Goal: Transaction & Acquisition: Purchase product/service

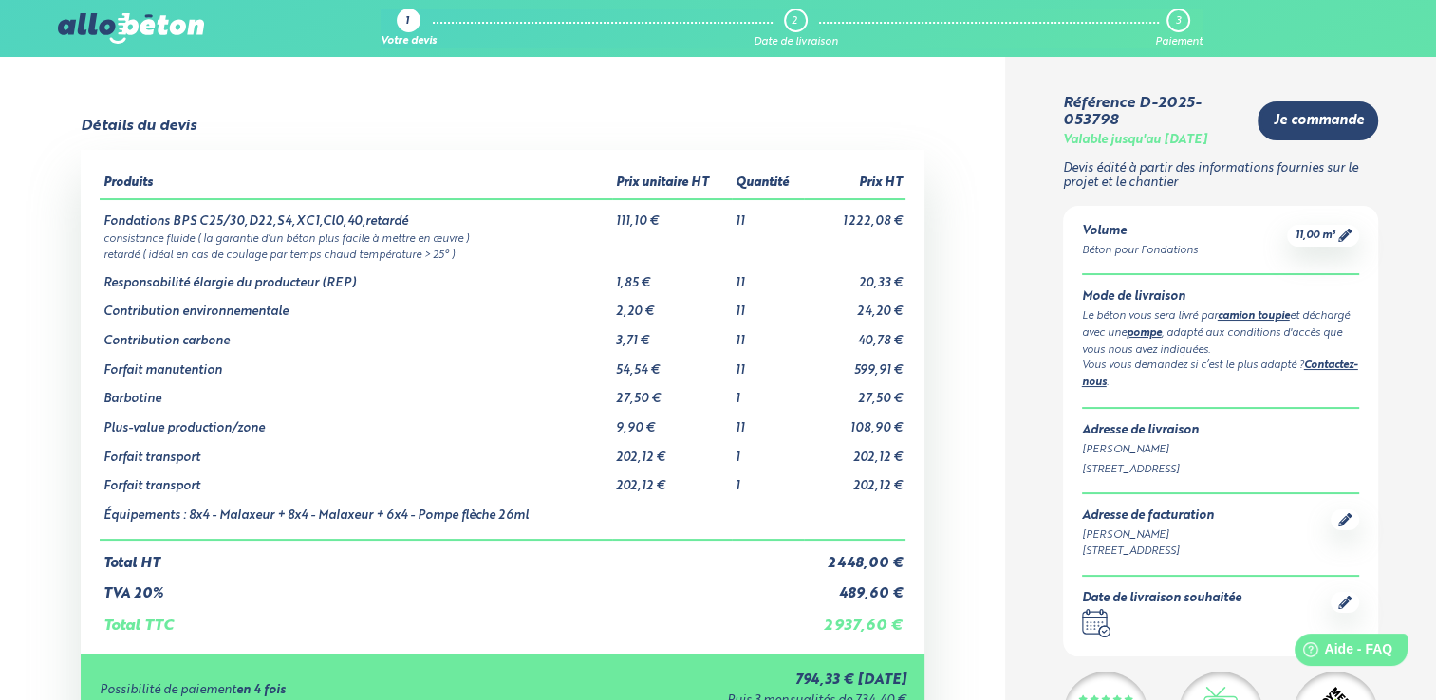
click at [167, 28] on img at bounding box center [131, 28] width 146 height 30
click at [101, 29] on img at bounding box center [131, 28] width 146 height 30
click at [125, 26] on img at bounding box center [131, 28] width 146 height 30
click at [121, 28] on img at bounding box center [131, 28] width 146 height 30
click at [391, 20] on link "1 Votre devis" at bounding box center [409, 29] width 56 height 40
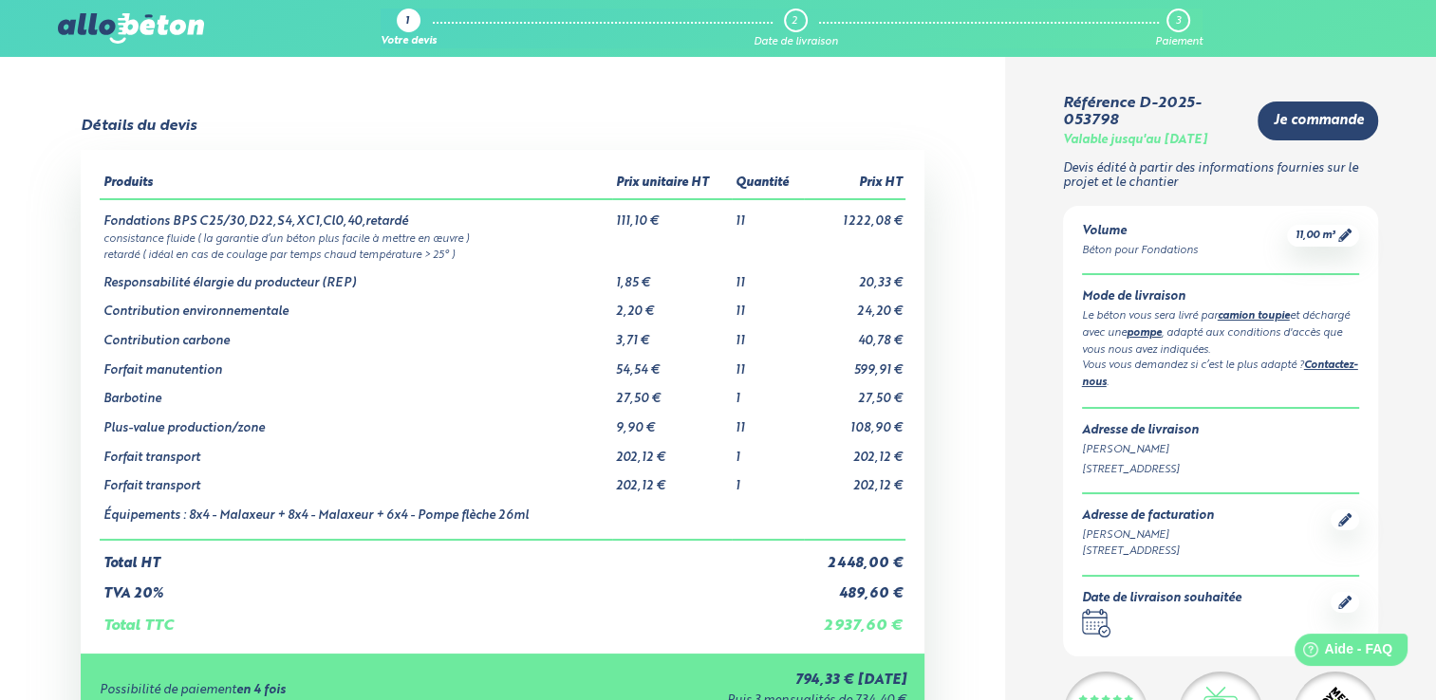
click at [1347, 238] on icon at bounding box center [1344, 235] width 13 height 13
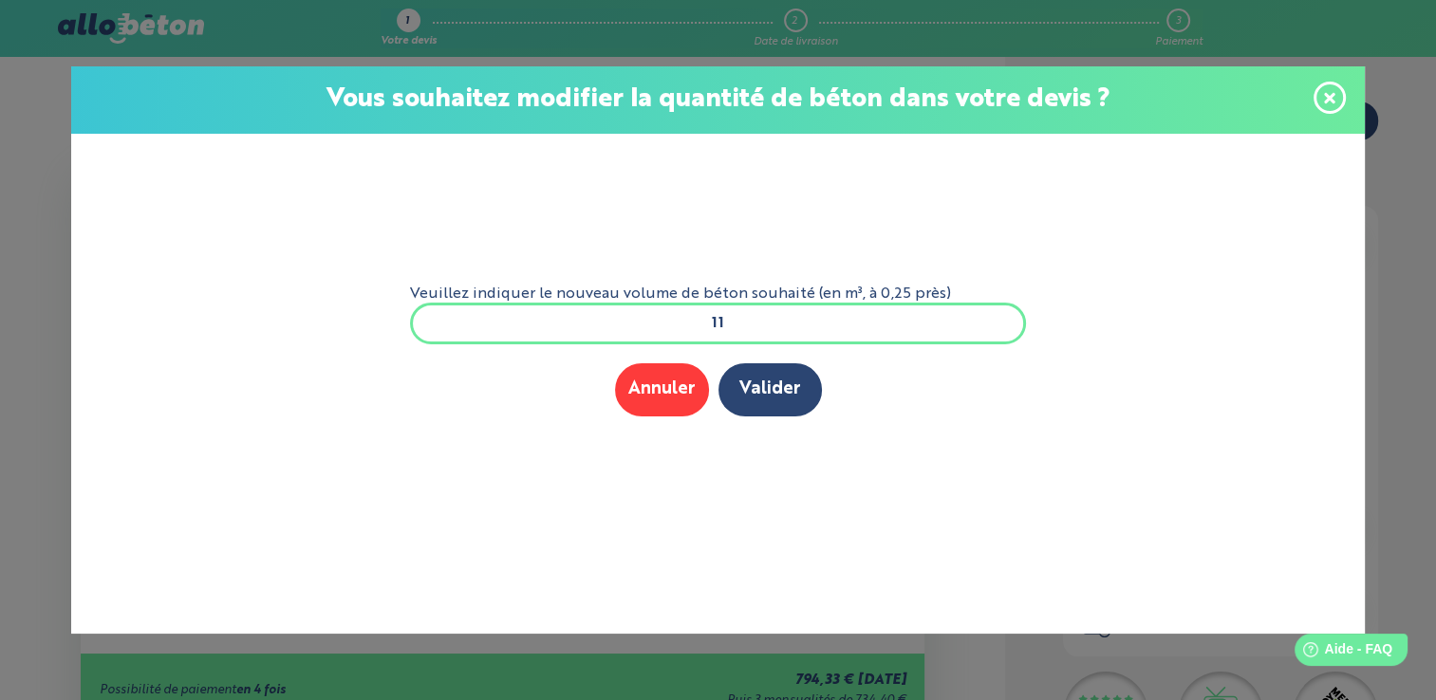
drag, startPoint x: 798, startPoint y: 326, endPoint x: 486, endPoint y: 322, distance: 312.3
click at [486, 322] on input "11" at bounding box center [718, 324] width 617 height 42
type input "8"
click at [762, 393] on button "Valider" at bounding box center [769, 390] width 103 height 52
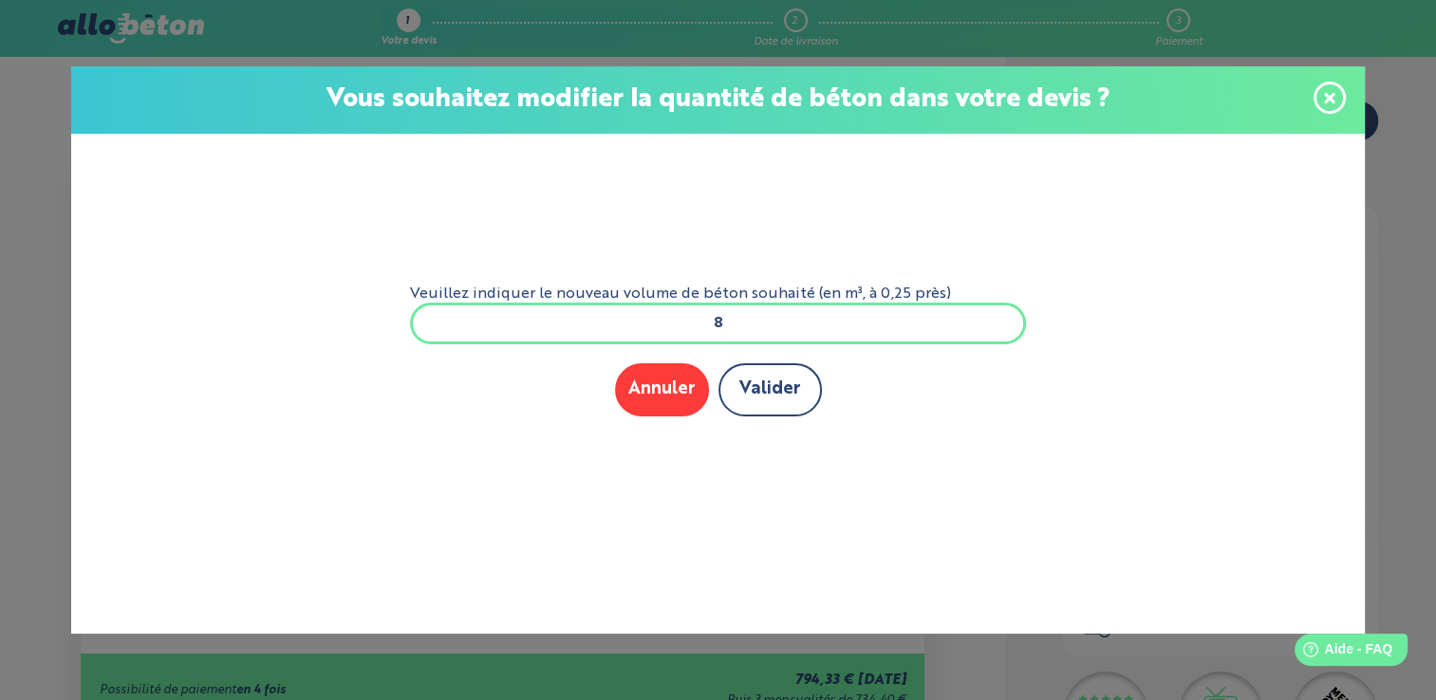
scroll to position [0, 0]
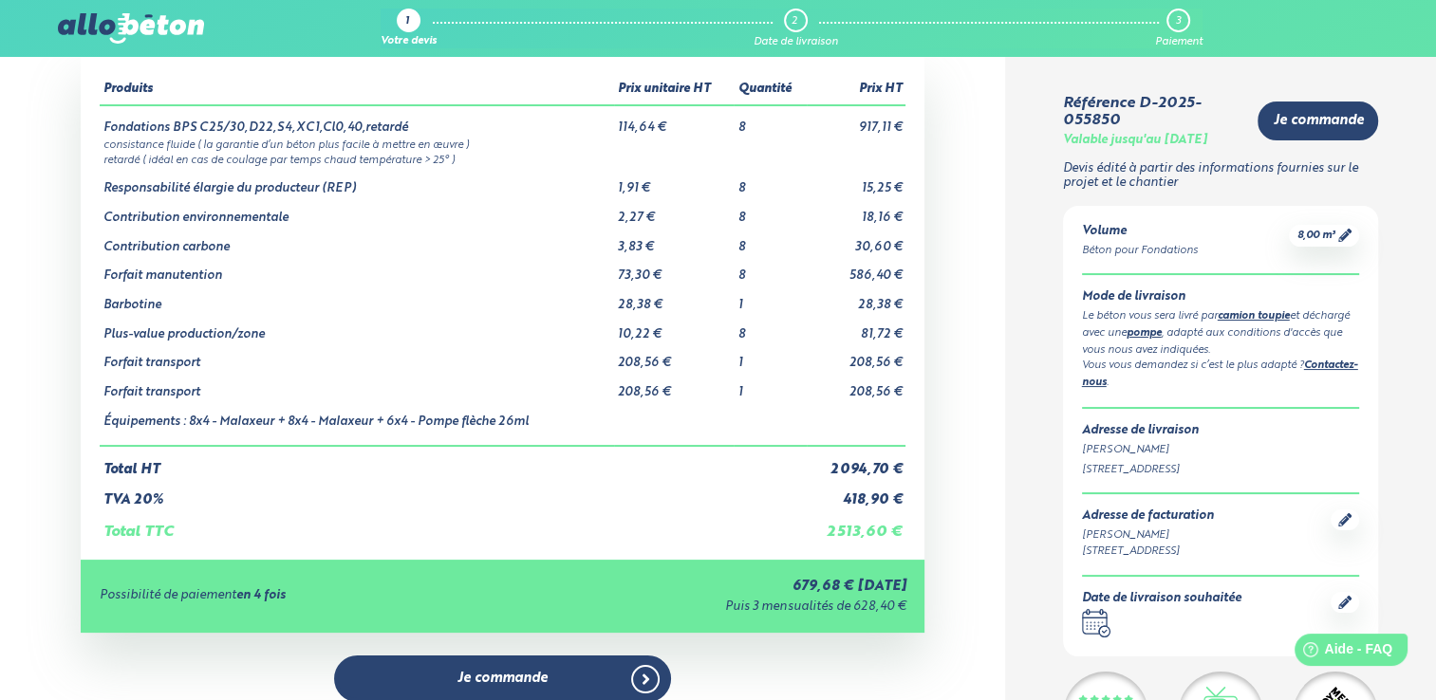
scroll to position [95, 0]
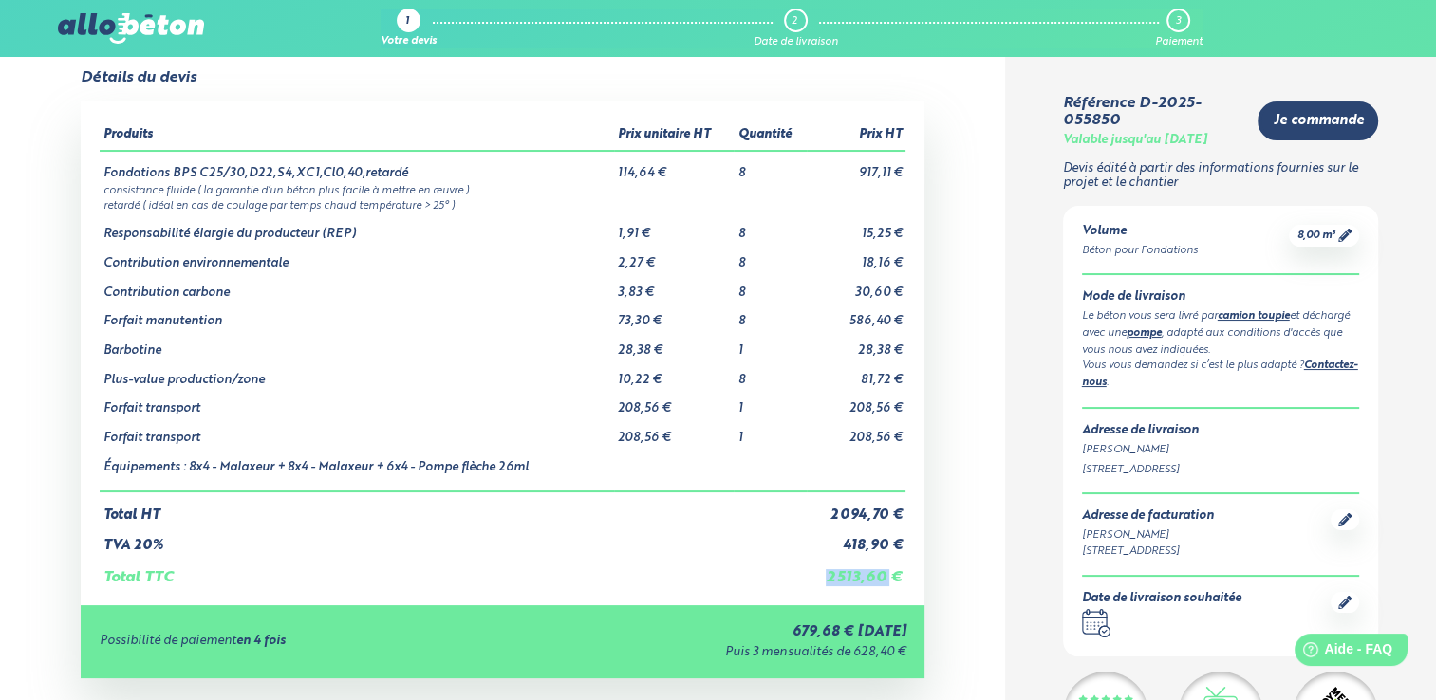
drag, startPoint x: 828, startPoint y: 581, endPoint x: 893, endPoint y: 587, distance: 65.7
click at [893, 587] on td "2 513,60 €" at bounding box center [857, 570] width 100 height 32
click at [1349, 609] on icon at bounding box center [1344, 602] width 13 height 13
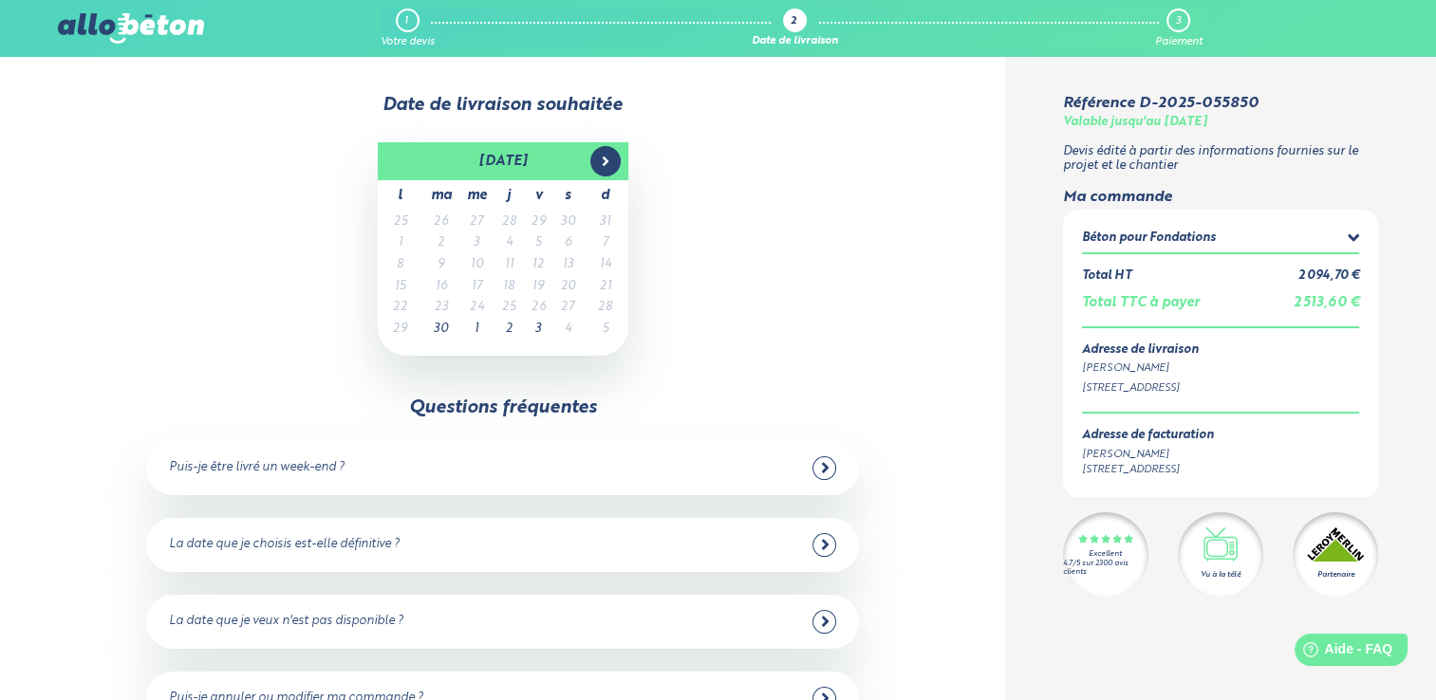
click at [592, 168] on span at bounding box center [605, 161] width 30 height 30
click at [544, 479] on div "Puis-je être livré un week-end ?" at bounding box center [502, 469] width 666 height 24
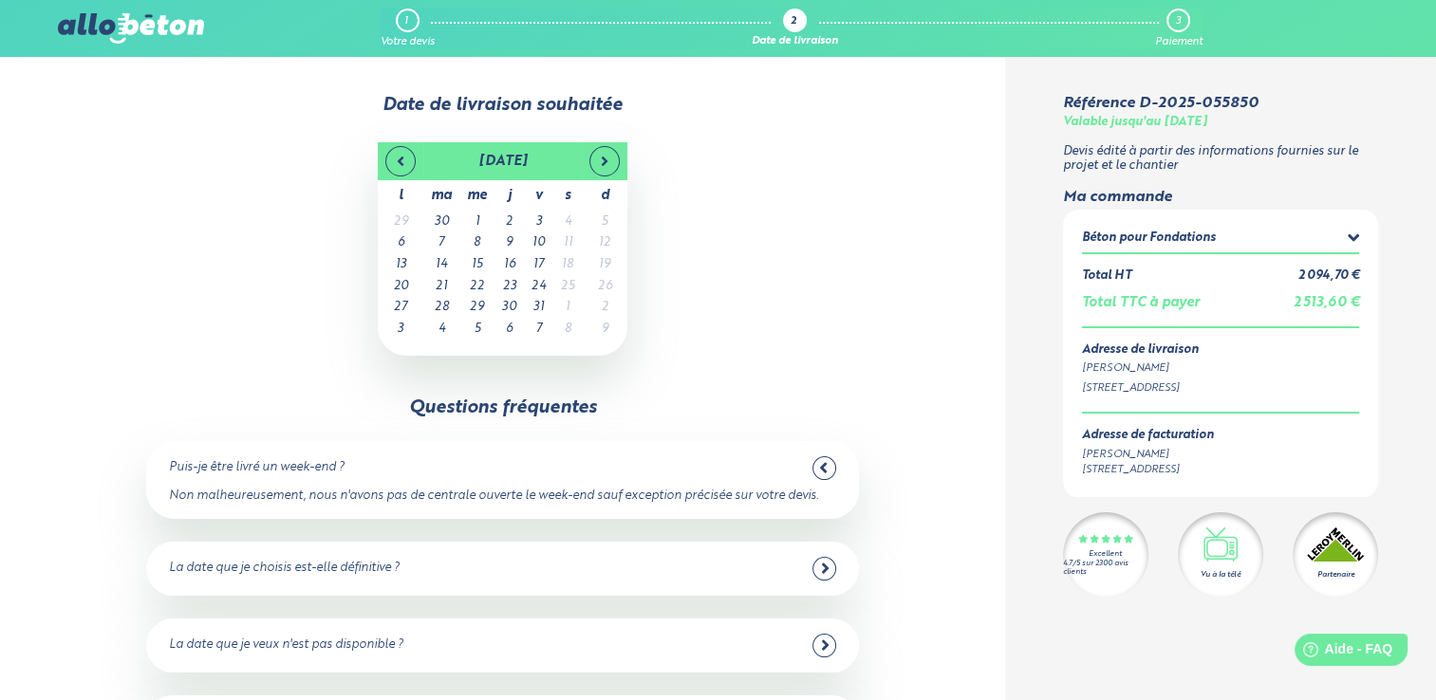
click at [907, 271] on div "octobre 2025 l ma me j v s d 29 30 1 2 3 4 5 6 7 8 9 10 11 12 13 14 15 16 17 18…" at bounding box center [503, 249] width 883 height 214
click at [1223, 242] on div "Béton pour Fondations" at bounding box center [1221, 241] width 278 height 24
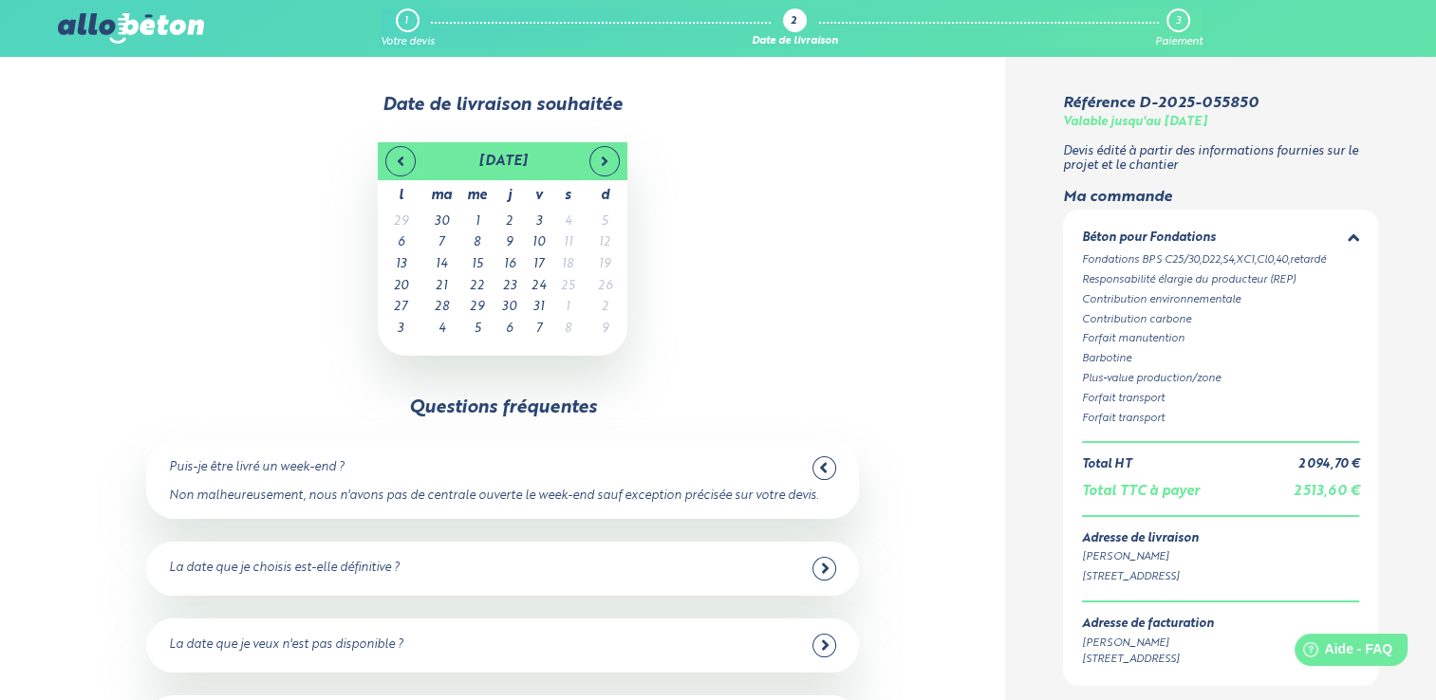
click at [1223, 242] on div "Béton pour Fondations" at bounding box center [1221, 241] width 278 height 24
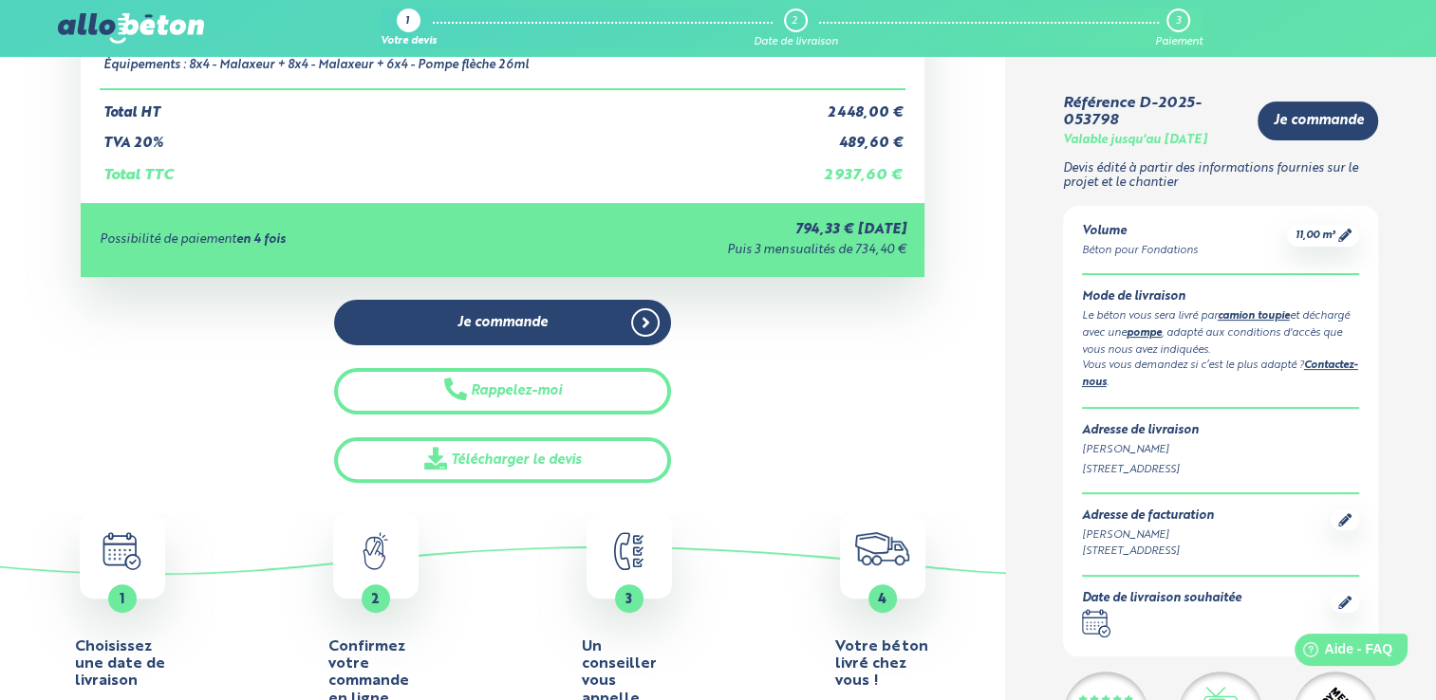
scroll to position [569, 0]
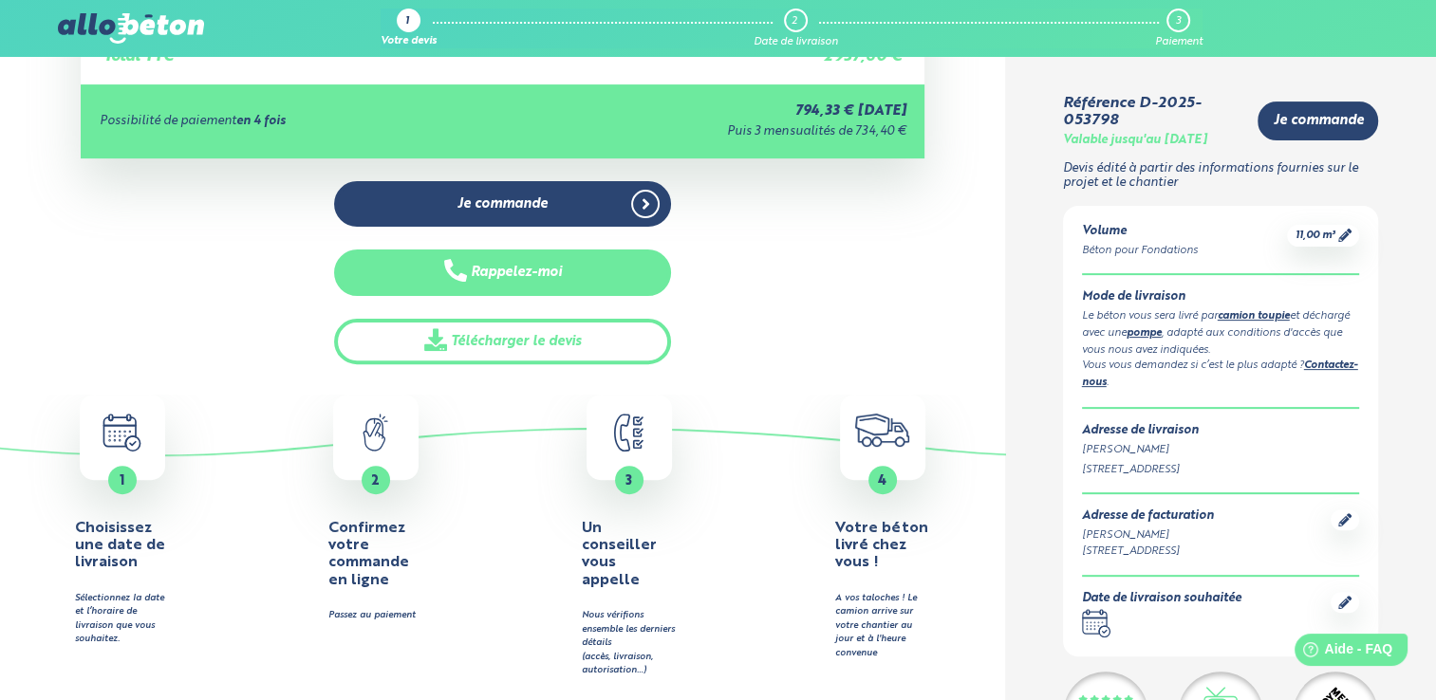
click at [505, 268] on button "Rappelez-moi" at bounding box center [503, 273] width 338 height 47
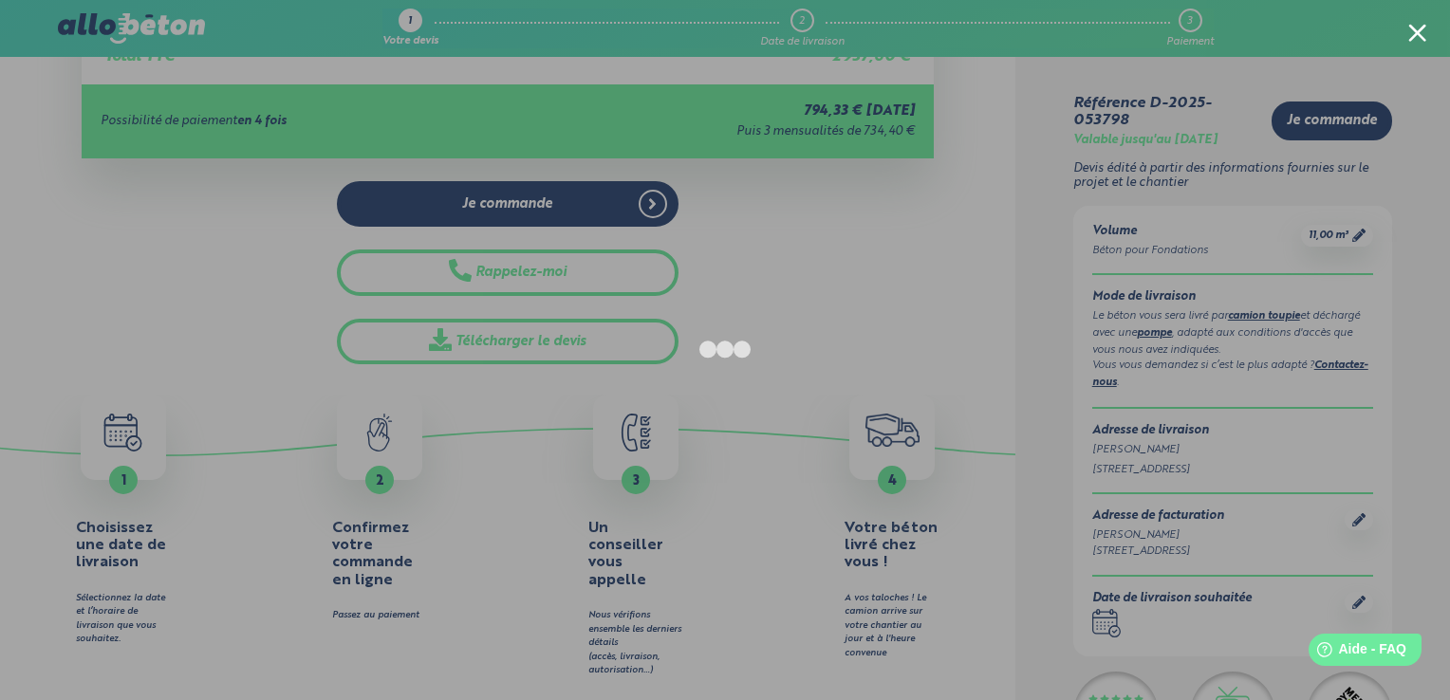
click at [1330, 103] on div at bounding box center [725, 350] width 1450 height 700
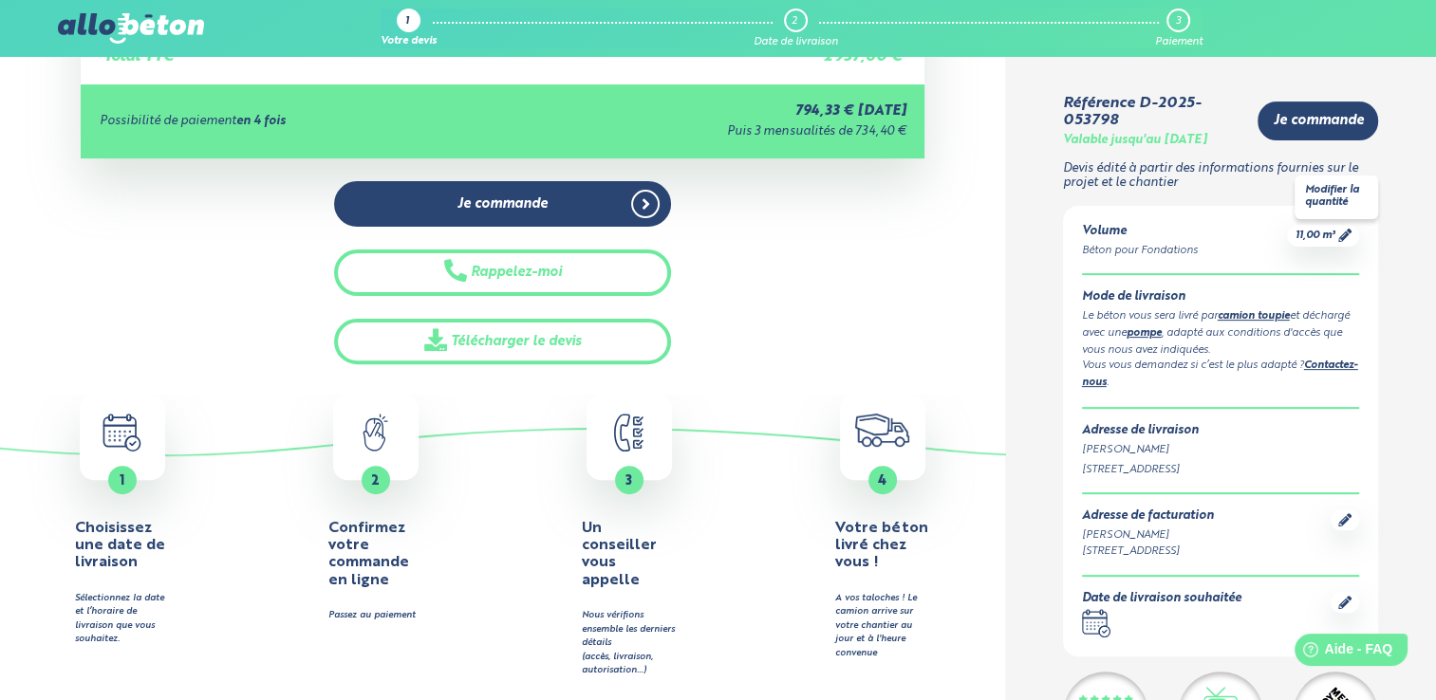
click at [1345, 231] on icon at bounding box center [1344, 235] width 13 height 13
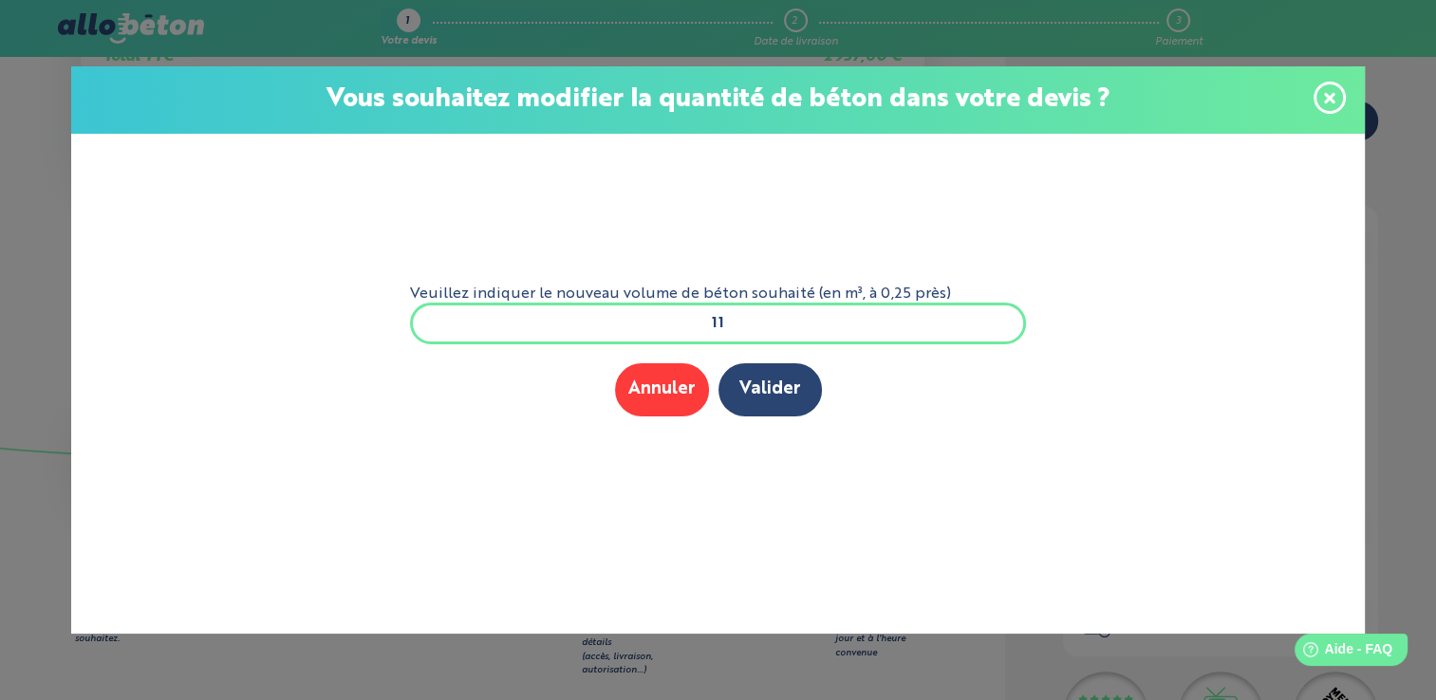
drag, startPoint x: 845, startPoint y: 330, endPoint x: 678, endPoint y: 327, distance: 167.1
click at [711, 327] on input "11" at bounding box center [718, 324] width 617 height 42
type input "8"
click at [757, 419] on form "Veuillez indiquer le nouveau volume de béton souhaité (en m³, à 0,25 près) 8 Me…" at bounding box center [718, 355] width 647 height 443
click at [772, 401] on button "Valider" at bounding box center [769, 390] width 103 height 52
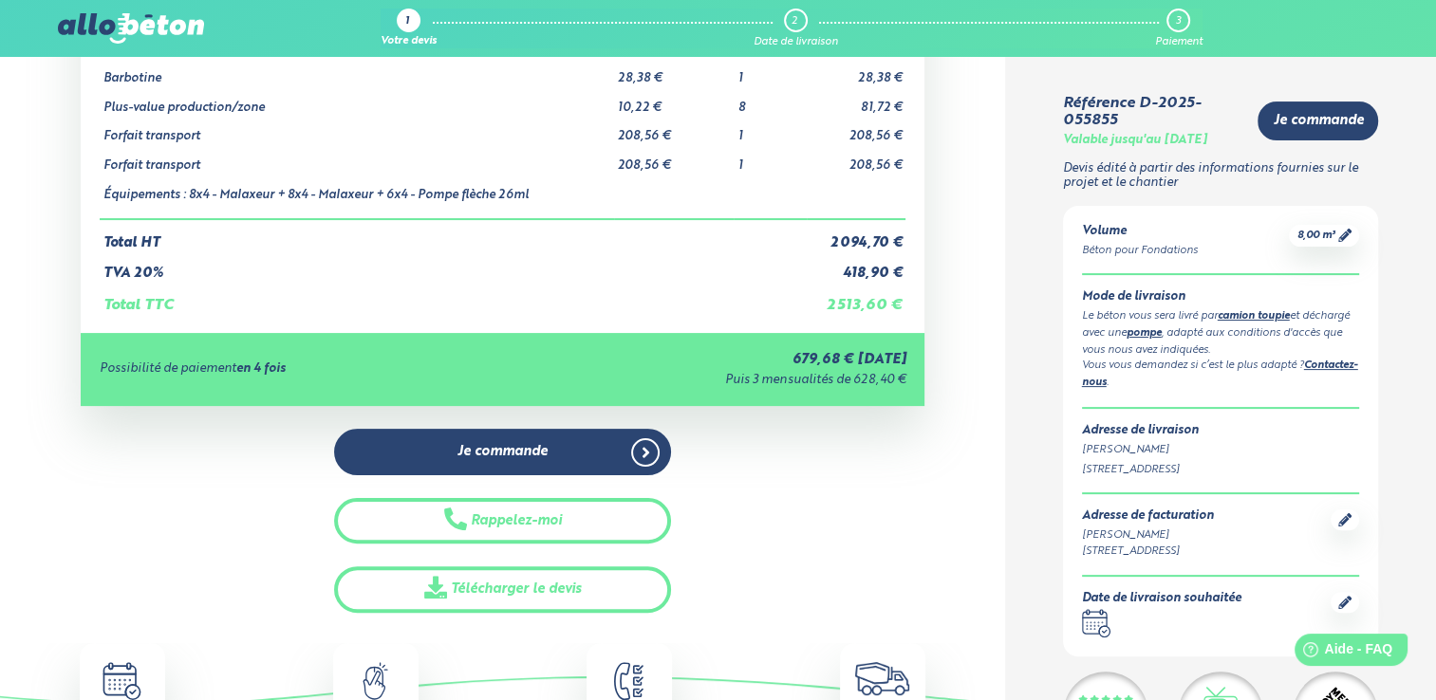
scroll to position [380, 0]
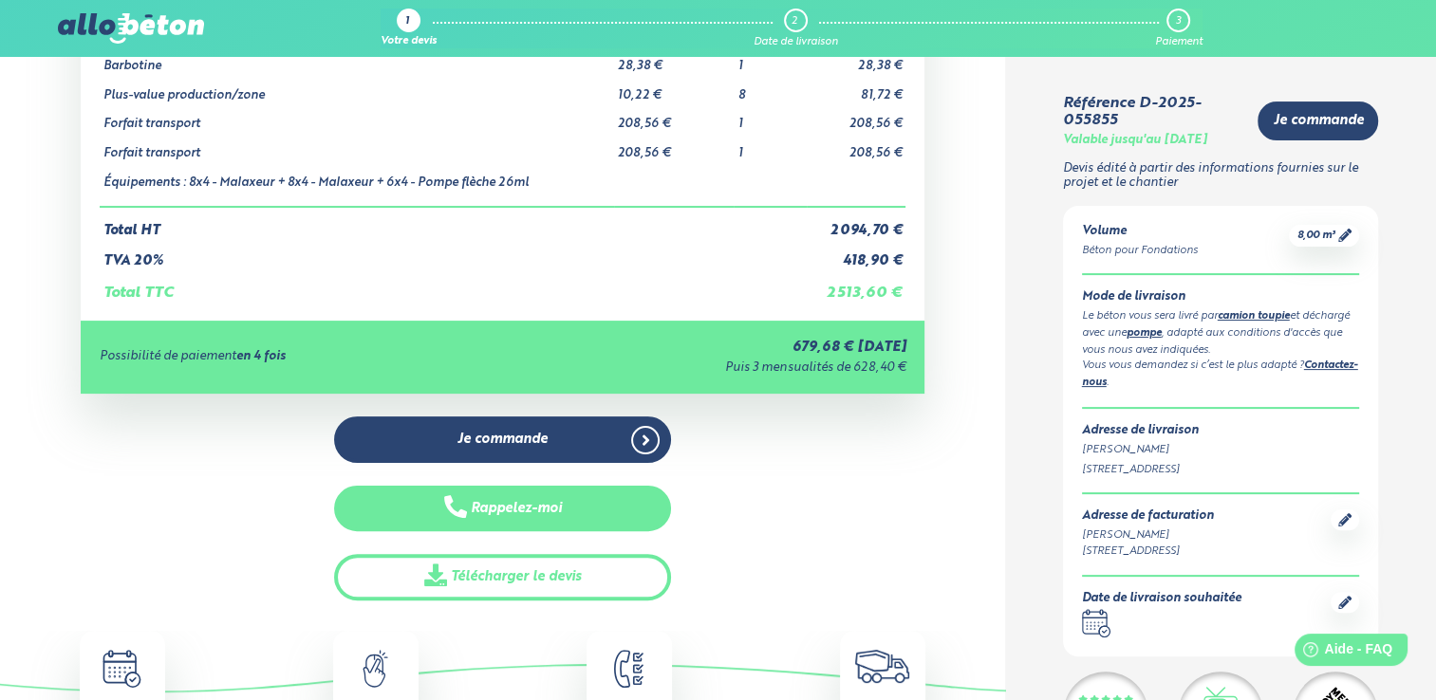
click at [524, 511] on button "Rappelez-moi" at bounding box center [503, 509] width 338 height 47
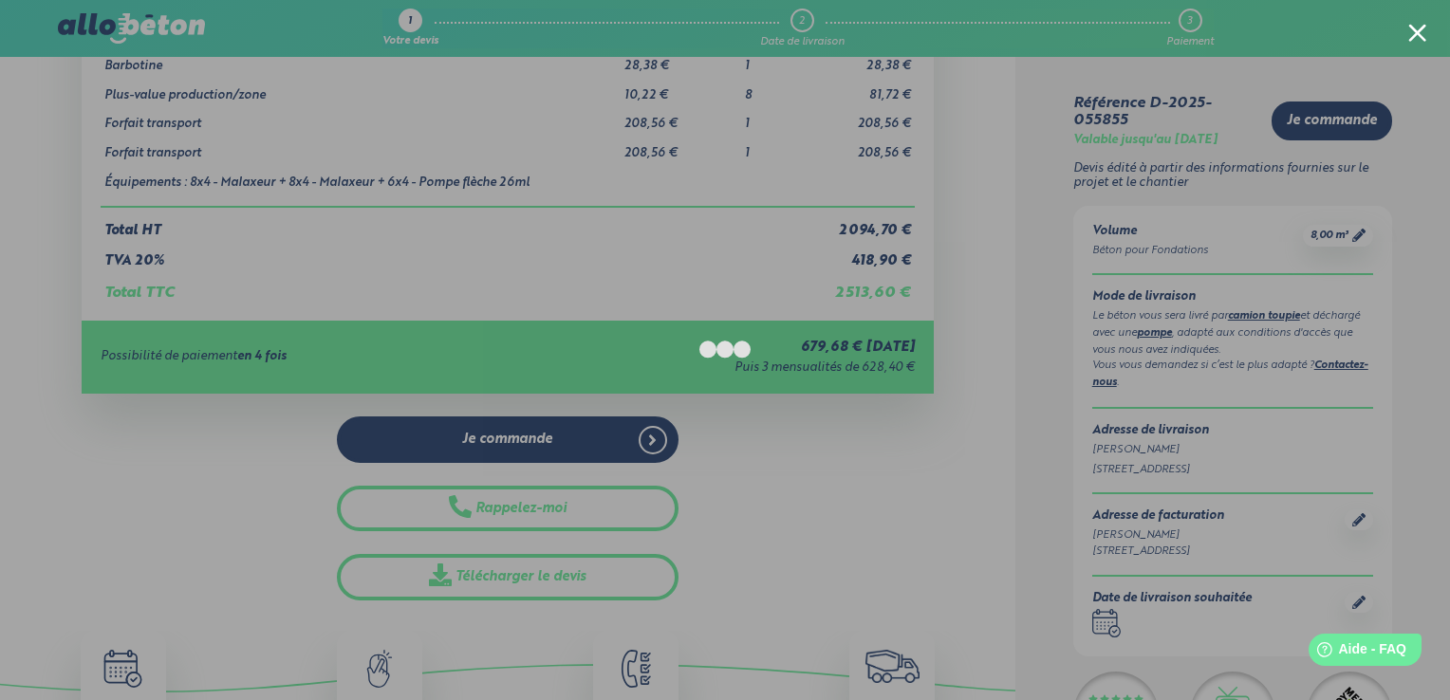
click at [1271, 341] on div at bounding box center [725, 350] width 1450 height 700
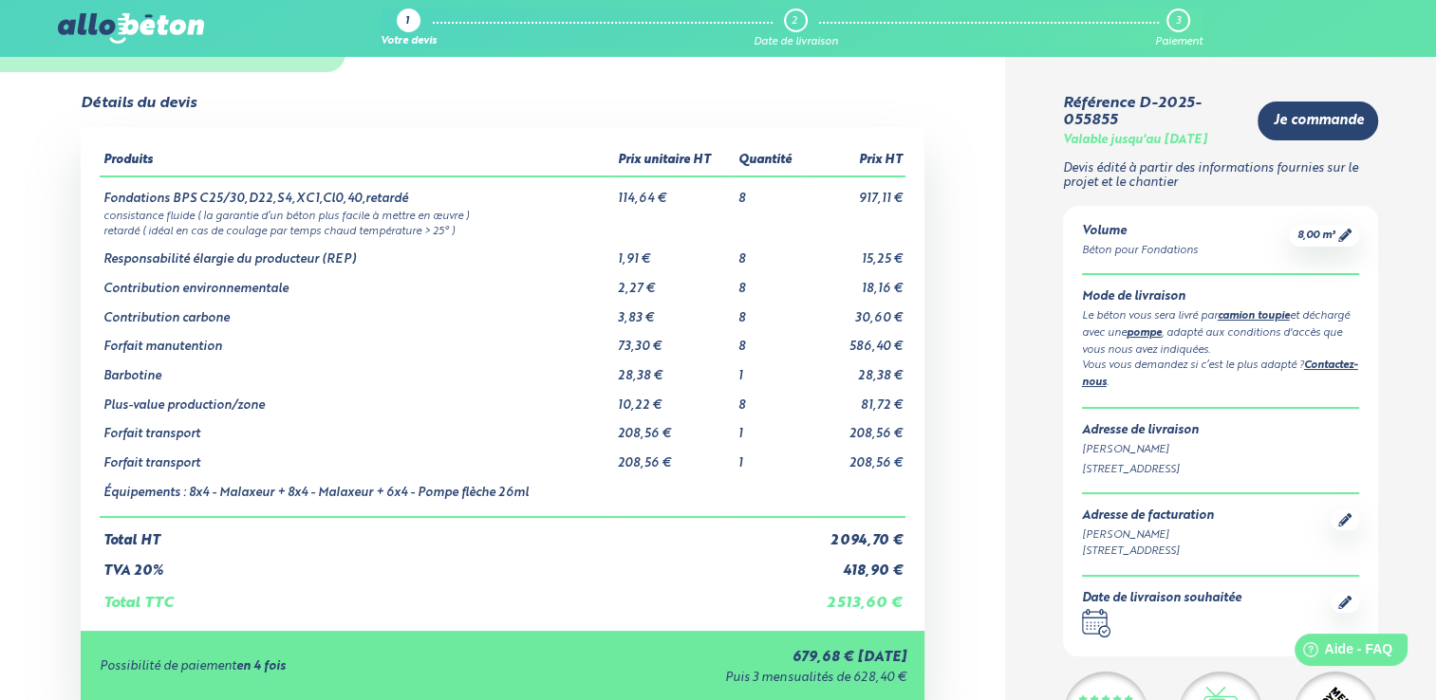
scroll to position [0, 0]
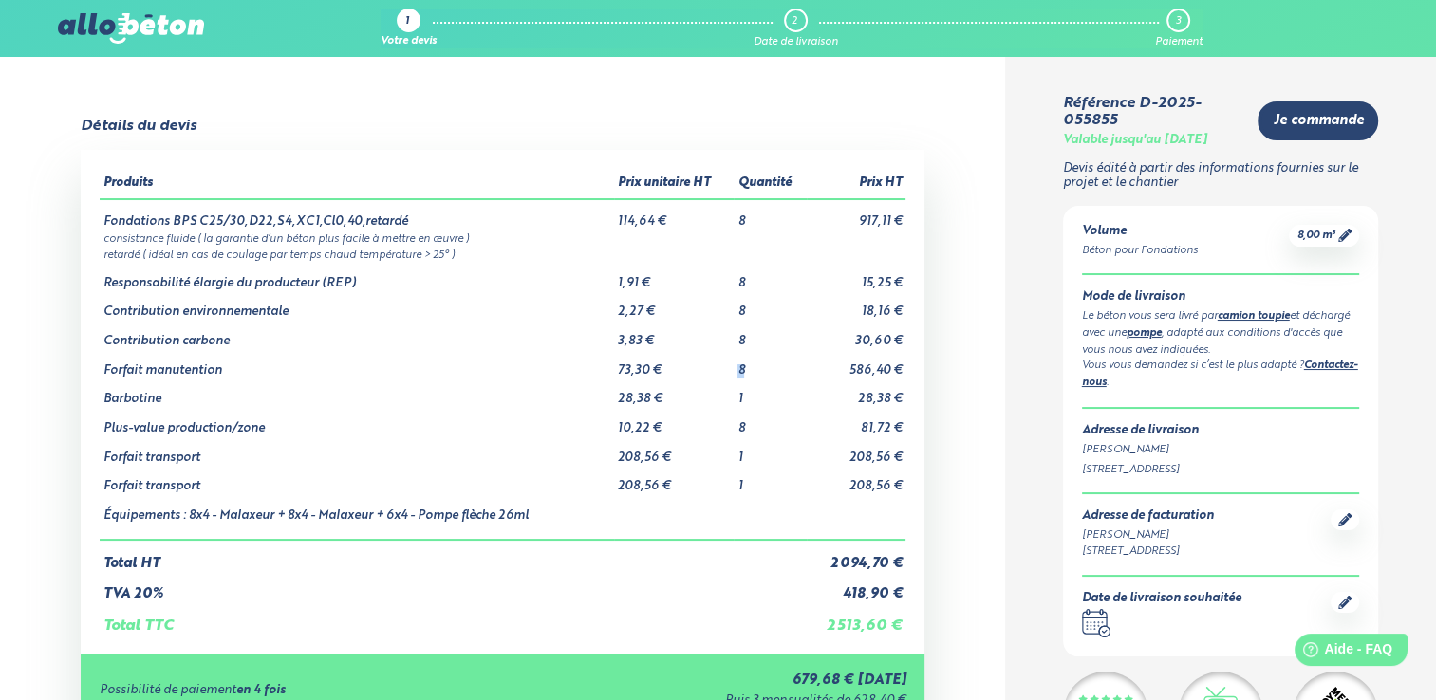
drag, startPoint x: 740, startPoint y: 371, endPoint x: 729, endPoint y: 371, distance: 11.4
click at [729, 371] on tr "Forfait manutention 73,30 € 8 586,40 €" at bounding box center [503, 363] width 807 height 29
click at [84, 17] on img at bounding box center [131, 28] width 146 height 30
click at [97, 28] on img at bounding box center [131, 28] width 146 height 30
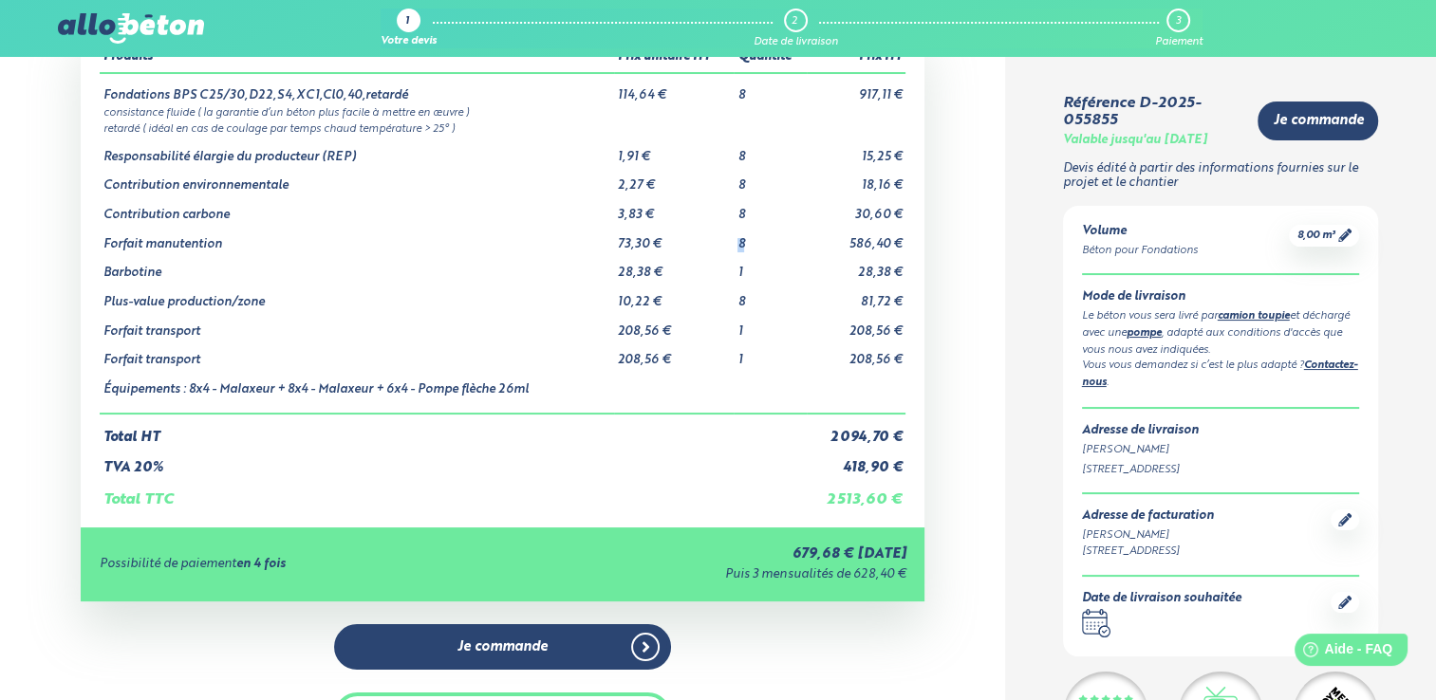
scroll to position [95, 0]
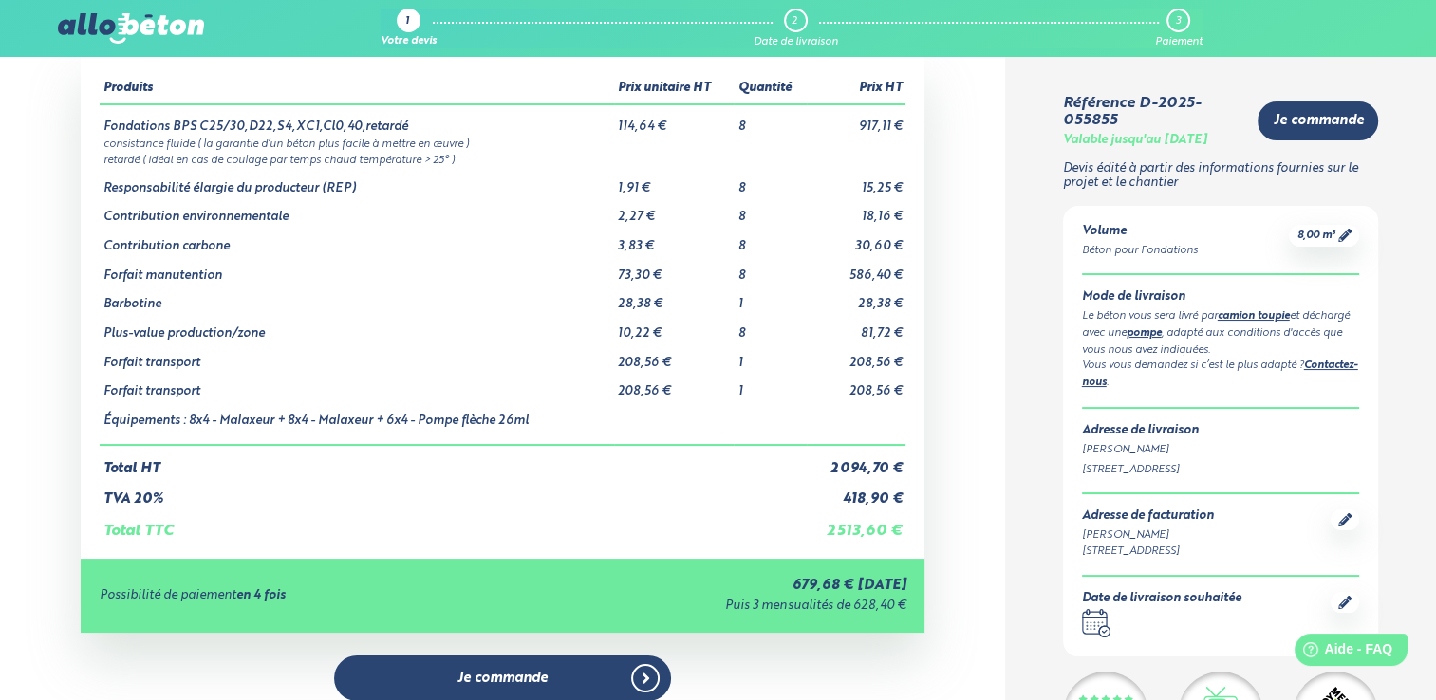
click at [847, 470] on td "2 094,70 €" at bounding box center [857, 461] width 100 height 32
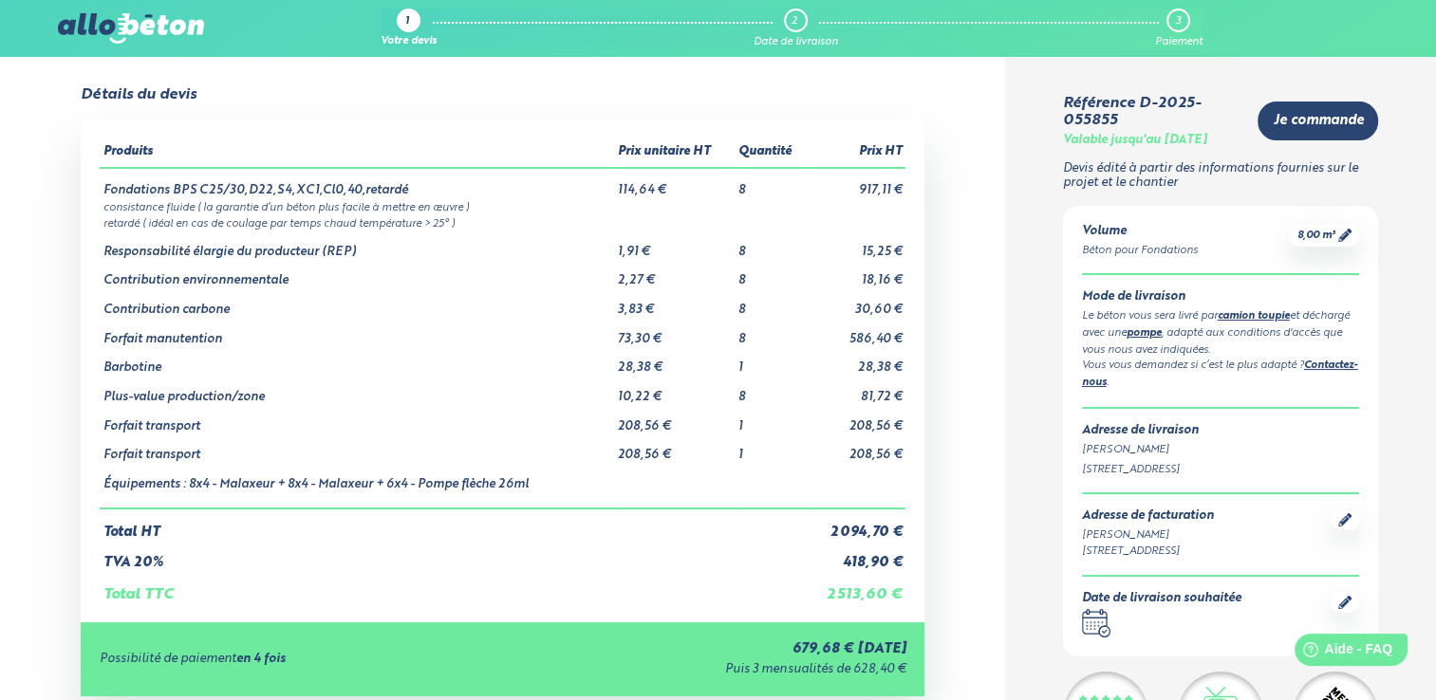
scroll to position [0, 0]
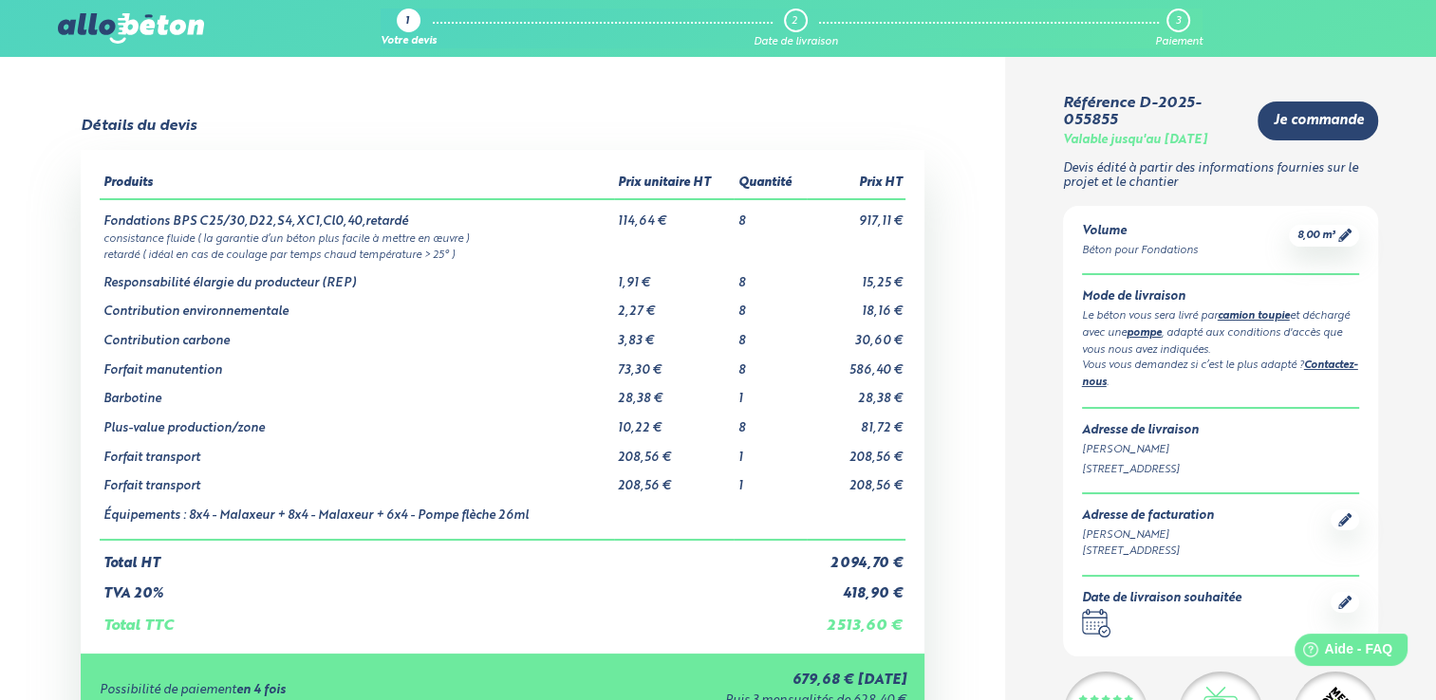
click at [745, 371] on td "8" at bounding box center [770, 363] width 72 height 29
click at [744, 371] on td "8" at bounding box center [770, 363] width 72 height 29
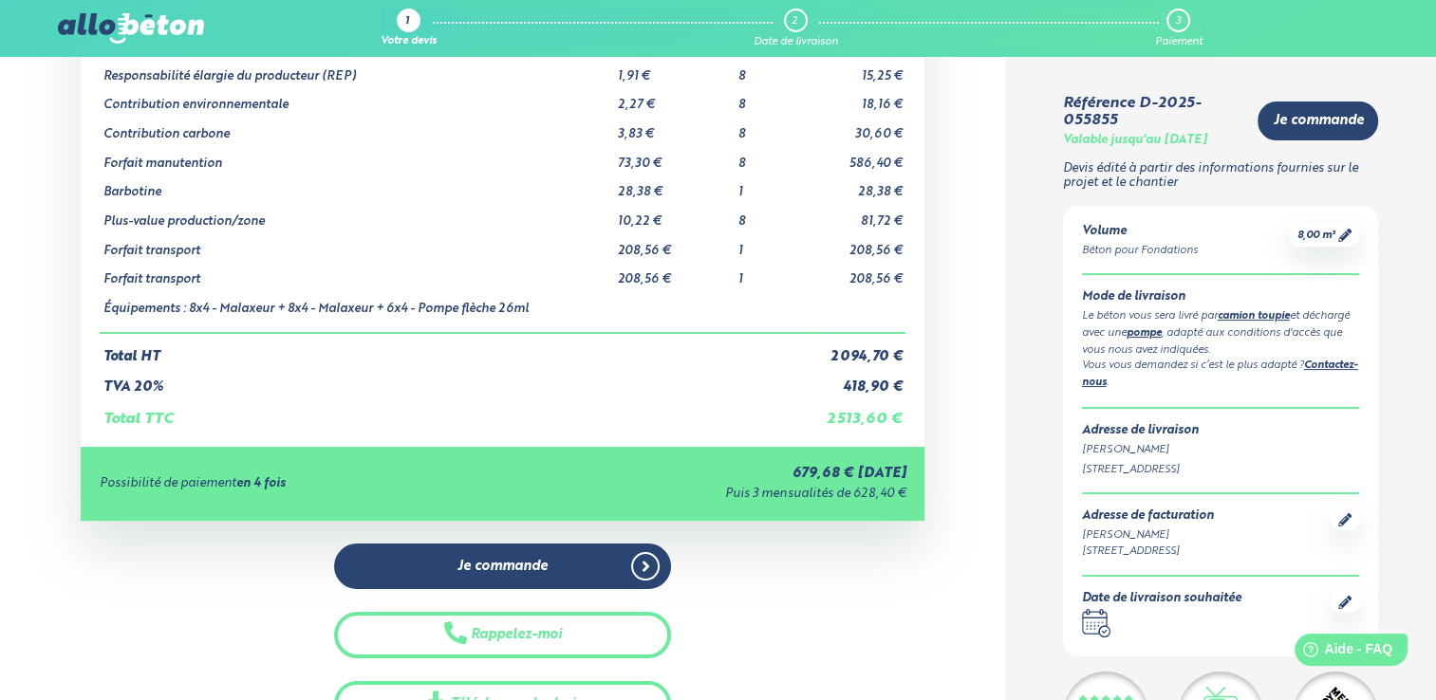
scroll to position [380, 0]
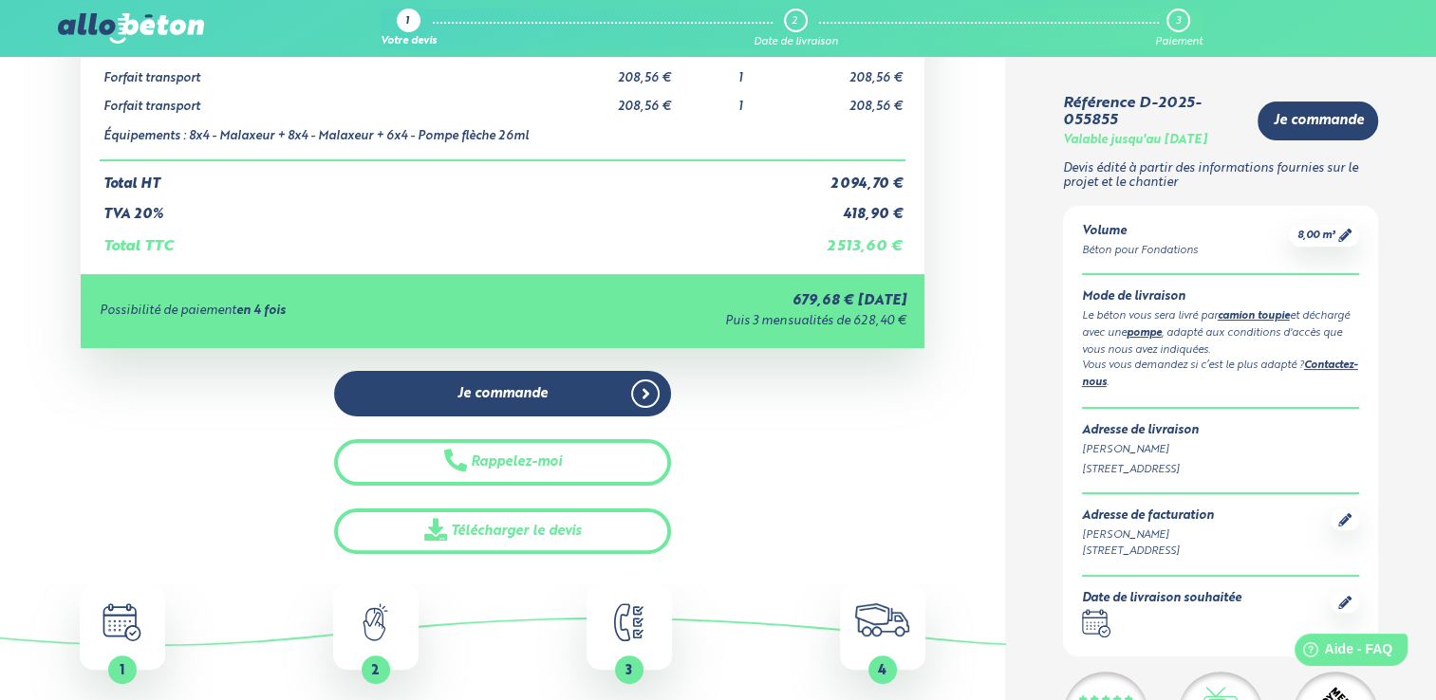
click at [805, 492] on div "Je commande Rappelez-moi Télécharger le devis" at bounding box center [503, 463] width 845 height 184
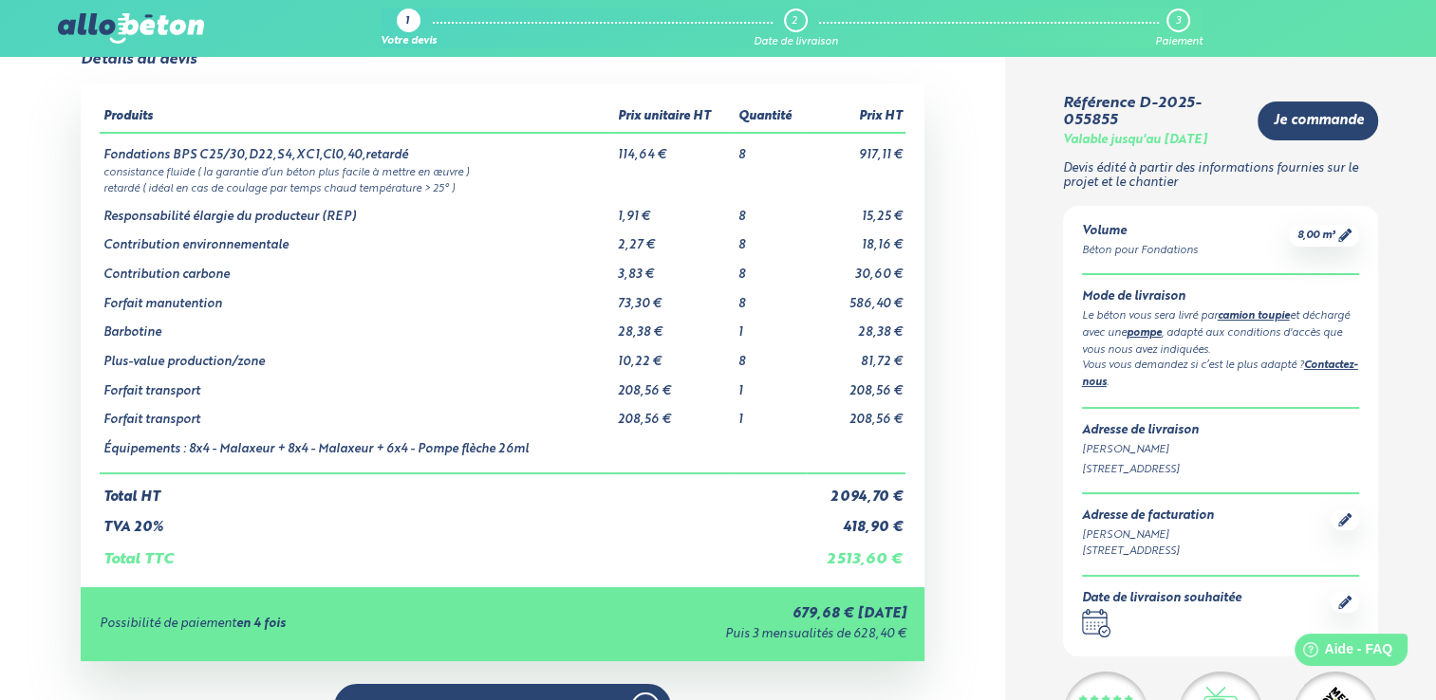
scroll to position [0, 0]
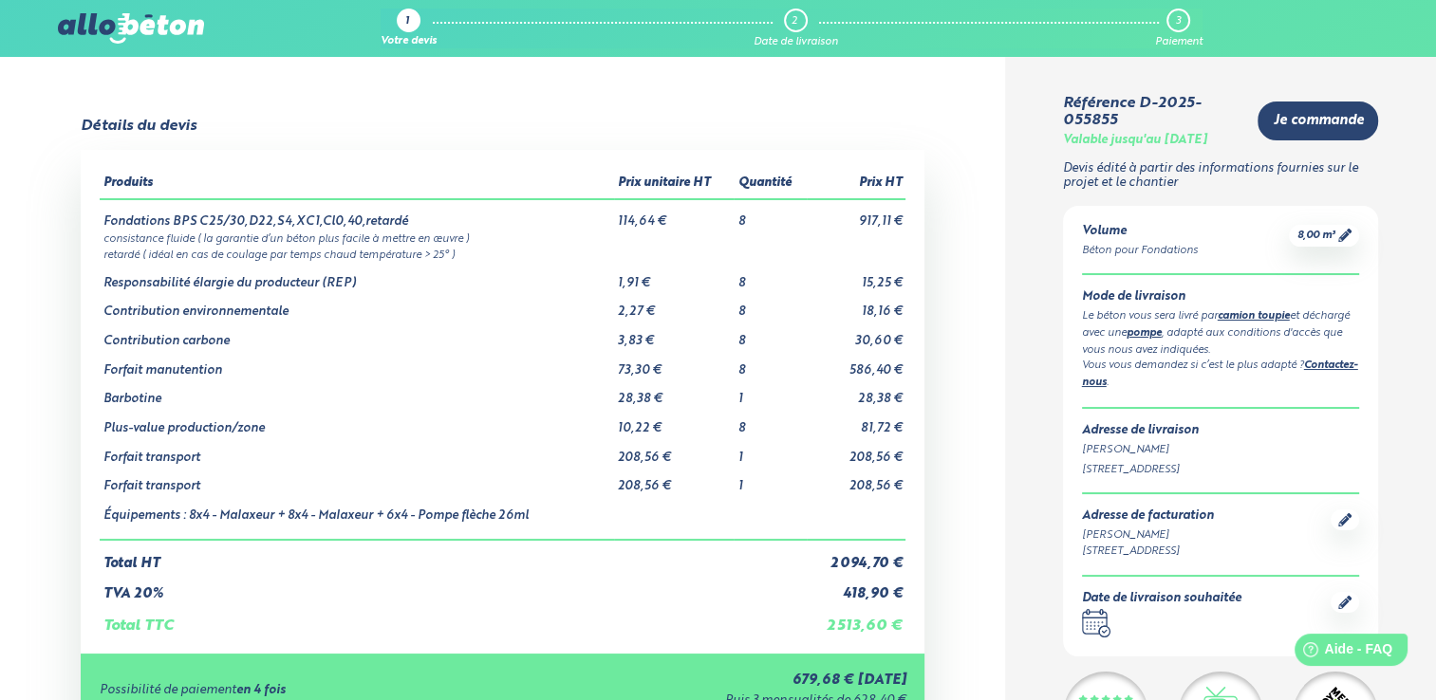
click at [183, 12] on div "1 Votre devis 2 Date de livraison 3 Paiement 09 72 55 12 83 Conseils et Appel G…" at bounding box center [718, 28] width 1436 height 57
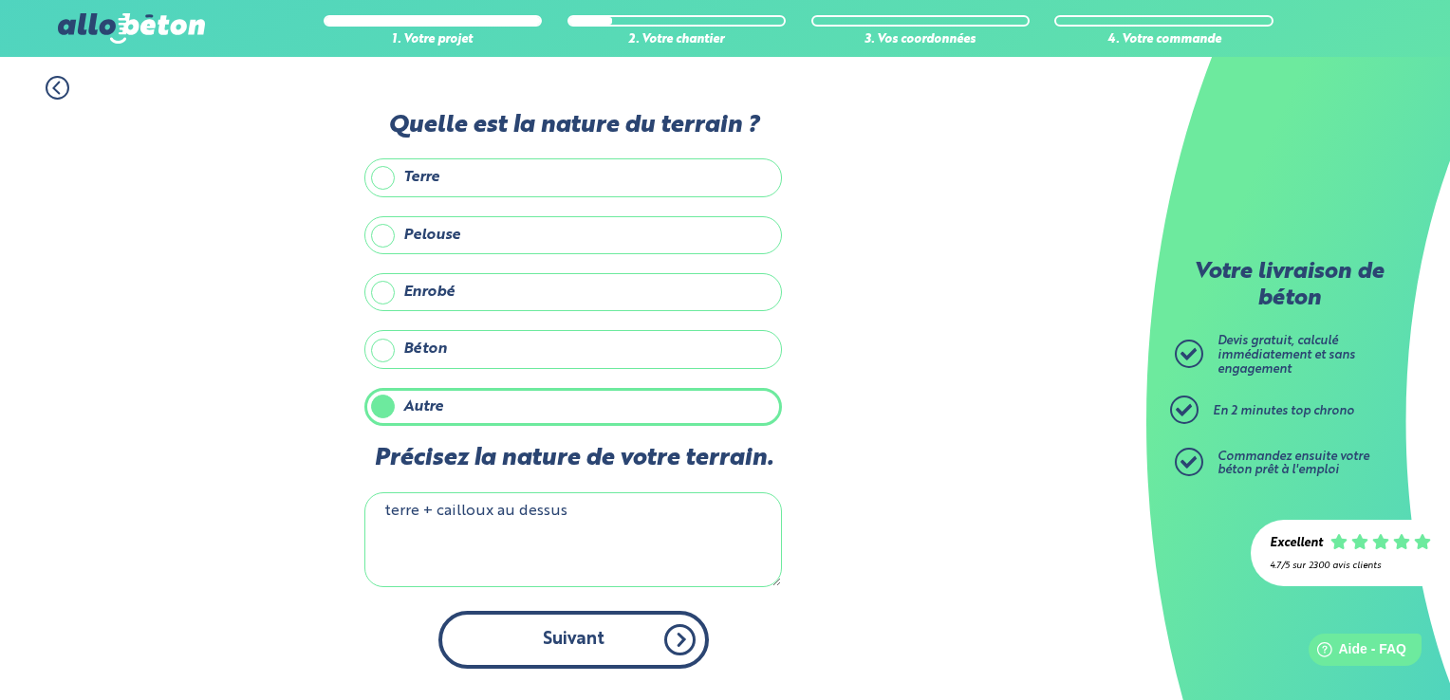
click at [652, 645] on button "Suivant" at bounding box center [573, 640] width 271 height 58
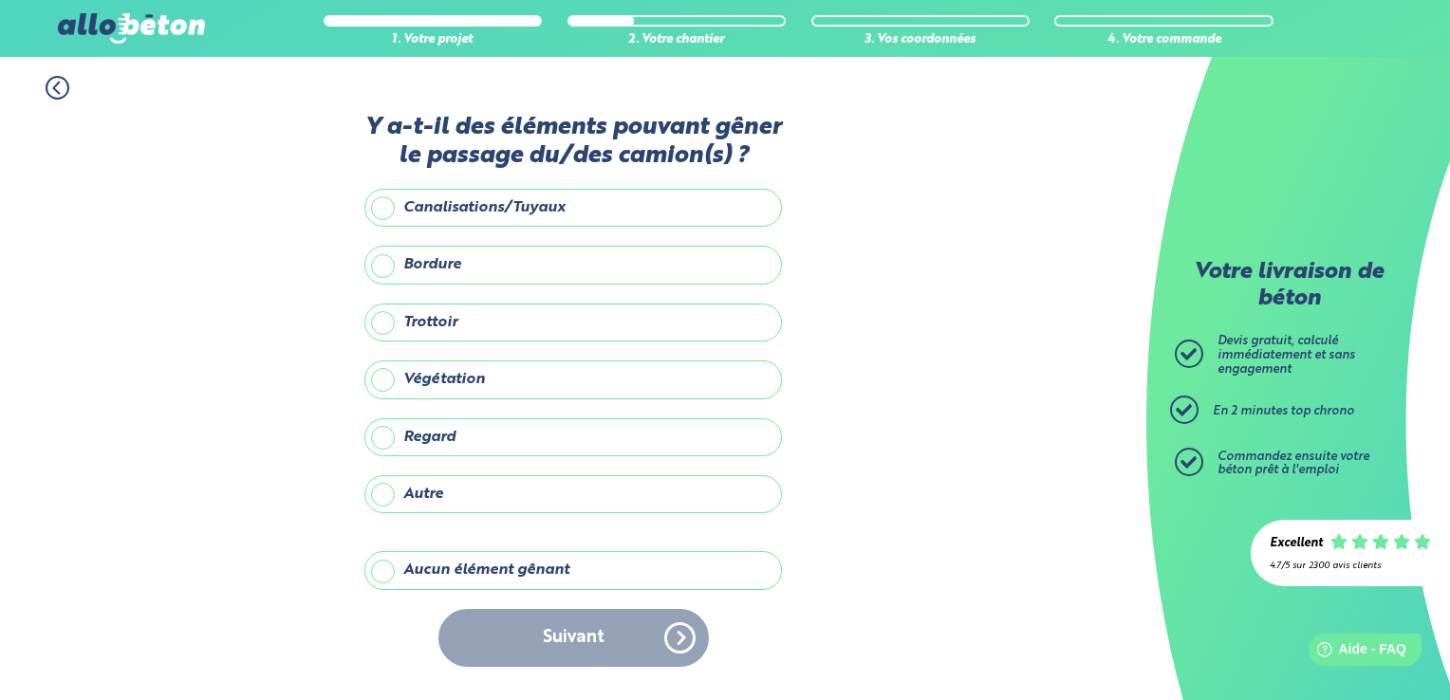
click at [481, 571] on label "Aucun élément gênant" at bounding box center [573, 570] width 418 height 38
click at [0, 0] on input "Aucun élément gênant" at bounding box center [0, 0] width 0 height 0
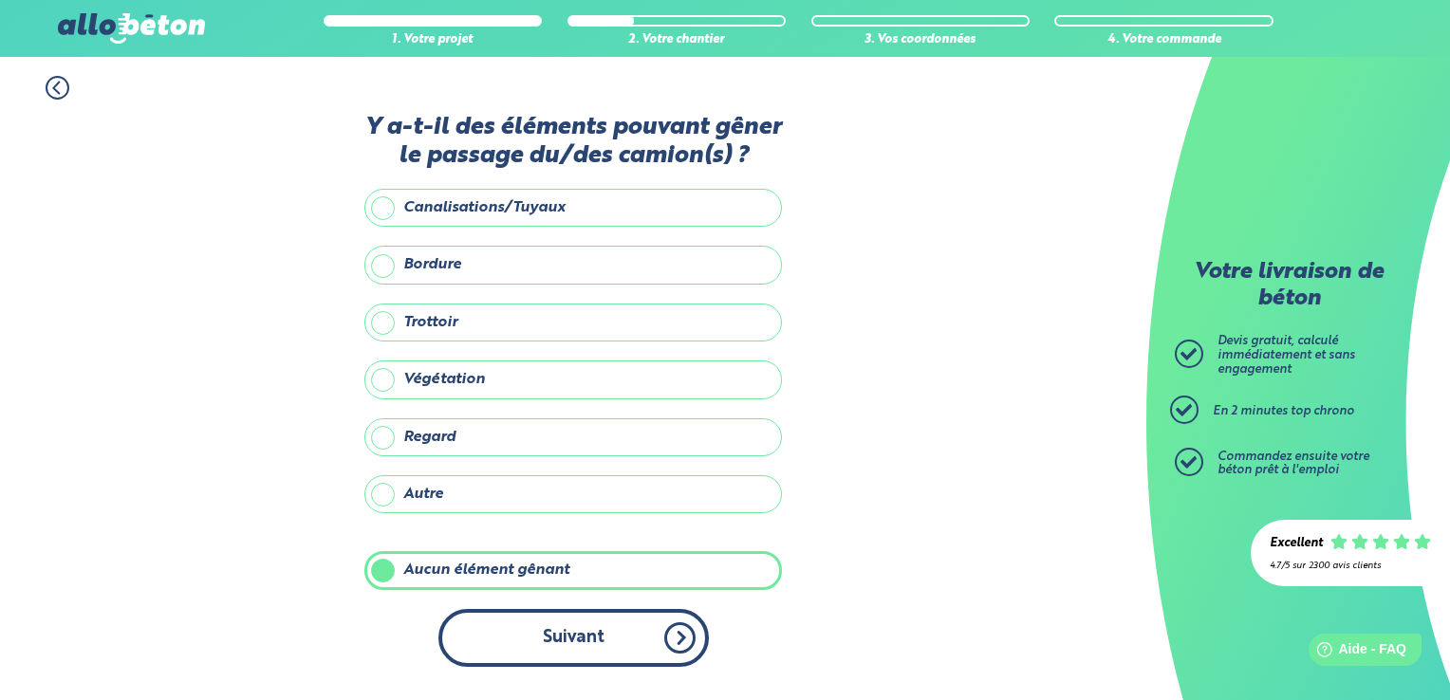
click at [607, 633] on button "Suivant" at bounding box center [573, 638] width 271 height 58
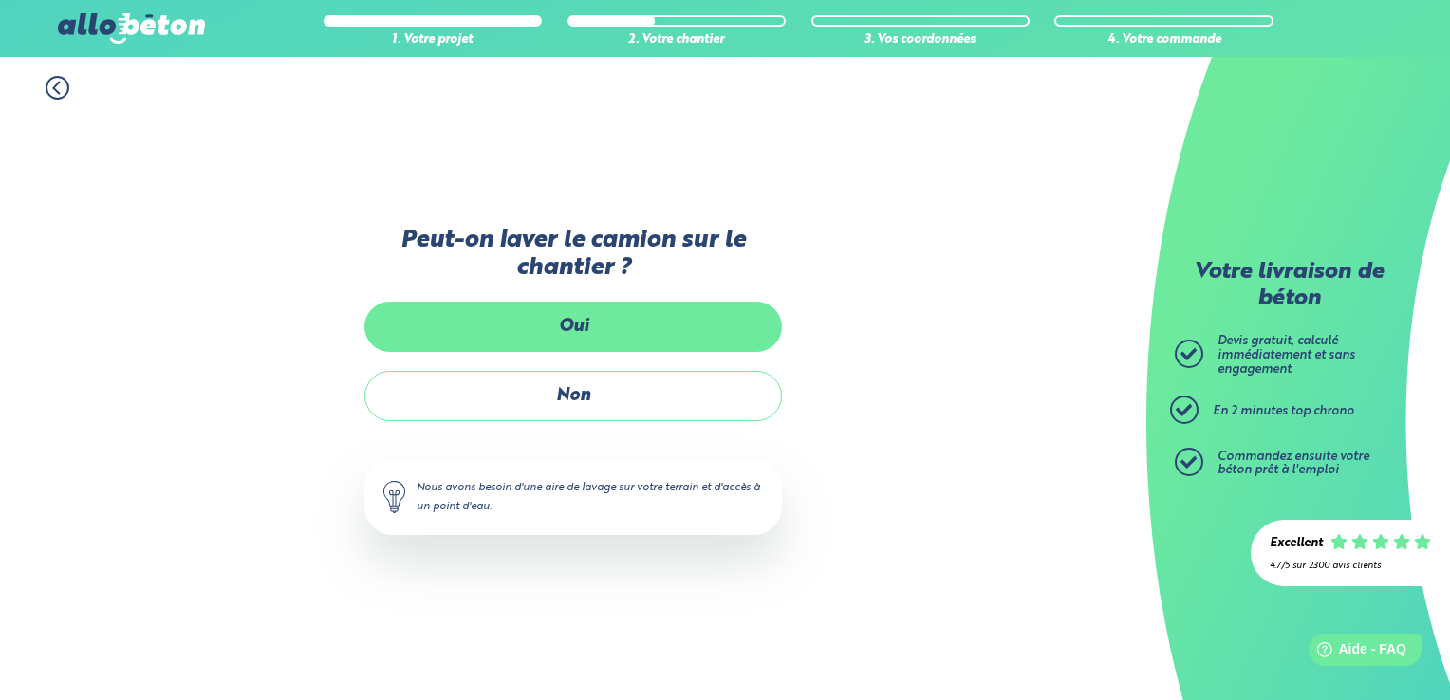
click at [596, 318] on label "Oui" at bounding box center [573, 327] width 418 height 50
click at [0, 0] on input "Oui" at bounding box center [0, 0] width 0 height 0
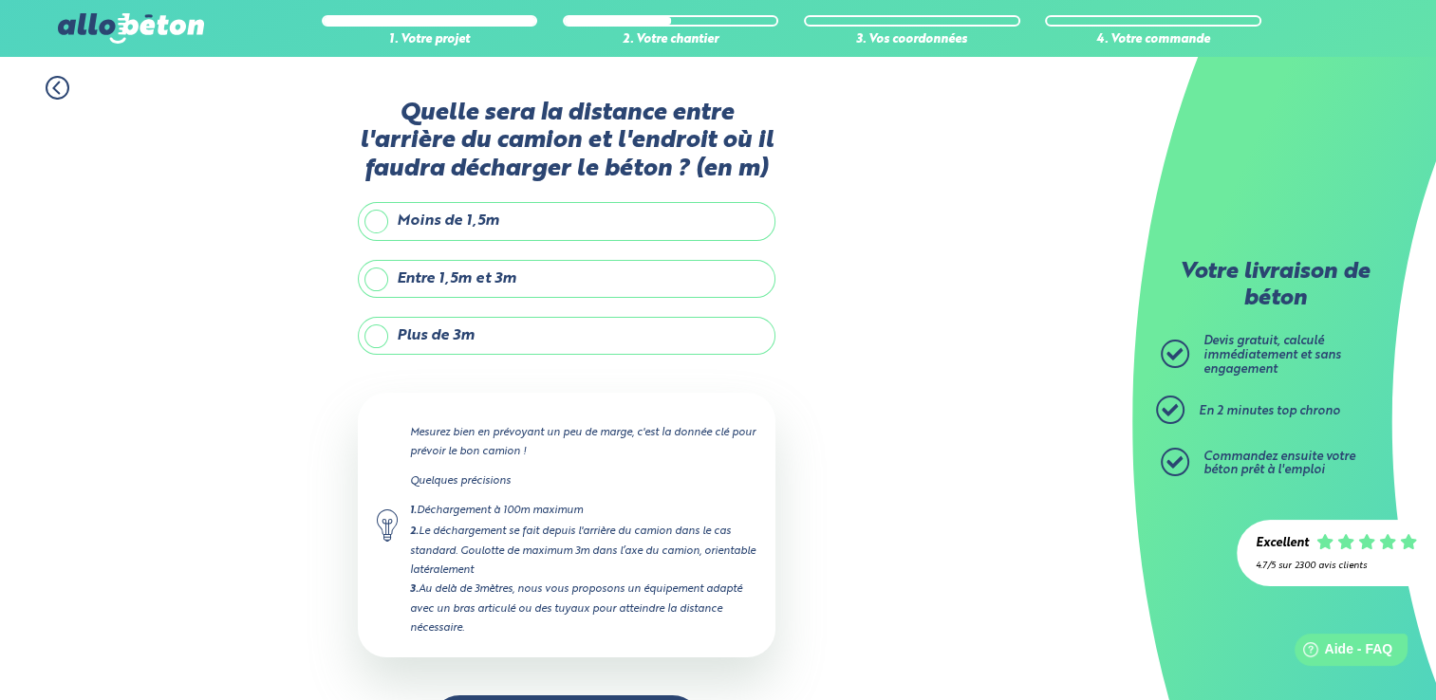
click at [526, 280] on label "Entre 1,5m et 3m" at bounding box center [567, 279] width 418 height 38
click at [0, 0] on input "Entre 1,5m et 3m" at bounding box center [0, 0] width 0 height 0
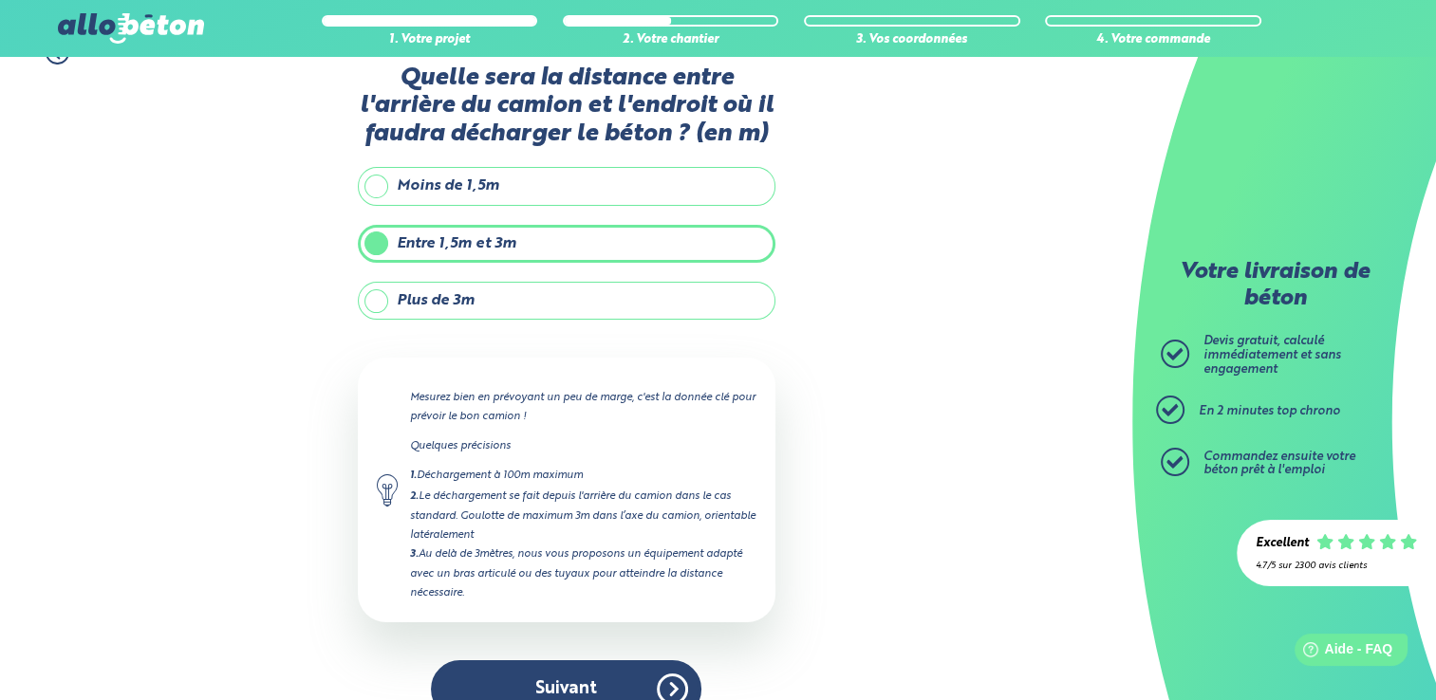
scroll to position [66, 0]
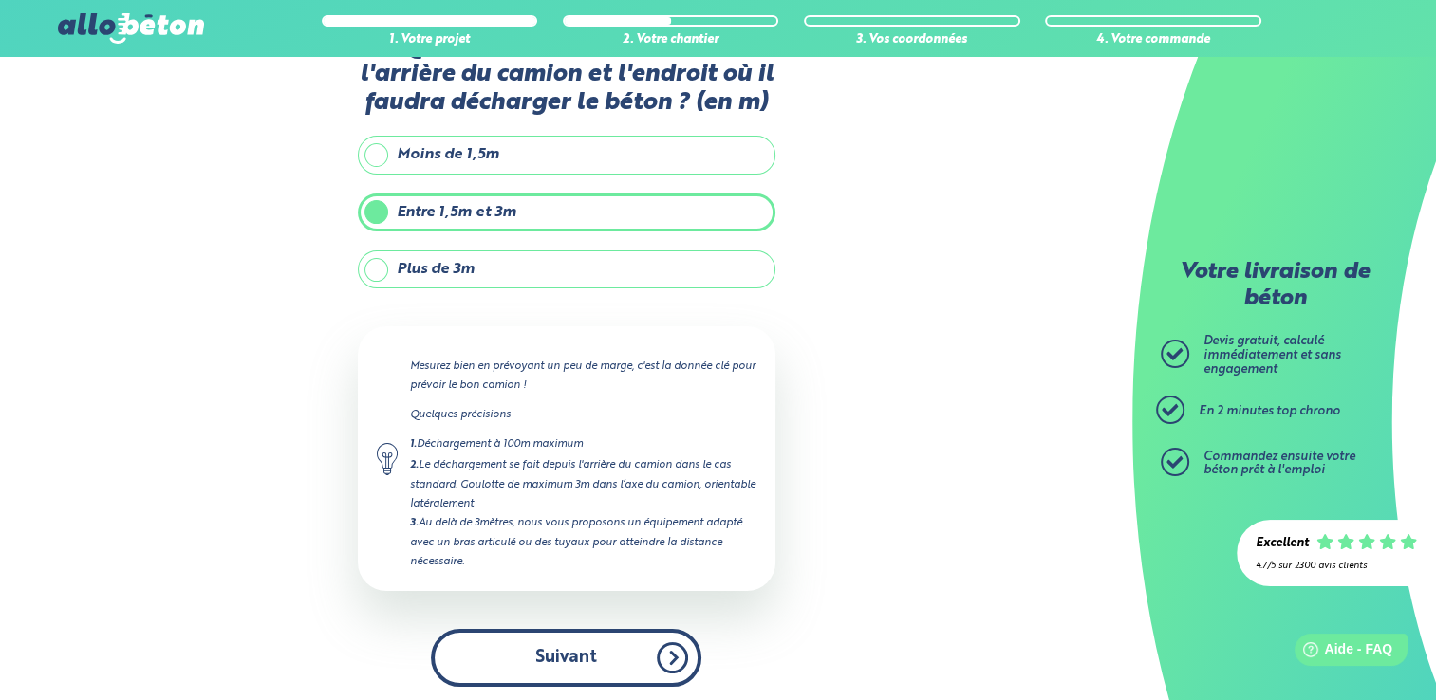
click at [570, 651] on button "Suivant" at bounding box center [566, 658] width 271 height 58
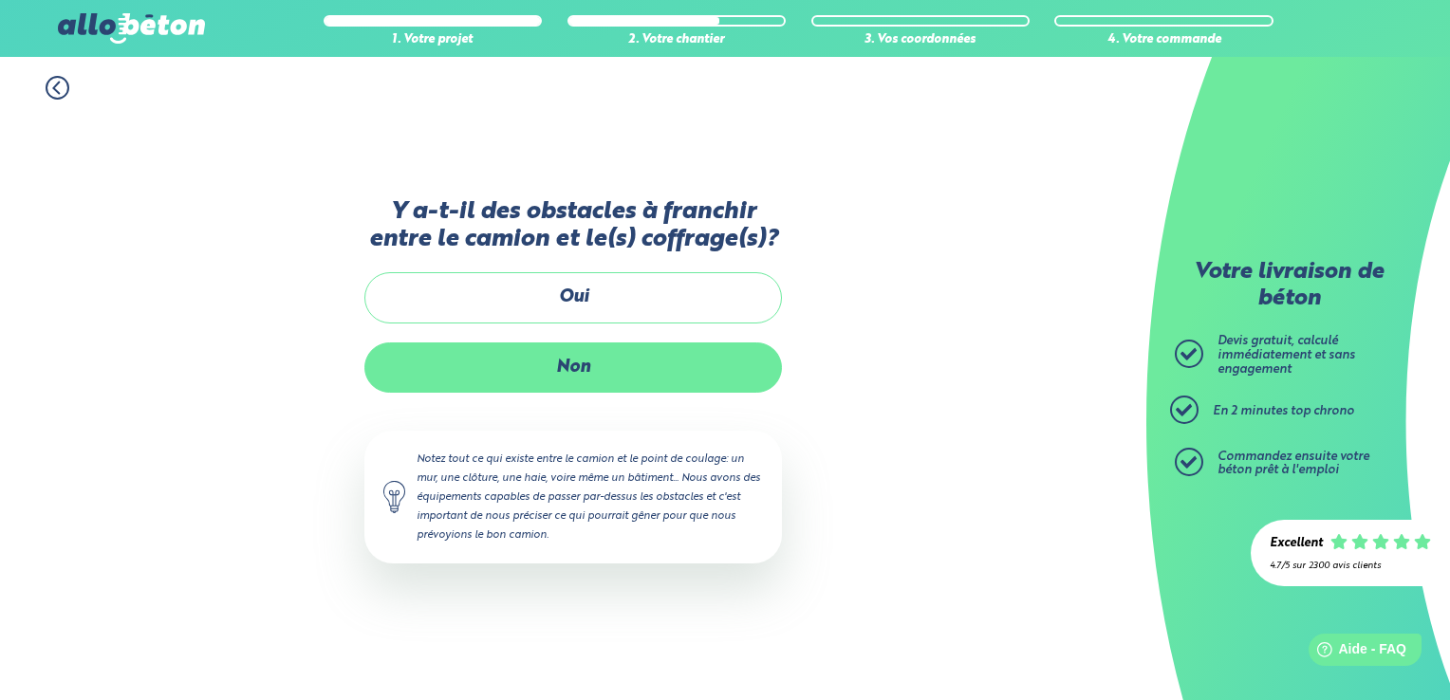
click at [618, 382] on label "Non" at bounding box center [573, 368] width 418 height 50
click at [0, 0] on input "Non" at bounding box center [0, 0] width 0 height 0
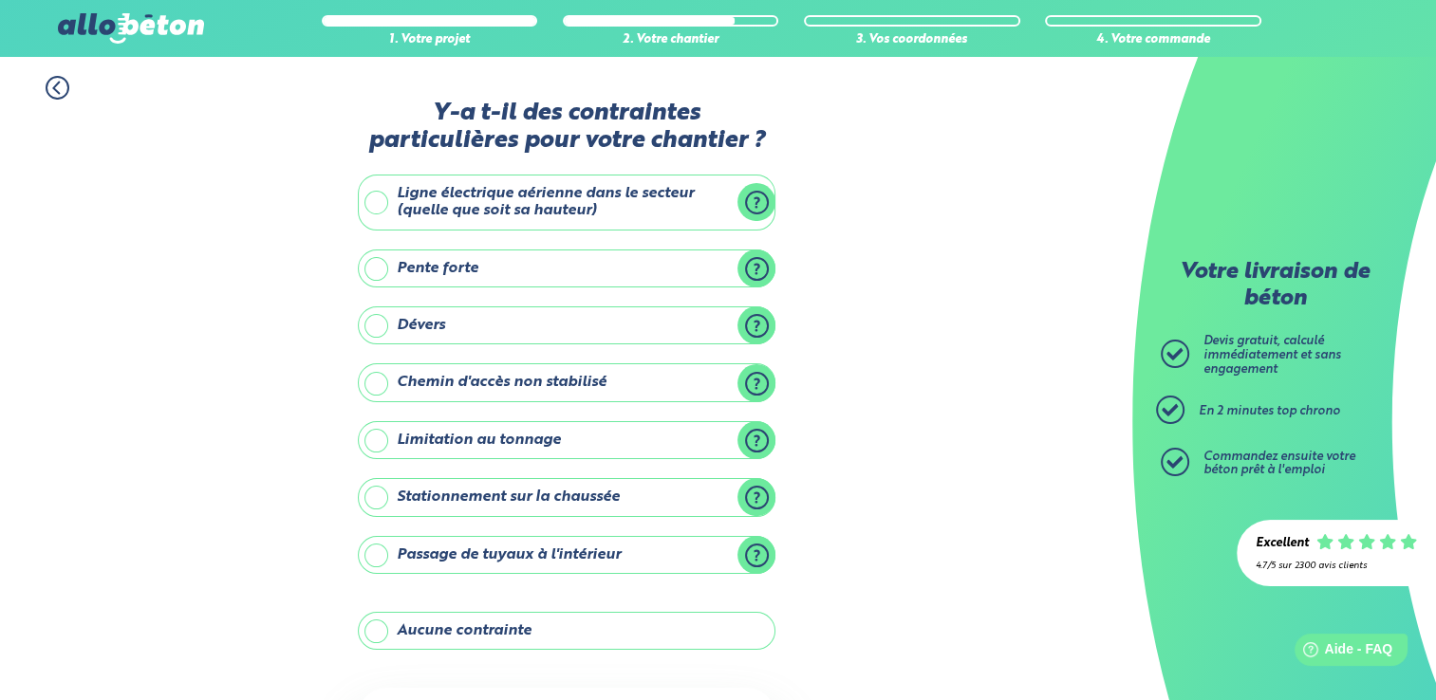
click at [554, 617] on label "Aucune contrainte" at bounding box center [567, 631] width 418 height 38
click at [0, 0] on input "Aucune contrainte" at bounding box center [0, 0] width 0 height 0
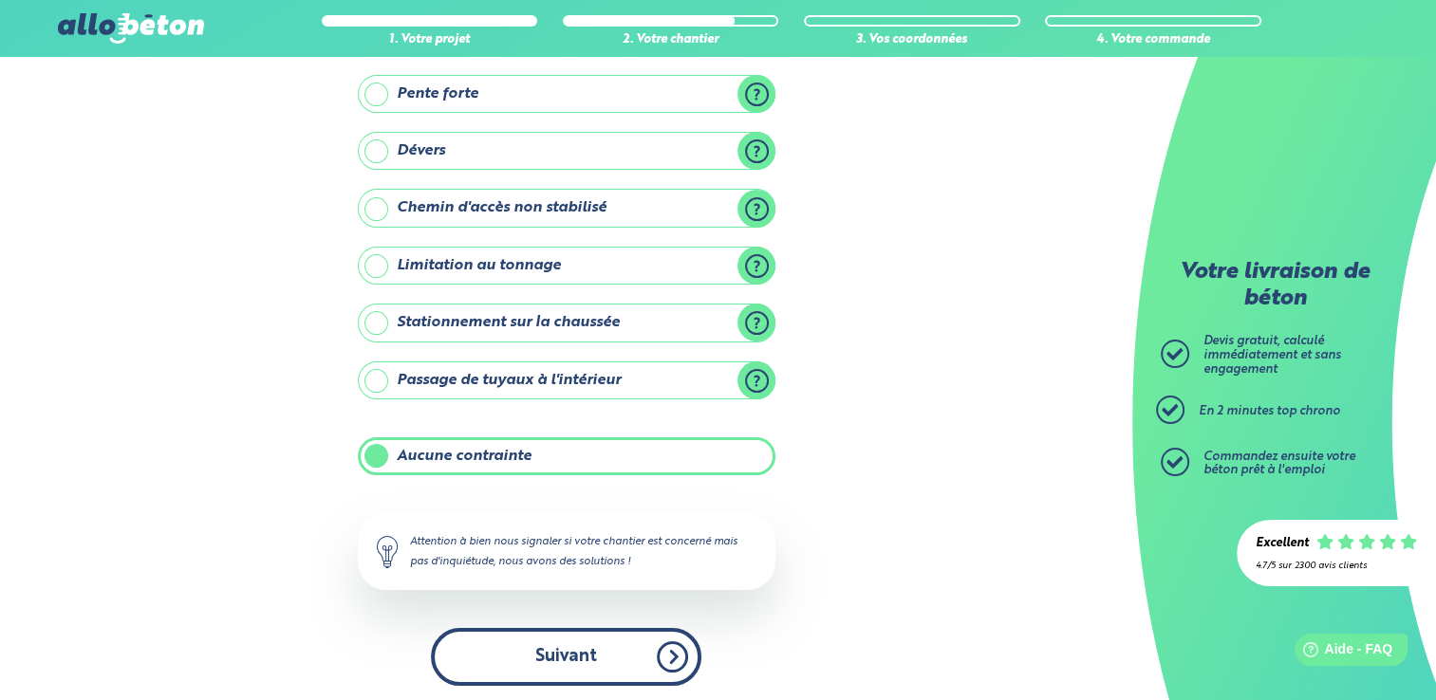
click at [565, 643] on button "Suivant" at bounding box center [566, 657] width 271 height 58
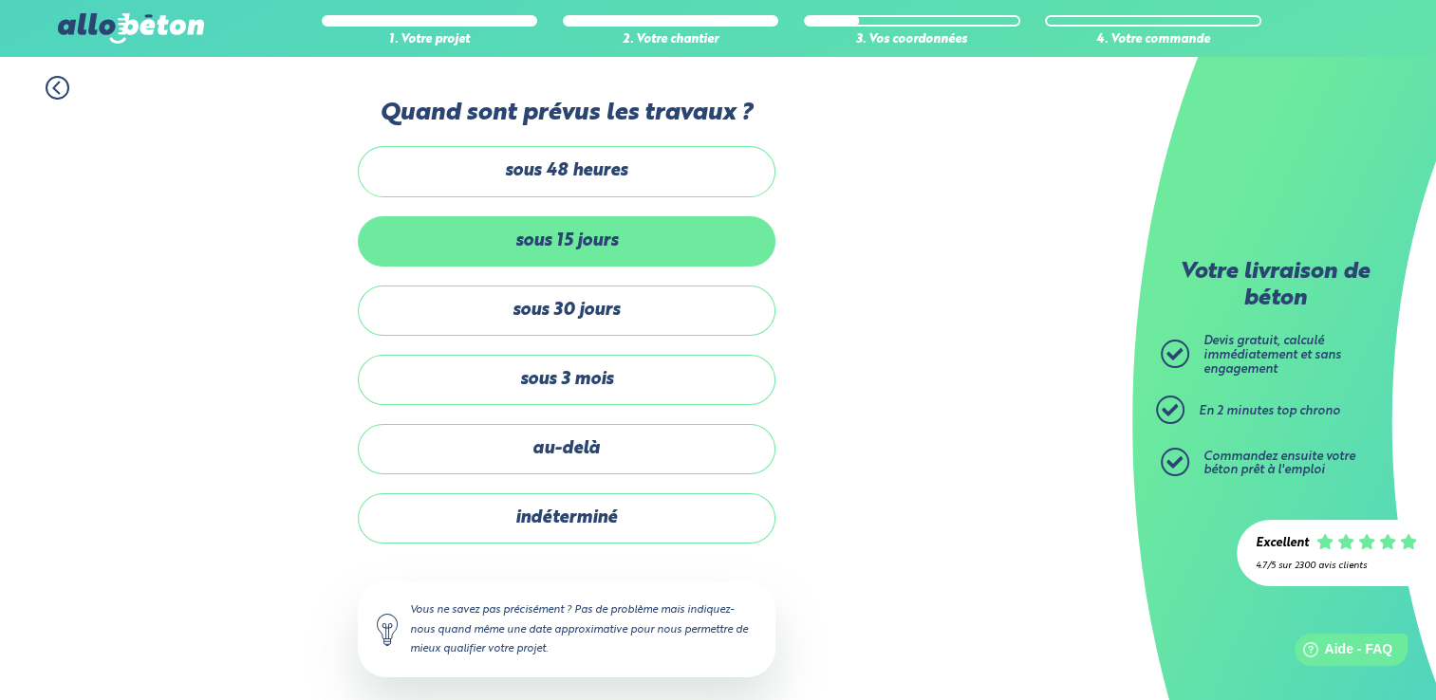
click at [606, 258] on label "sous 15 jours" at bounding box center [567, 241] width 418 height 50
click at [0, 0] on input "sous 15 jours" at bounding box center [0, 0] width 0 height 0
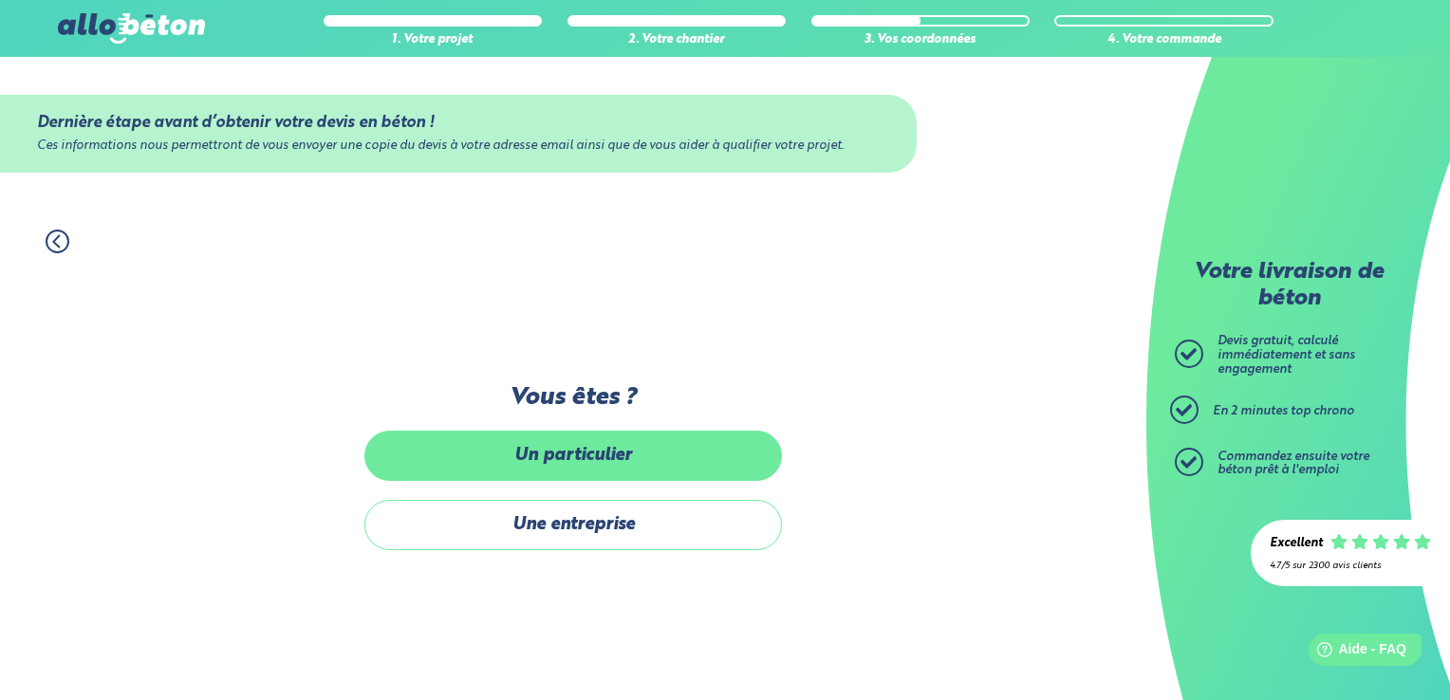
click at [617, 457] on label "Un particulier" at bounding box center [573, 456] width 418 height 50
click at [0, 0] on input "Un particulier" at bounding box center [0, 0] width 0 height 0
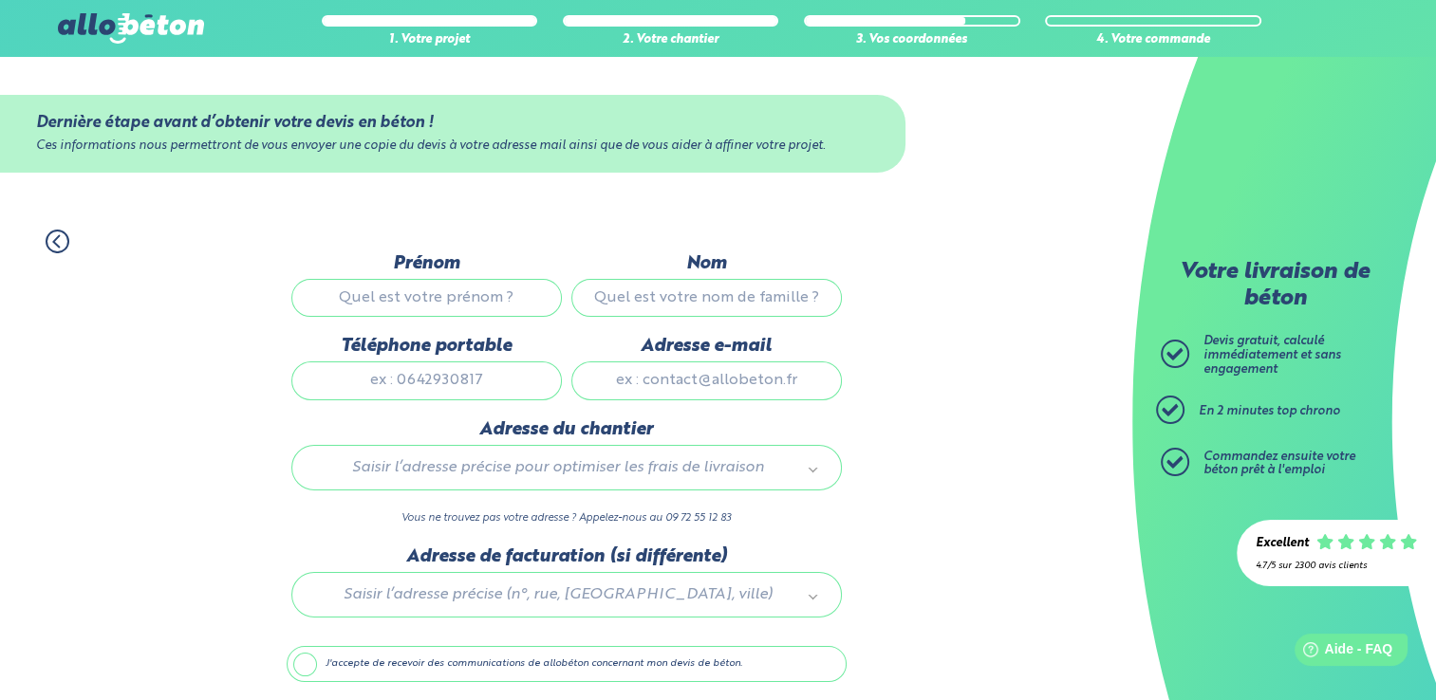
click at [456, 305] on input "Prénom" at bounding box center [426, 298] width 271 height 38
type input "Samuel"
type input "LETURGEZ"
type input "0615635622"
type input "samuel.leturgez@gmail.com"
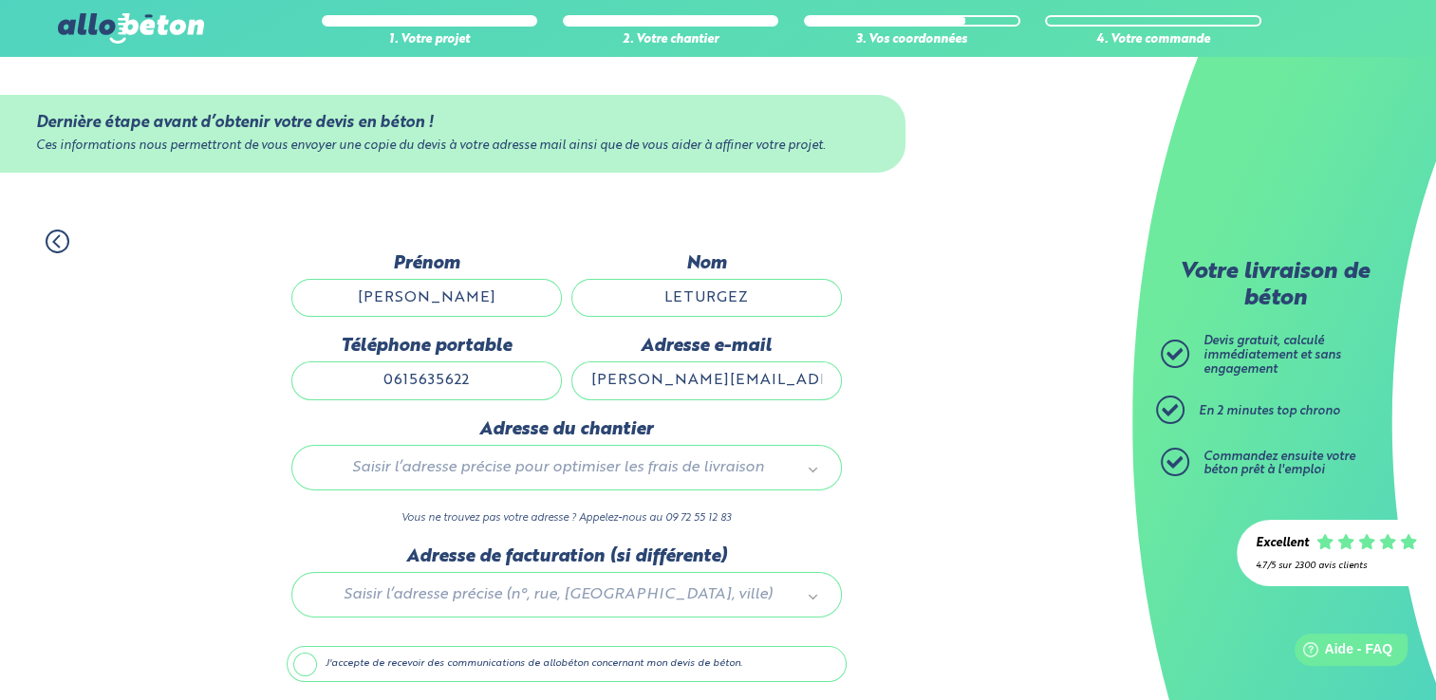
type input "44 rue des champs fleuris 62217 MERCATEL"
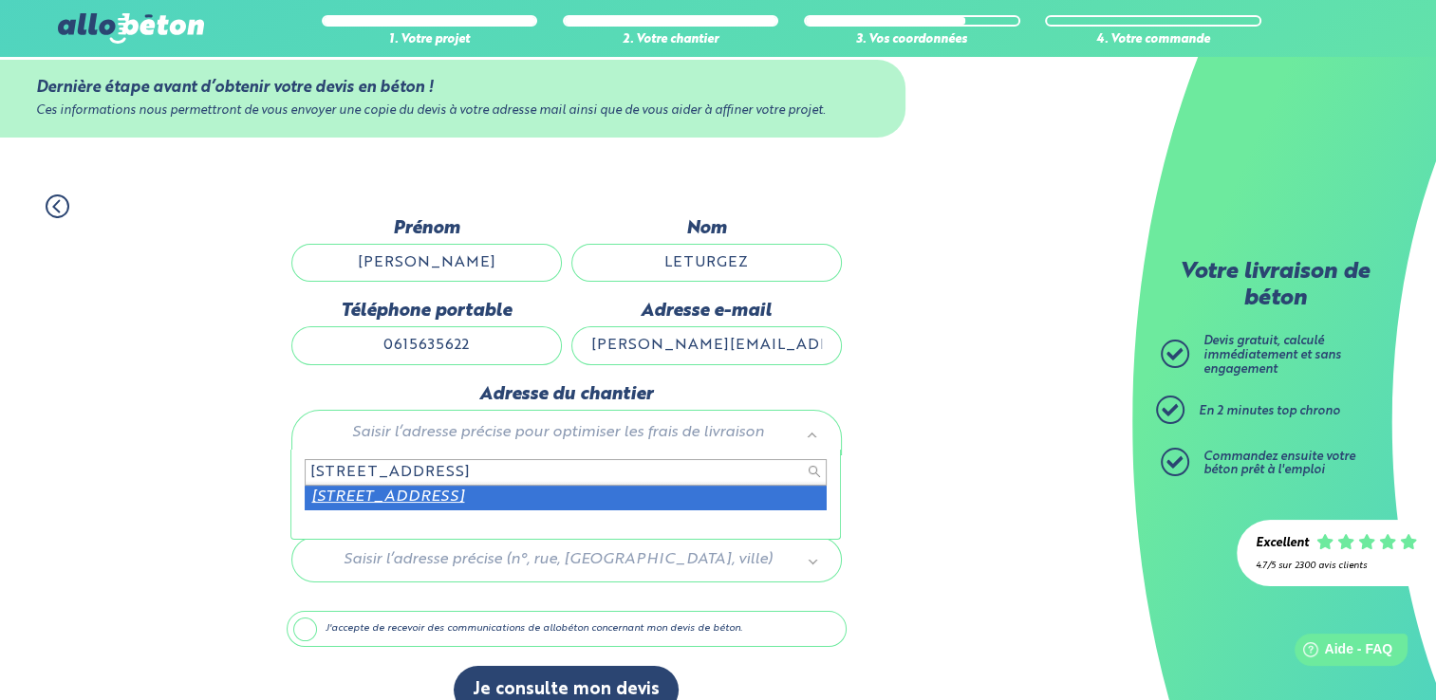
scroll to position [65, 0]
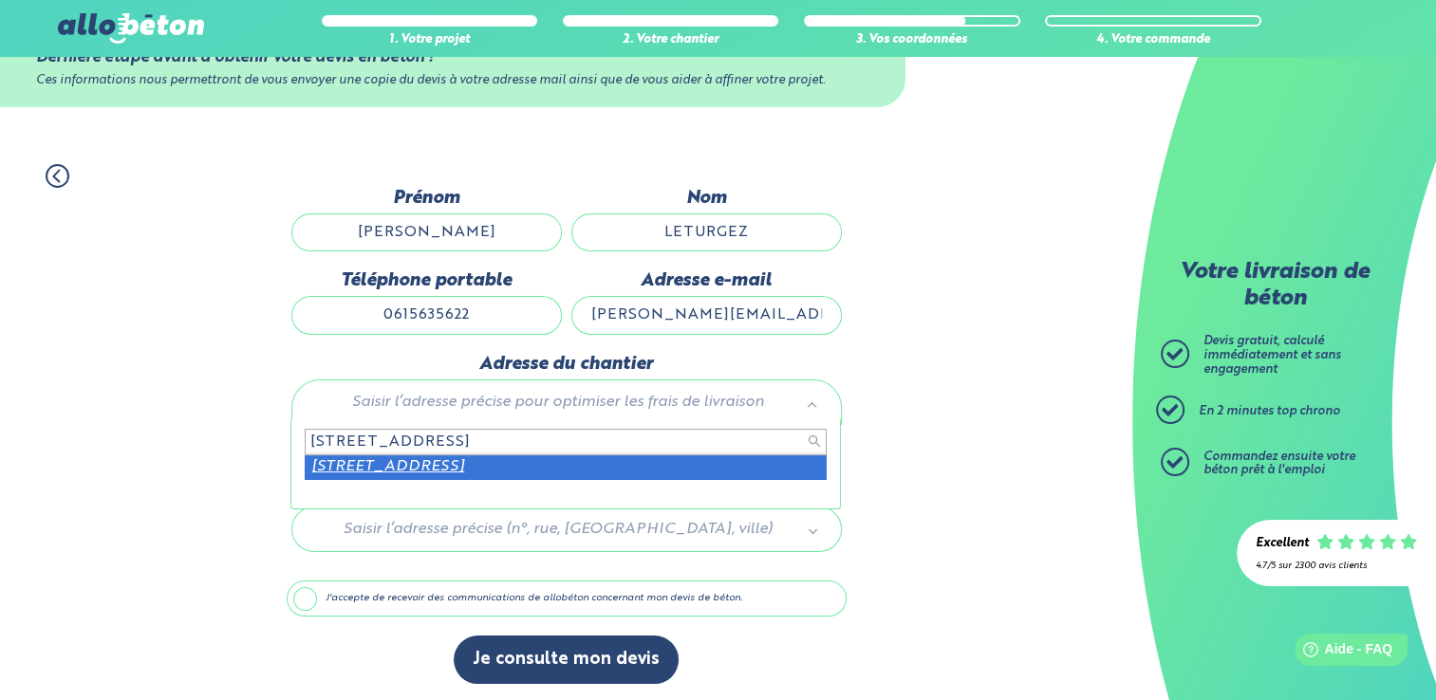
click at [456, 448] on input "44 rue des champs fleuris 62217 MERCATEL" at bounding box center [566, 442] width 522 height 27
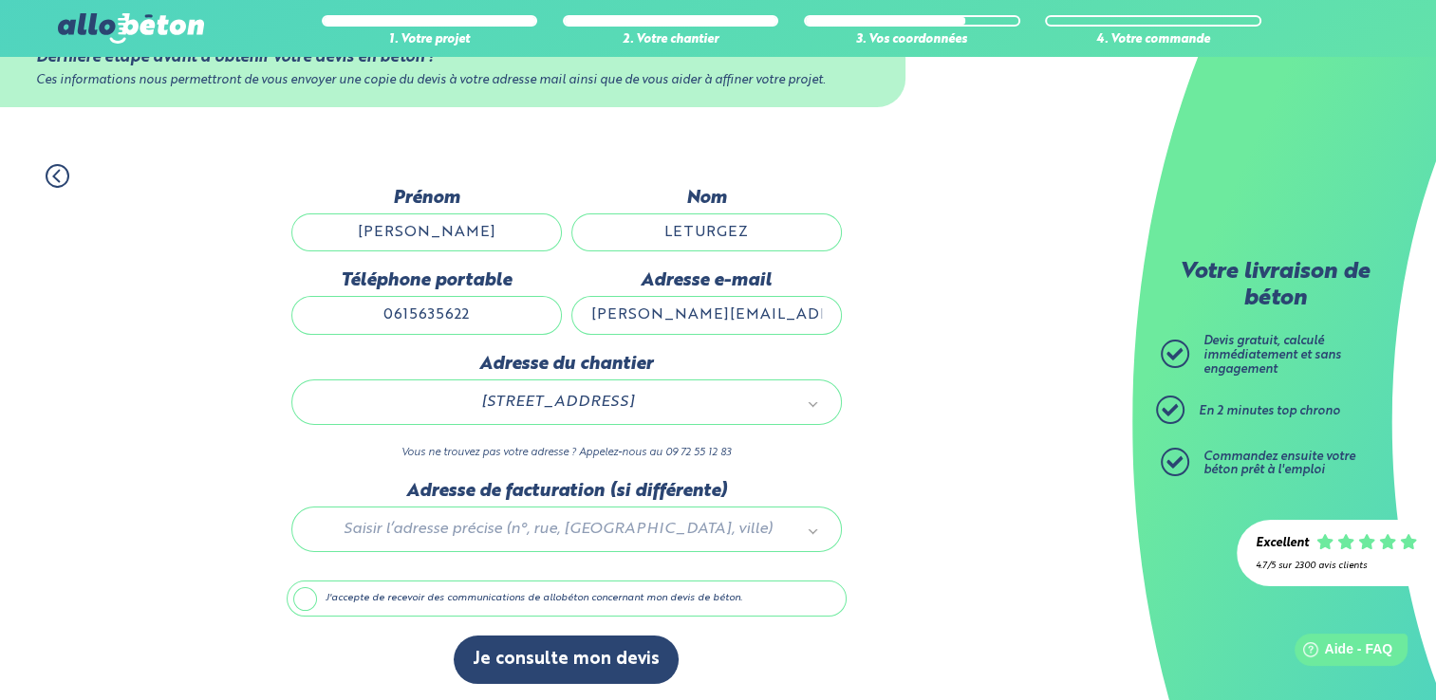
click at [335, 598] on label "J'accepte de recevoir des communications de allobéton concernant mon devis de b…" at bounding box center [567, 599] width 560 height 36
click at [0, 0] on input "J'accepte de recevoir des communications de allobéton concernant mon devis de b…" at bounding box center [0, 0] width 0 height 0
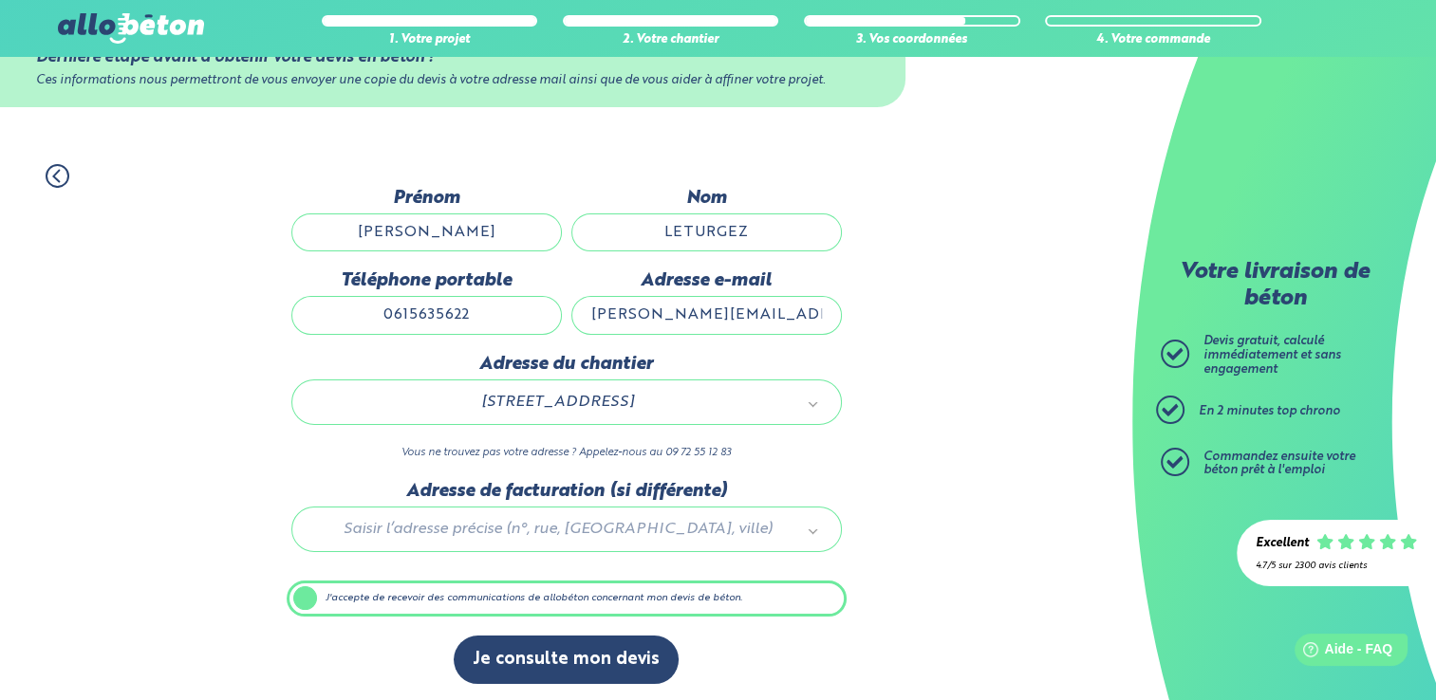
scroll to position [65, 0]
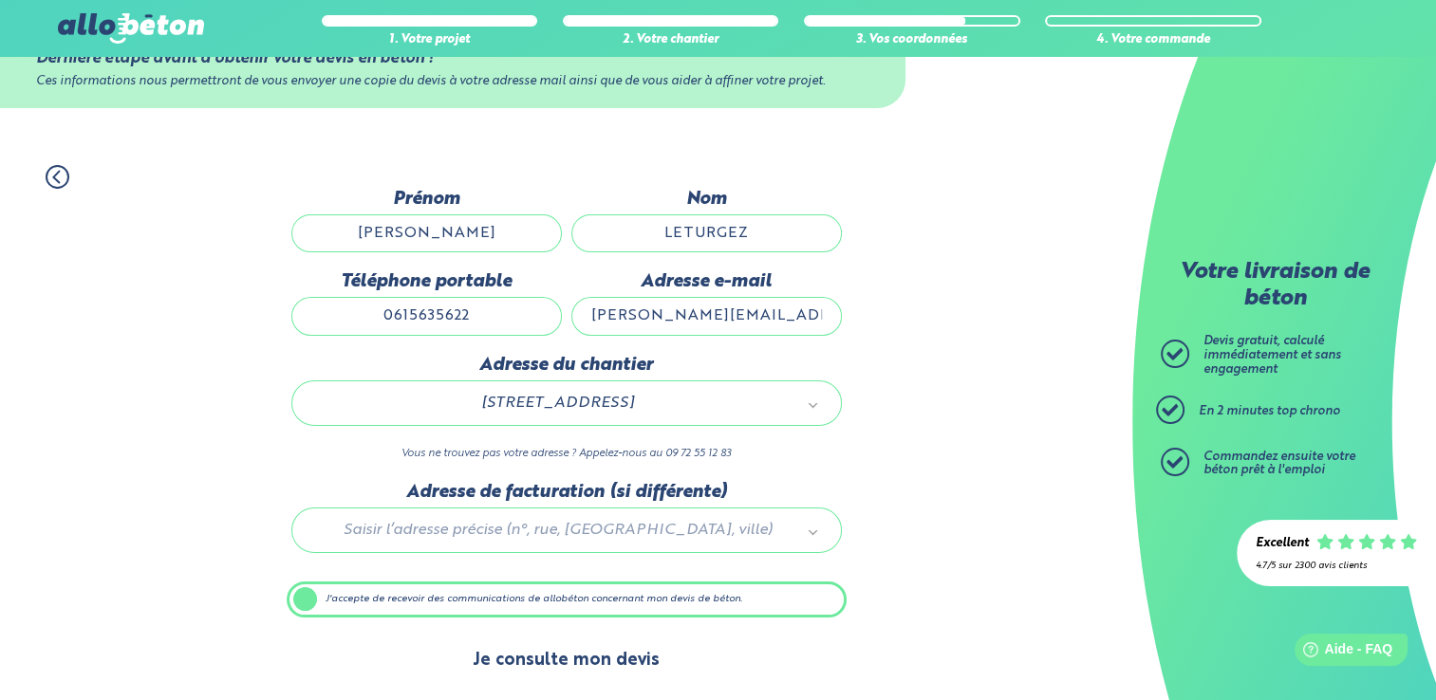
click at [532, 655] on button "Je consulte mon devis" at bounding box center [566, 661] width 225 height 48
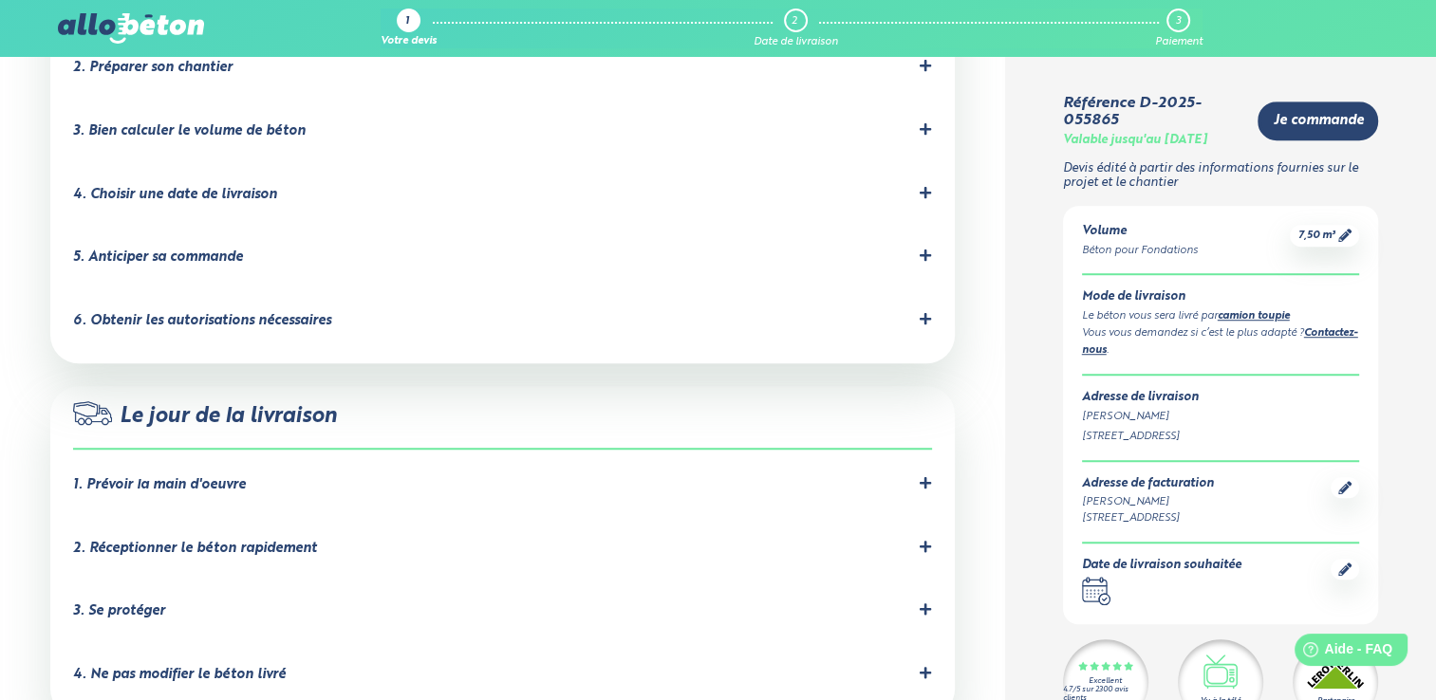
scroll to position [1424, 0]
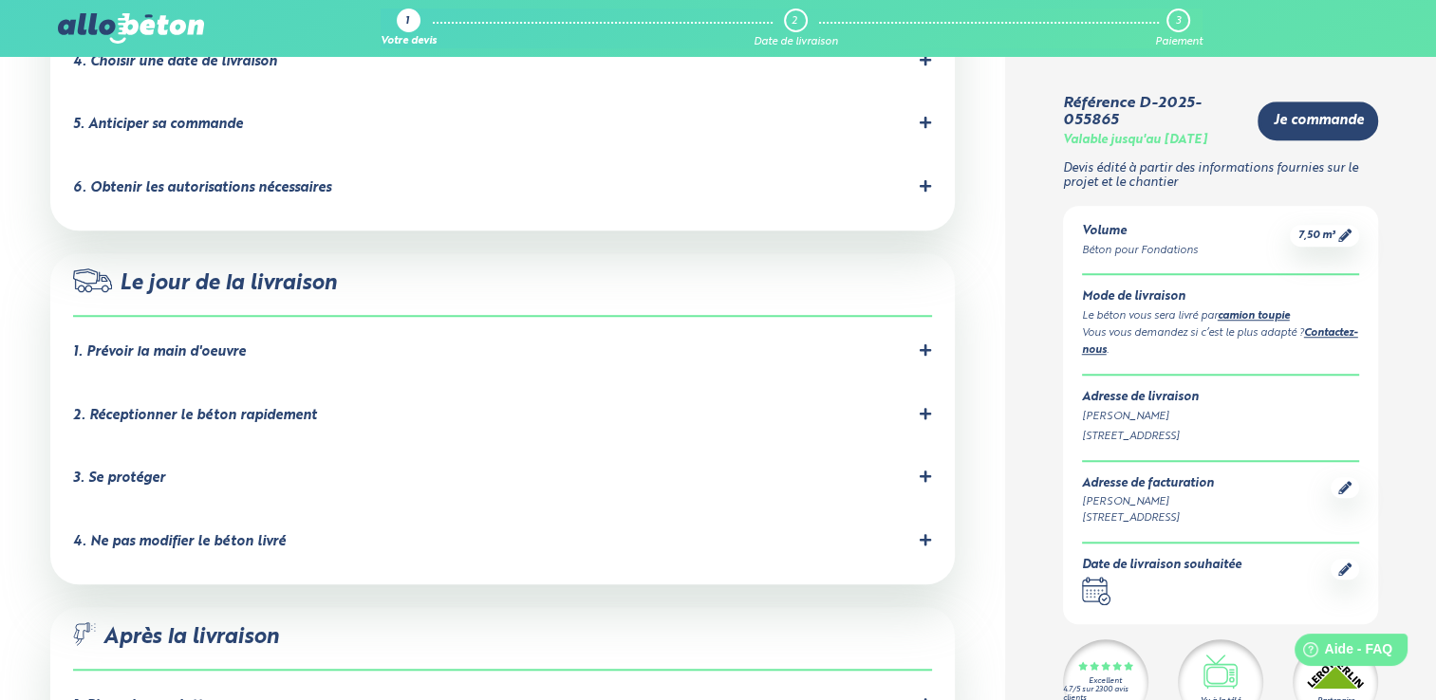
click at [301, 408] on div "2. Réceptionner le béton rapidement" at bounding box center [195, 416] width 244 height 16
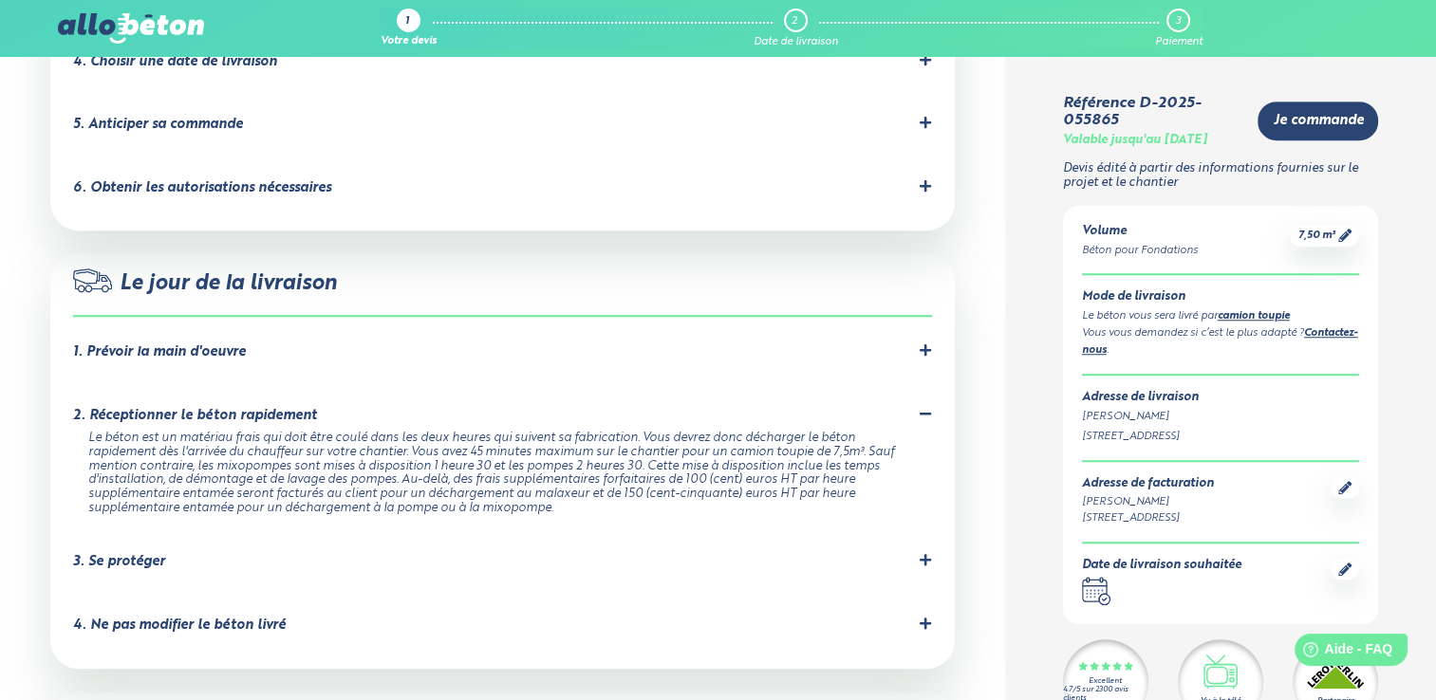
click at [295, 553] on div "3. Se protéger" at bounding box center [502, 562] width 859 height 18
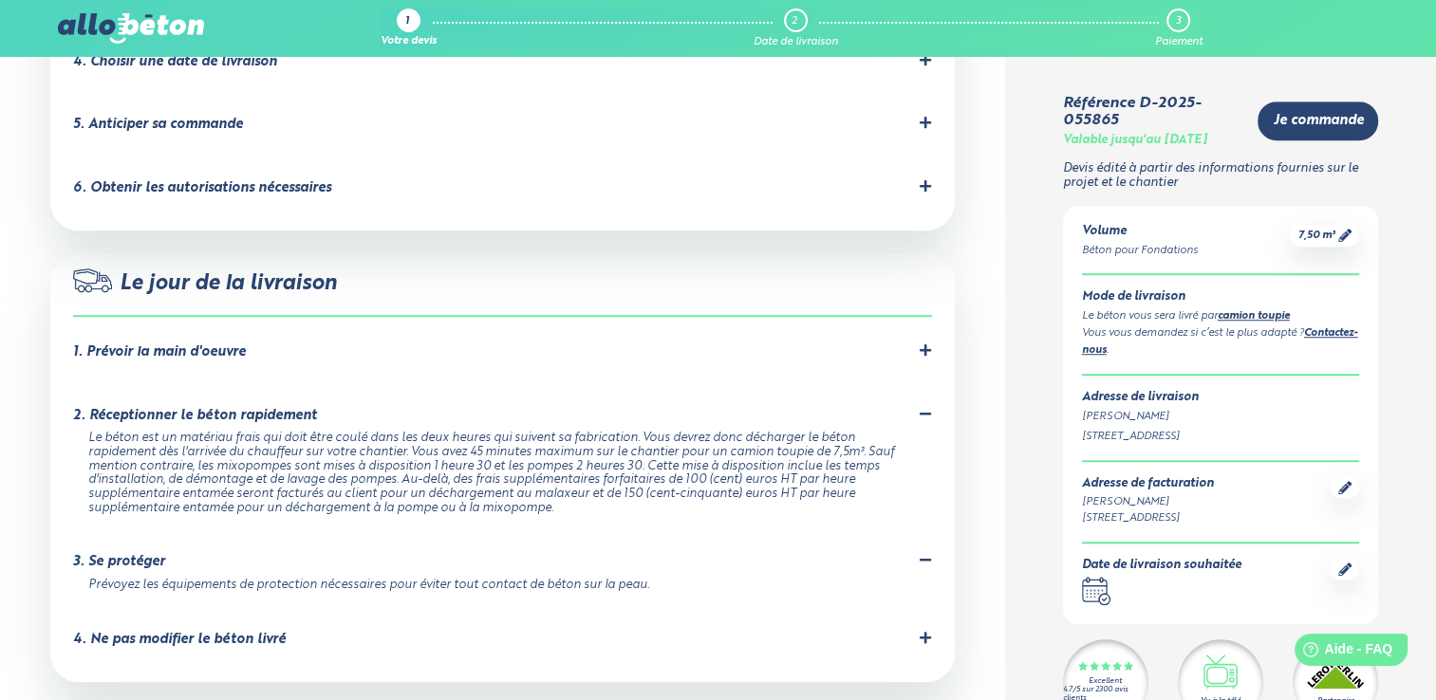
click at [285, 631] on div "4. Ne pas modifier le béton livré" at bounding box center [502, 640] width 859 height 18
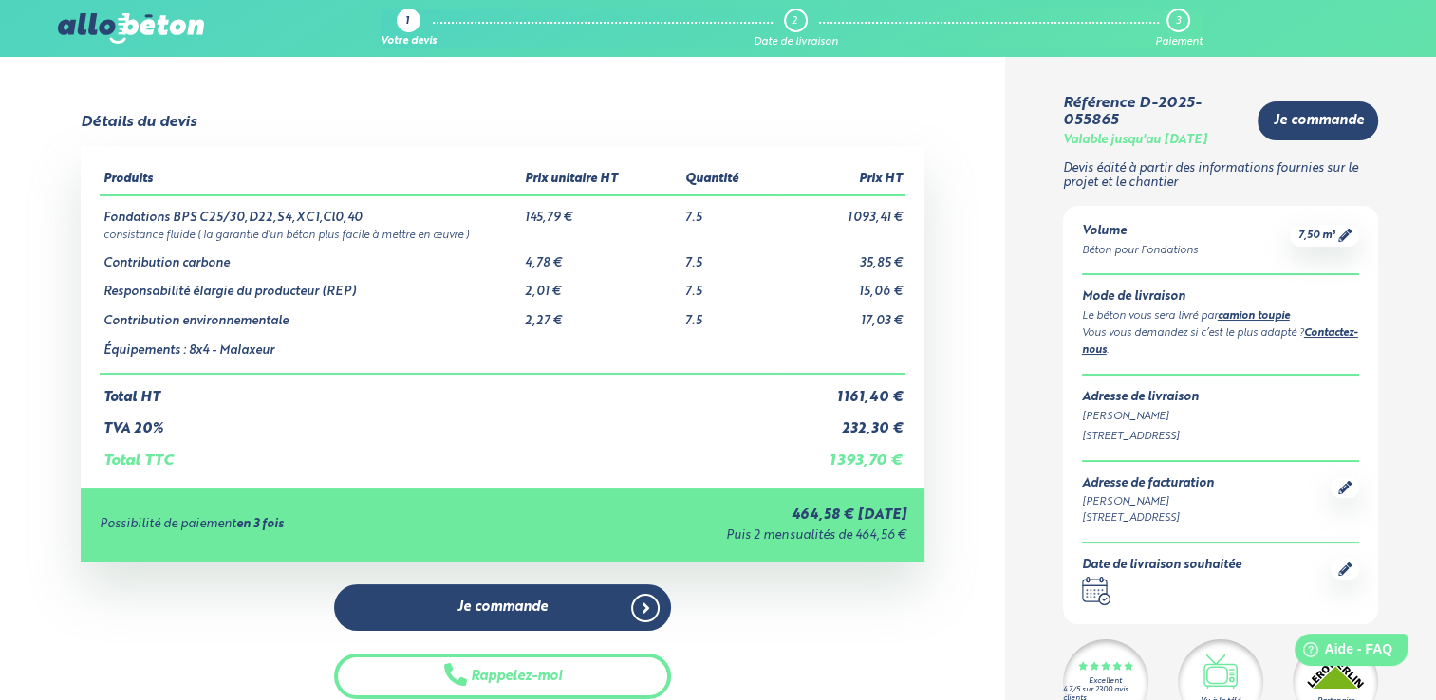
scroll to position [0, 0]
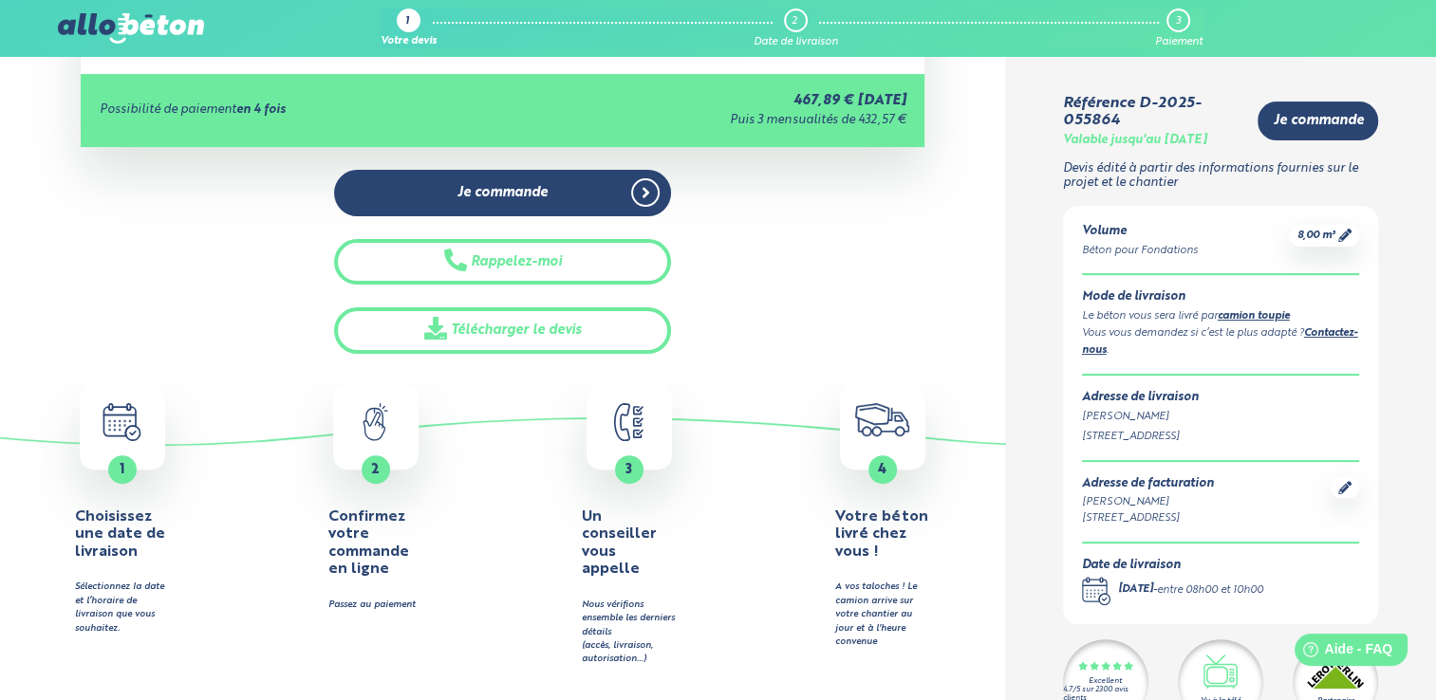
scroll to position [285, 0]
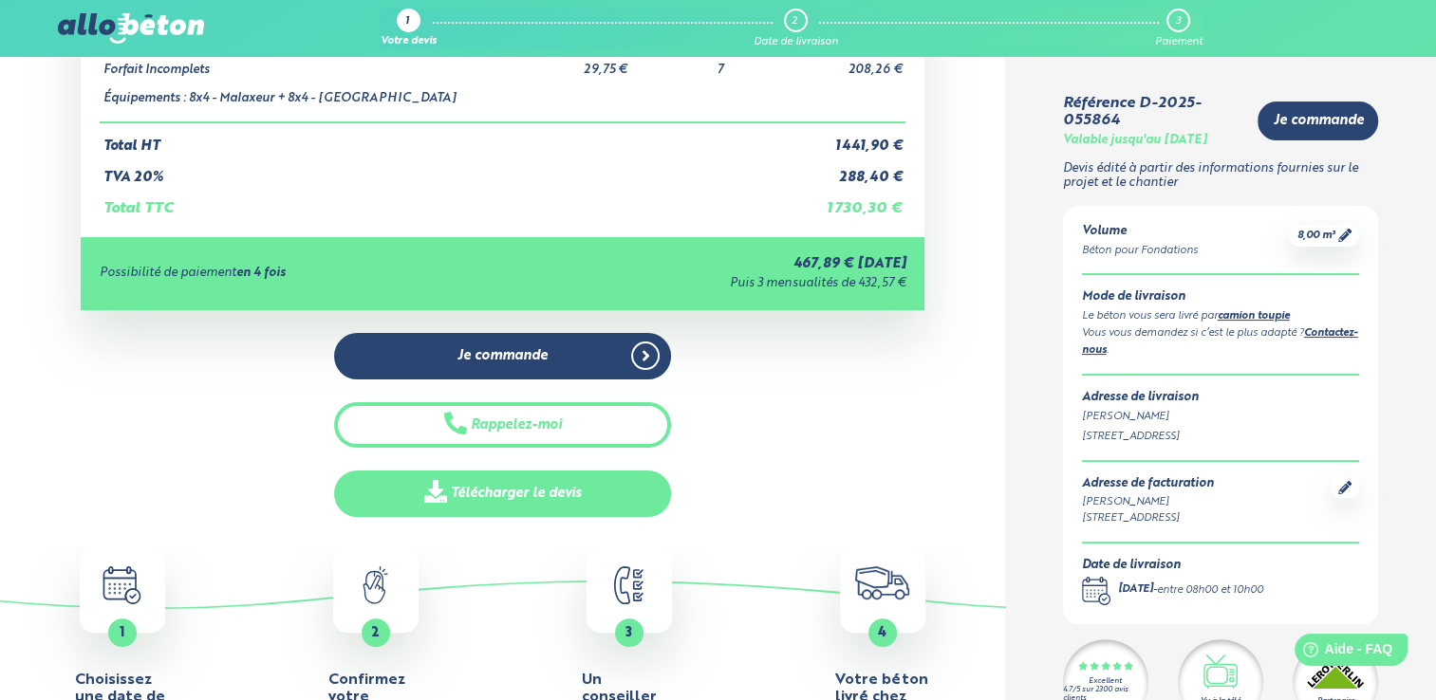
click at [558, 479] on link "Télécharger le devis" at bounding box center [503, 494] width 338 height 47
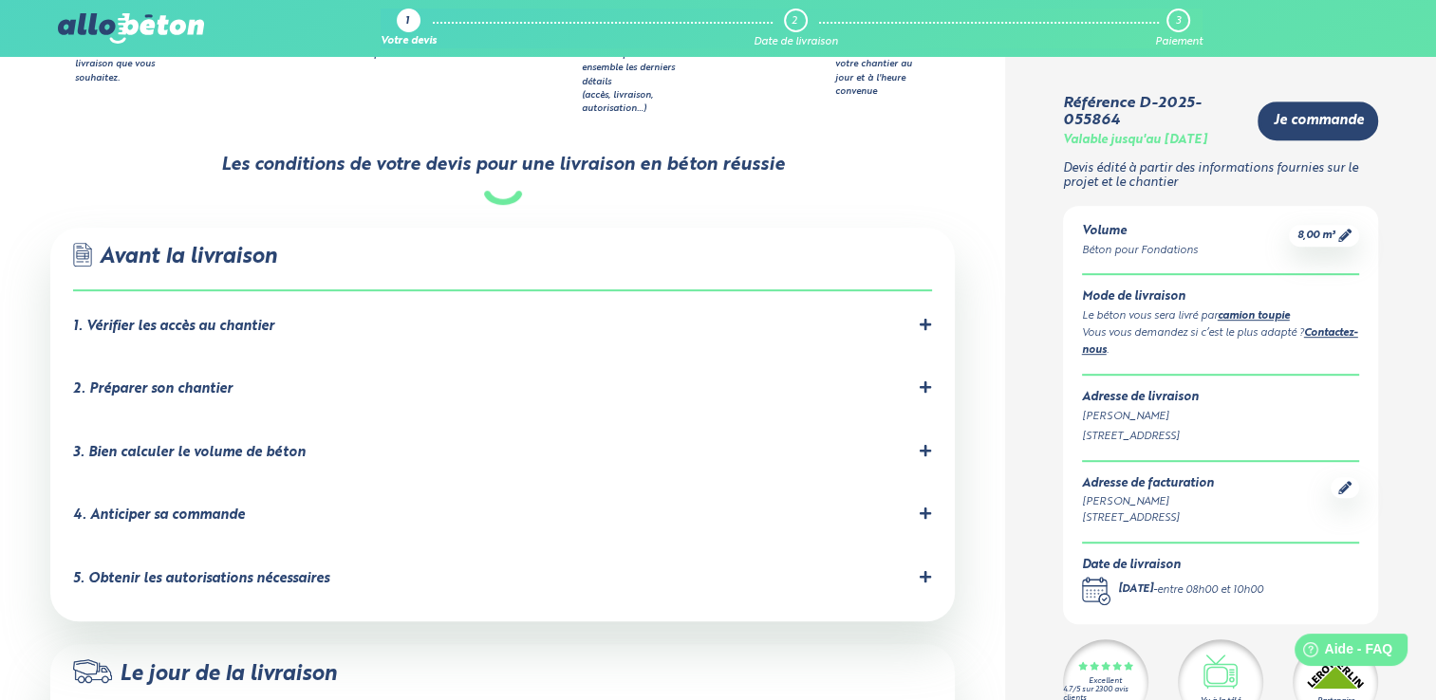
scroll to position [998, 0]
click at [194, 446] on div "3. Bien calculer le volume de béton" at bounding box center [189, 454] width 233 height 16
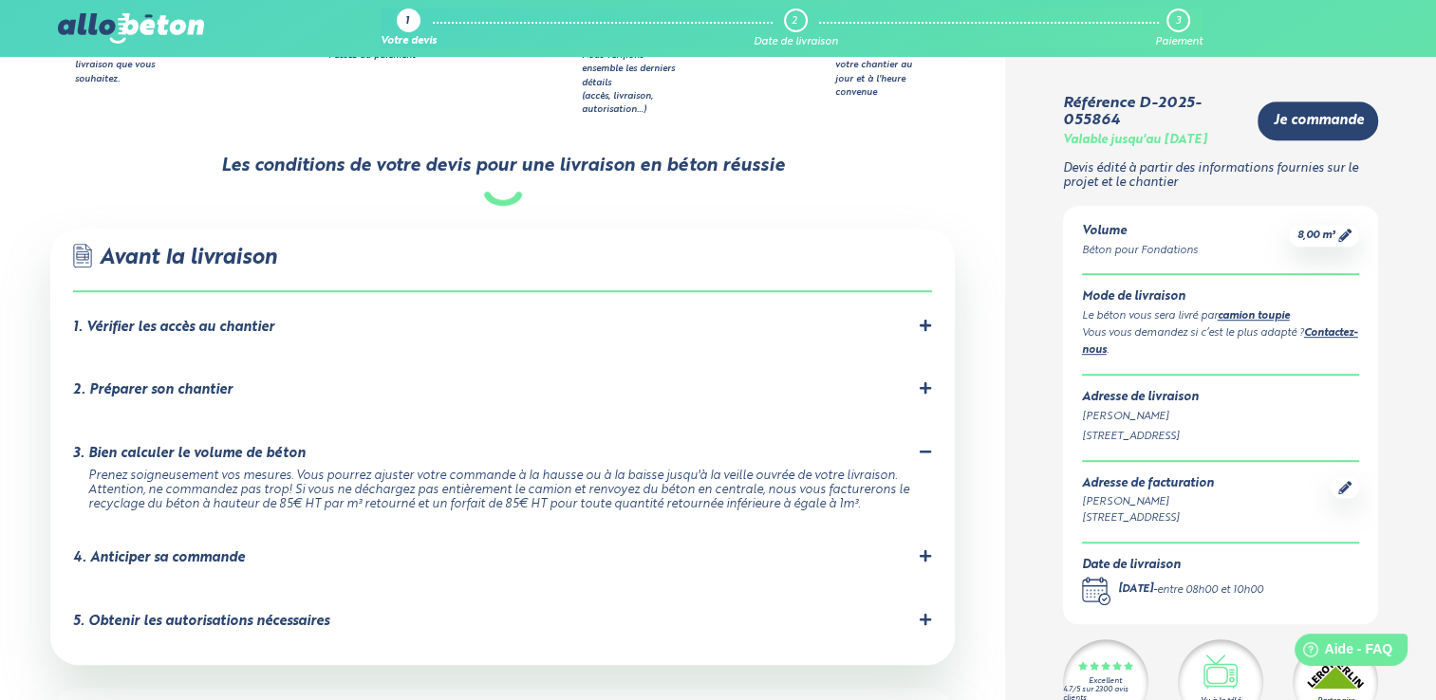
click at [388, 550] on div "4. Anticiper sa commande Le nombre de créneaux de livraison est limité. Pour av…" at bounding box center [502, 563] width 859 height 26
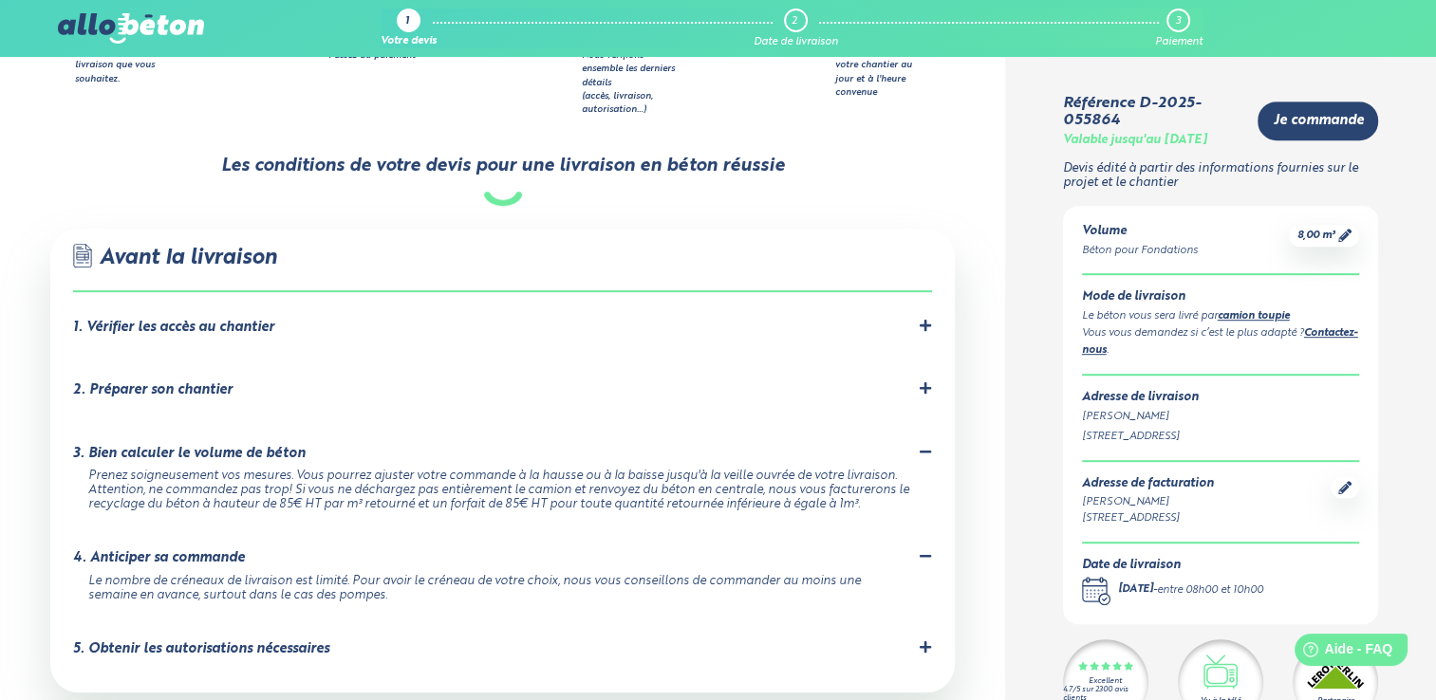
click at [200, 383] on div "2. Préparer son chantier" at bounding box center [152, 391] width 159 height 16
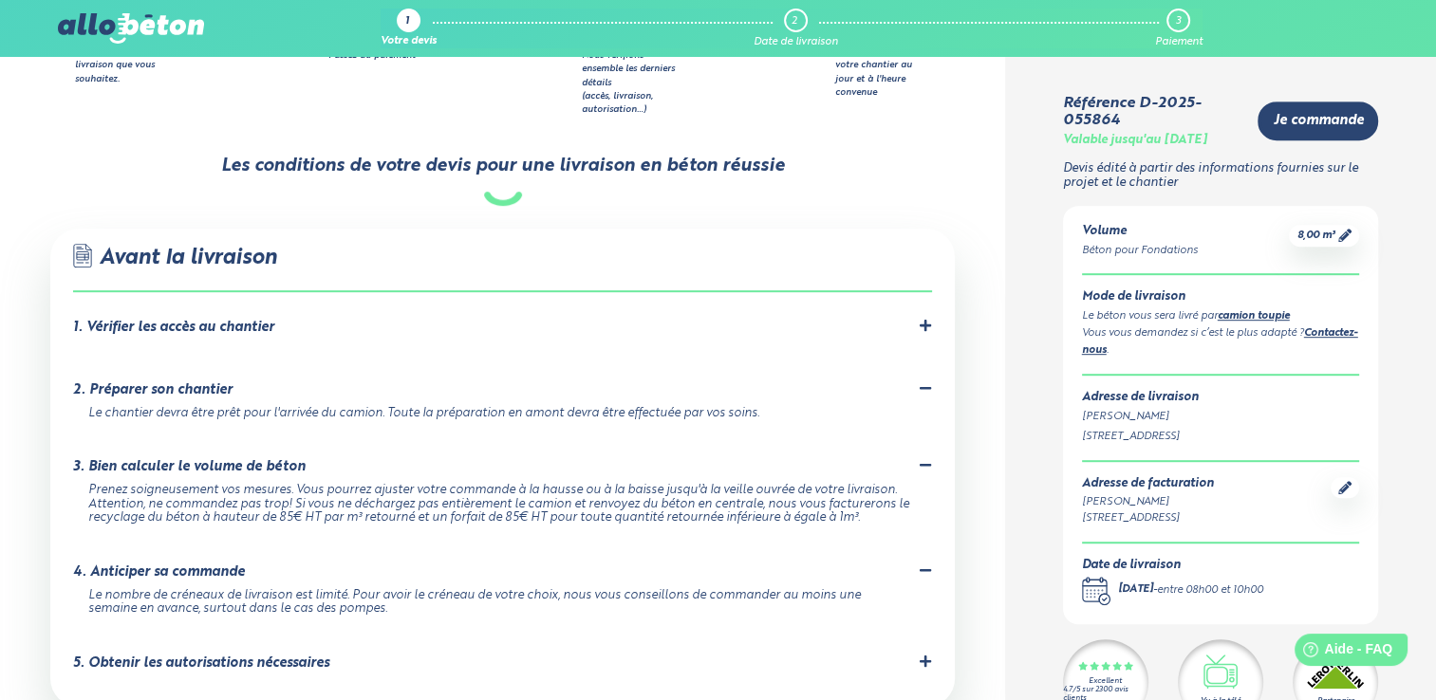
click at [216, 320] on div "1. Vérifier les accès au chantier" at bounding box center [173, 328] width 201 height 16
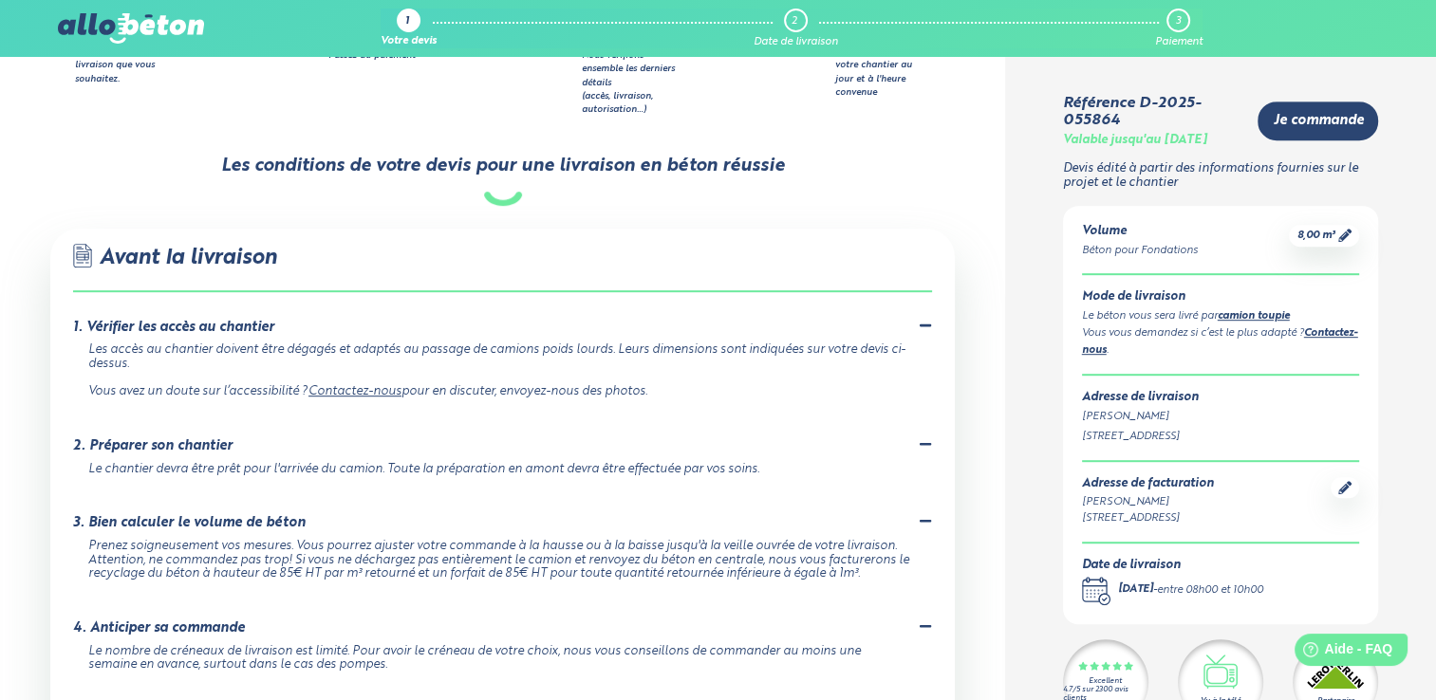
click at [216, 320] on div "1. Vérifier les accès au chantier" at bounding box center [173, 328] width 201 height 16
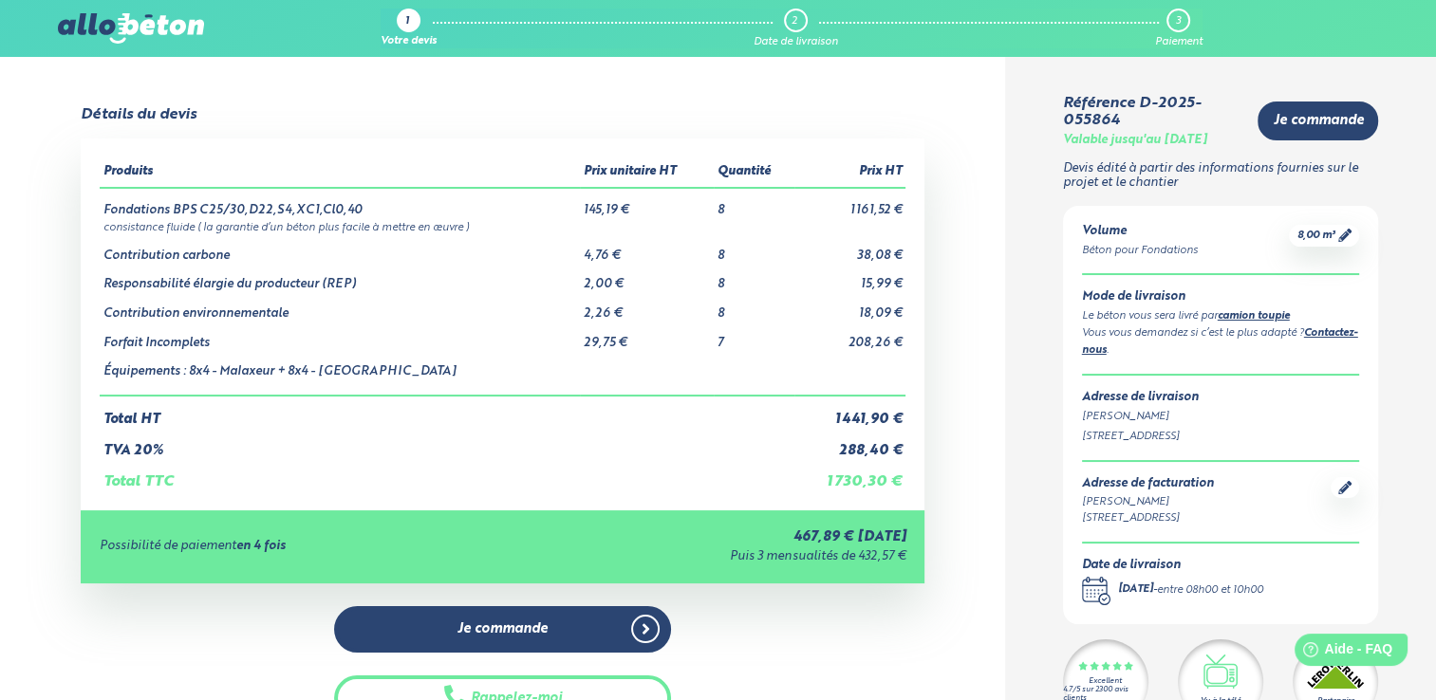
scroll to position [0, 0]
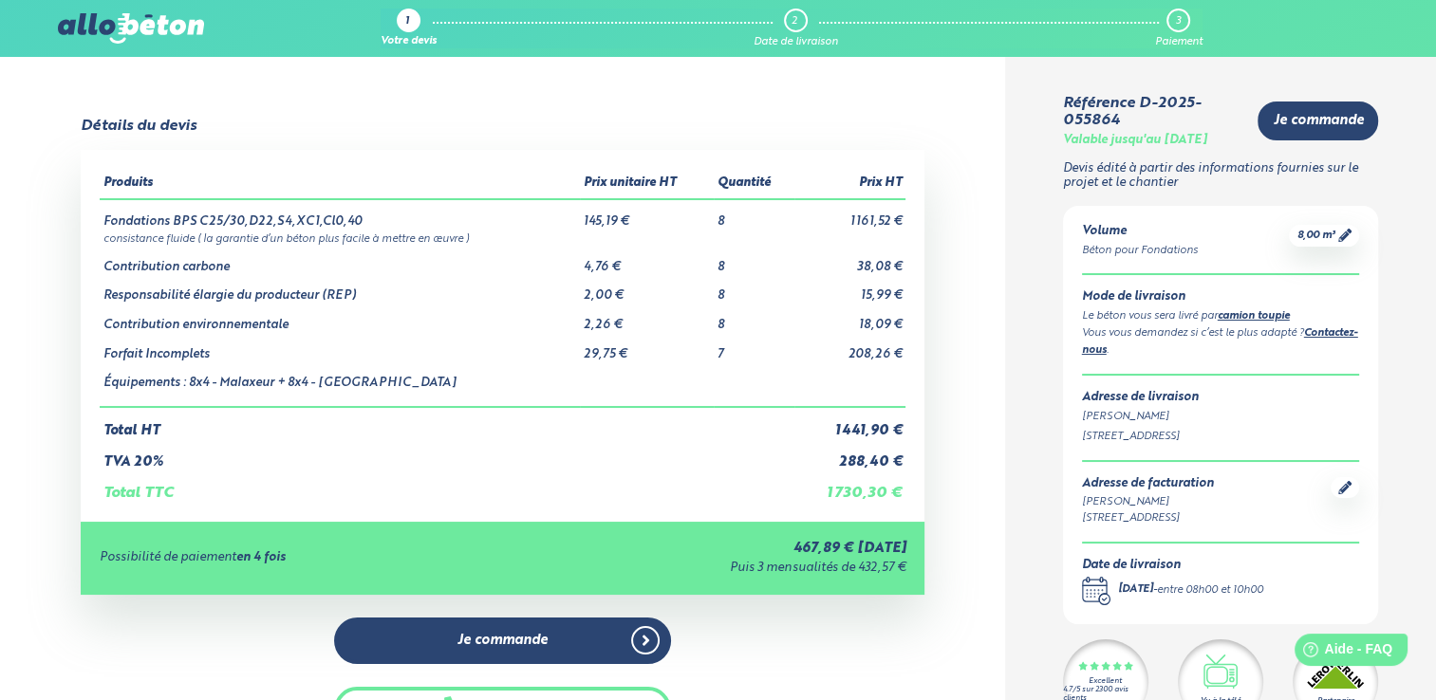
drag, startPoint x: 771, startPoint y: 550, endPoint x: 915, endPoint y: 578, distance: 146.9
click at [915, 578] on div "Possibilité de paiement en 4 fois 467,89 € aujourd'hui Puis 3 mensualités de 43…" at bounding box center [503, 558] width 845 height 73
click at [908, 564] on div "Possibilité de paiement en 4 fois 467,89 € aujourd'hui Puis 3 mensualités de 43…" at bounding box center [503, 558] width 845 height 73
drag, startPoint x: 909, startPoint y: 571, endPoint x: 757, endPoint y: 550, distance: 153.4
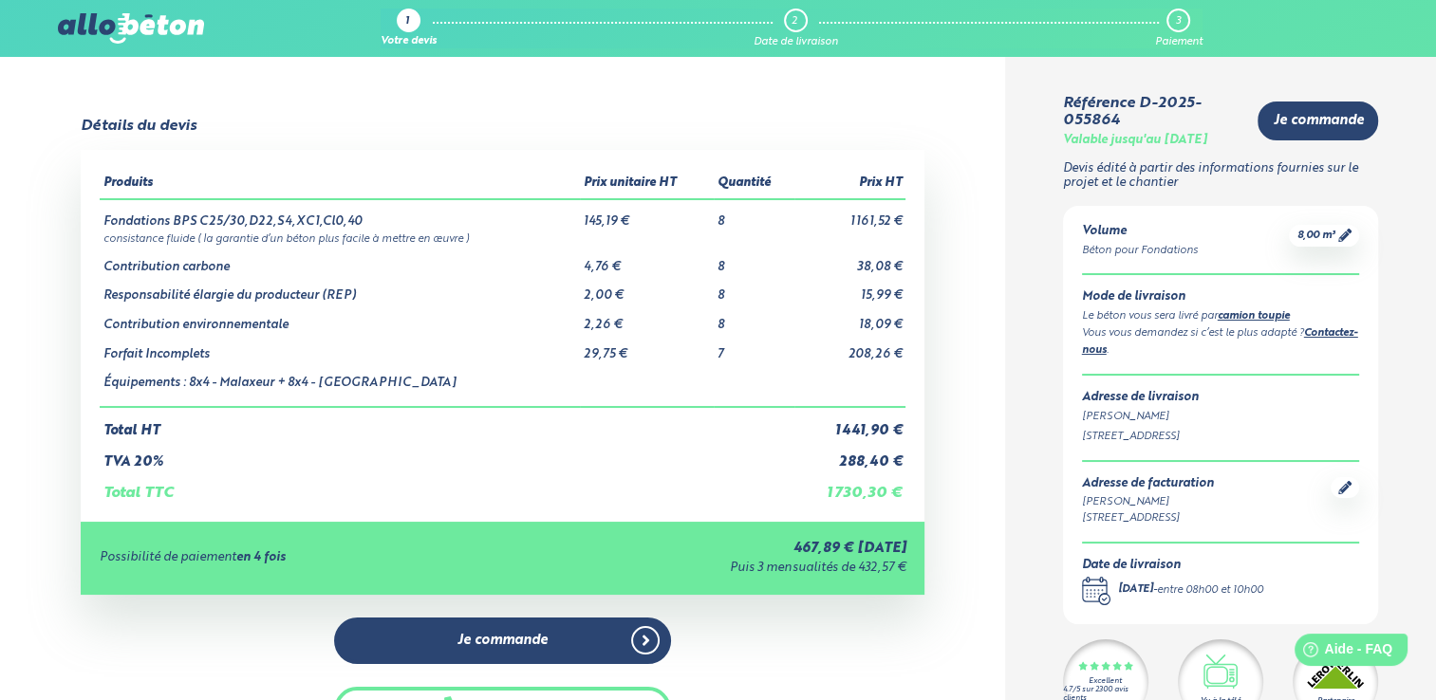
click at [757, 550] on div "Possibilité de paiement en 4 fois 467,89 € aujourd'hui Puis 3 mensualités de 43…" at bounding box center [503, 558] width 845 height 73
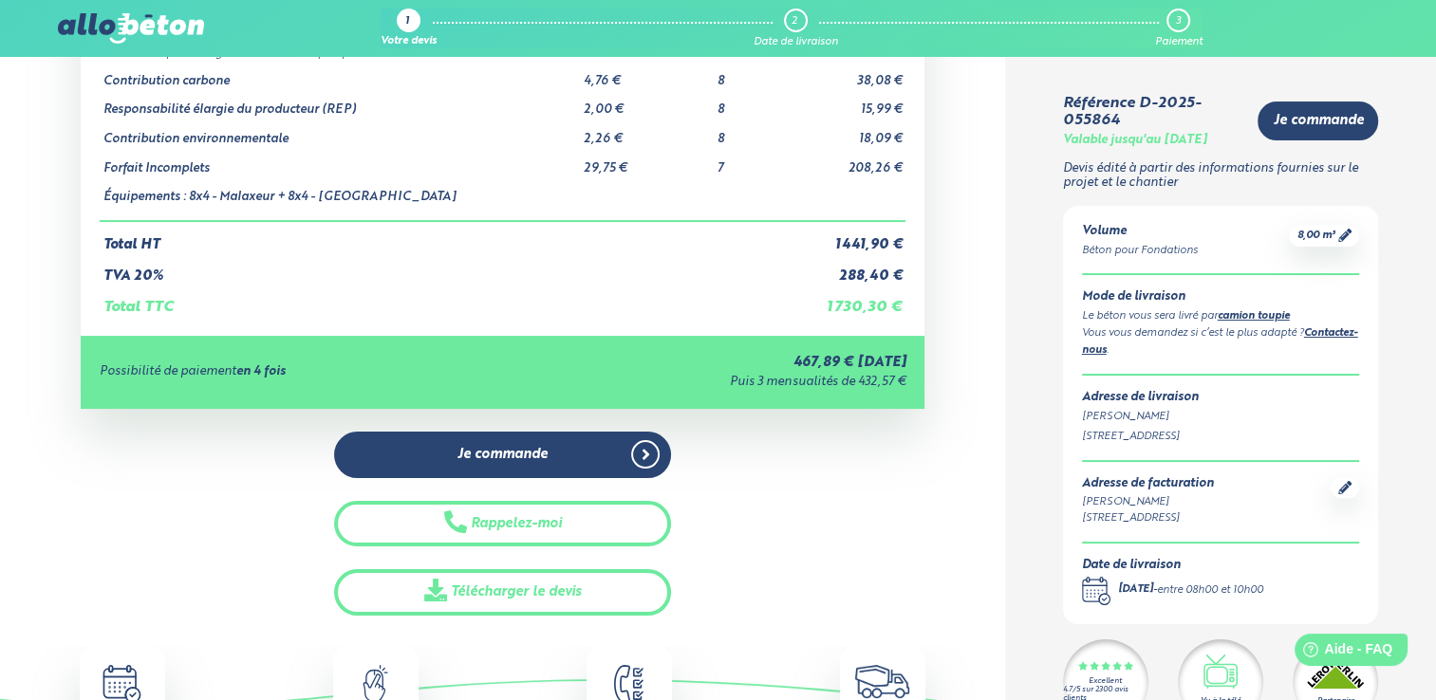
scroll to position [190, 0]
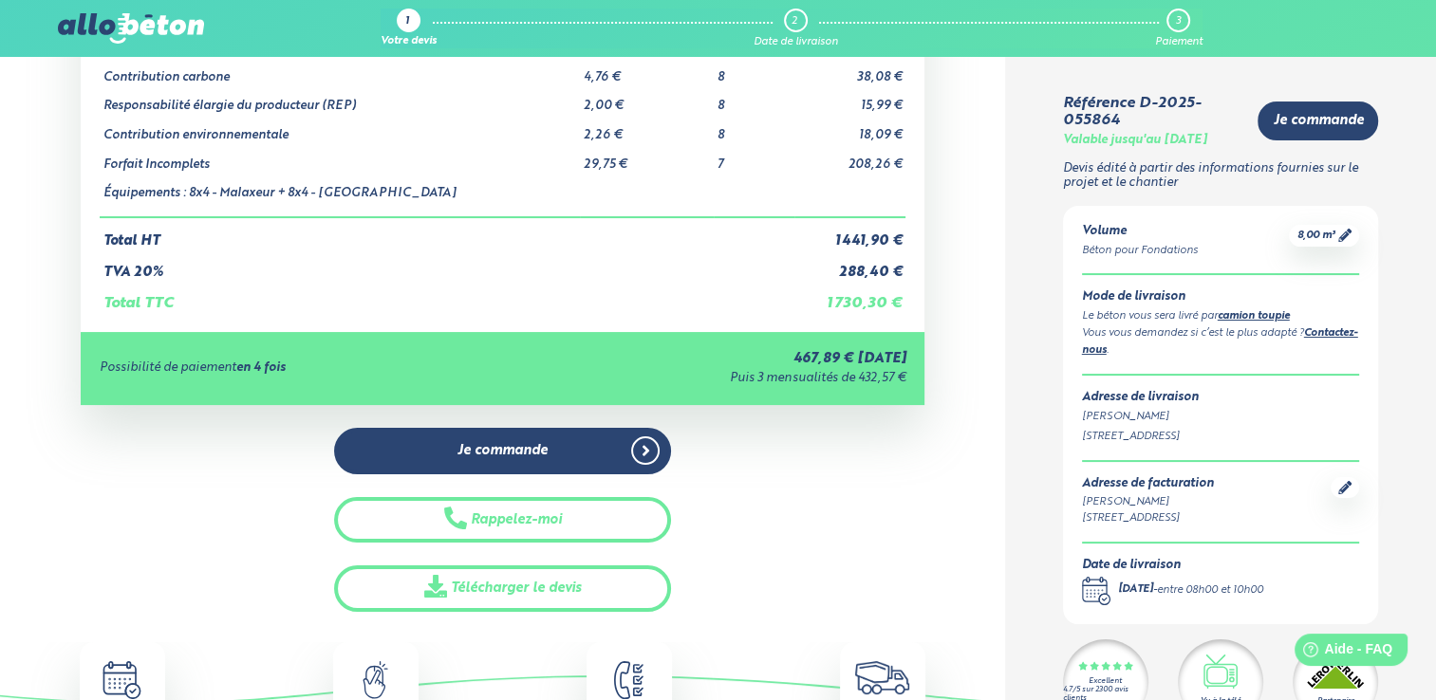
click at [812, 328] on div "Produits Prix unitaire HT Quantité Prix HT Fondations BPS C25/30,D22,S4,XC1,Cl0…" at bounding box center [503, 145] width 845 height 371
click at [817, 384] on div "Puis 3 mensualités de 432,57 €" at bounding box center [710, 379] width 392 height 14
click at [821, 437] on div "Je commande Rappelez-moi Télécharger le devis" at bounding box center [503, 520] width 845 height 184
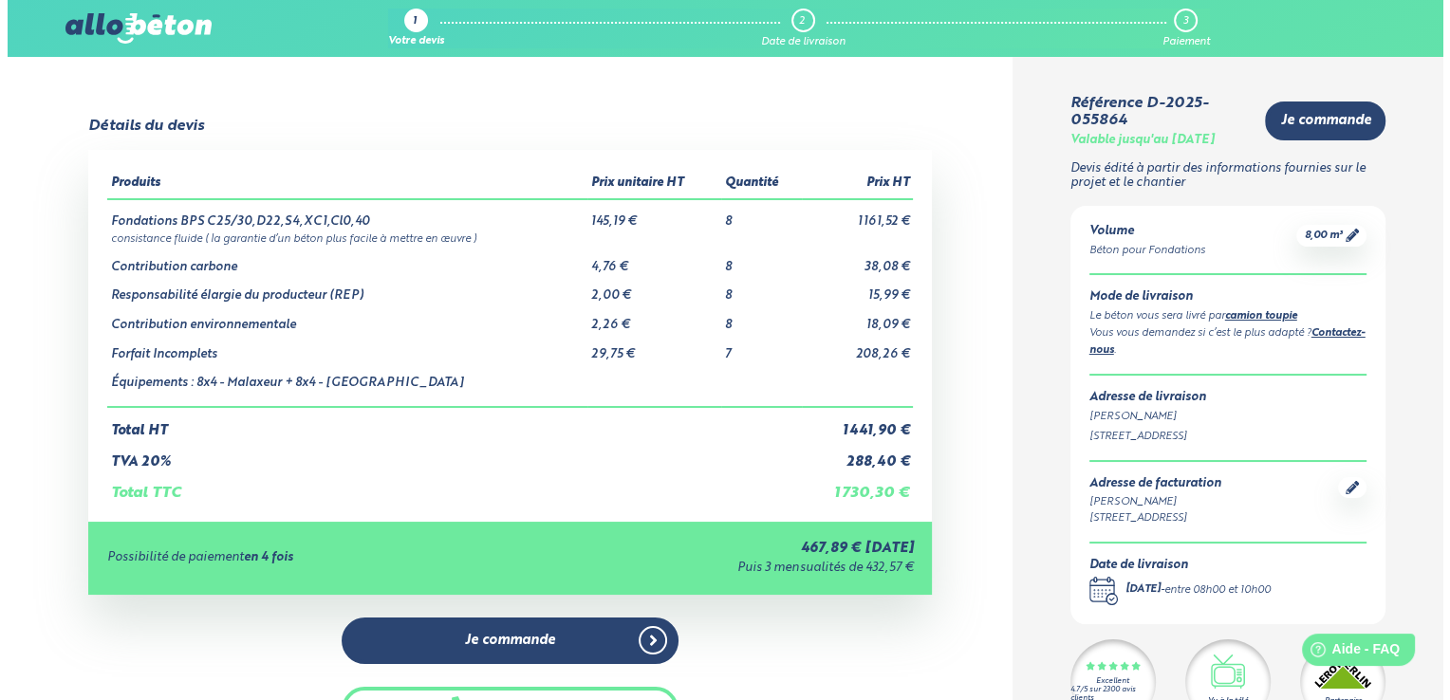
scroll to position [285, 0]
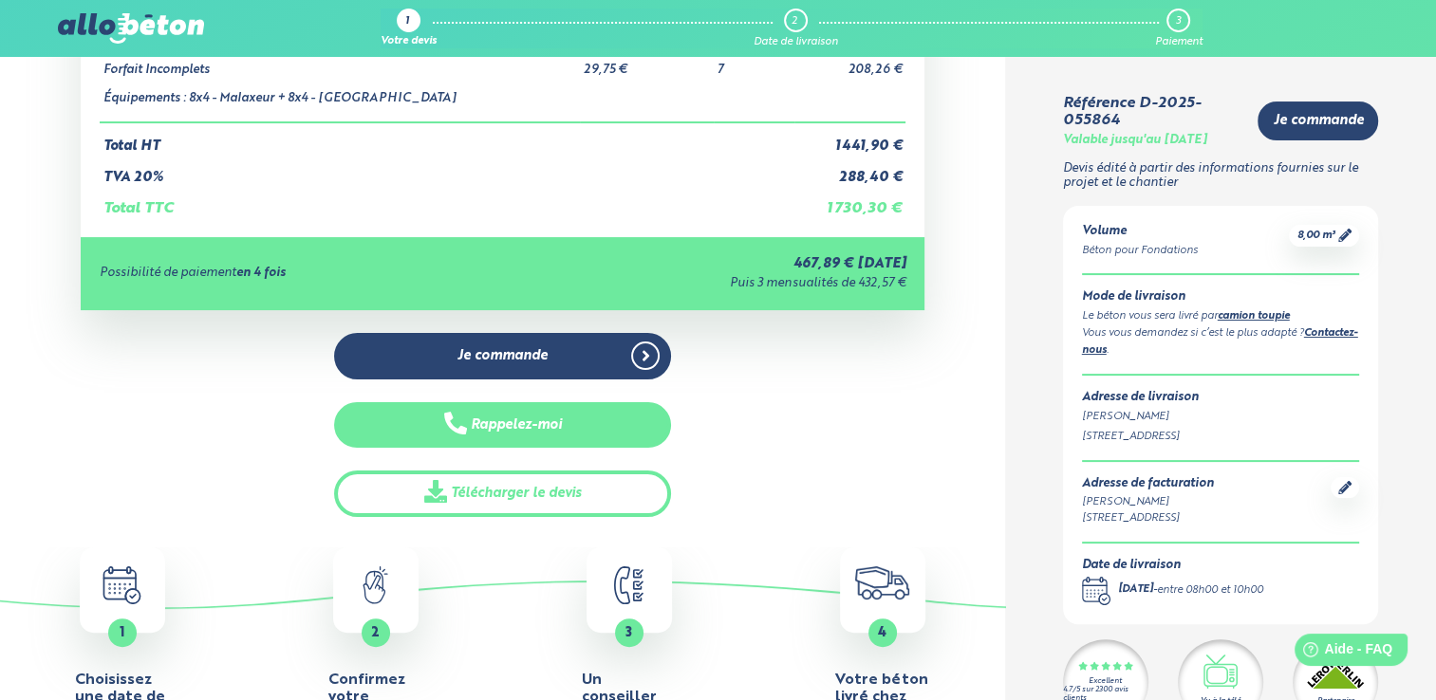
click at [558, 415] on button "Rappelez-moi" at bounding box center [503, 425] width 338 height 47
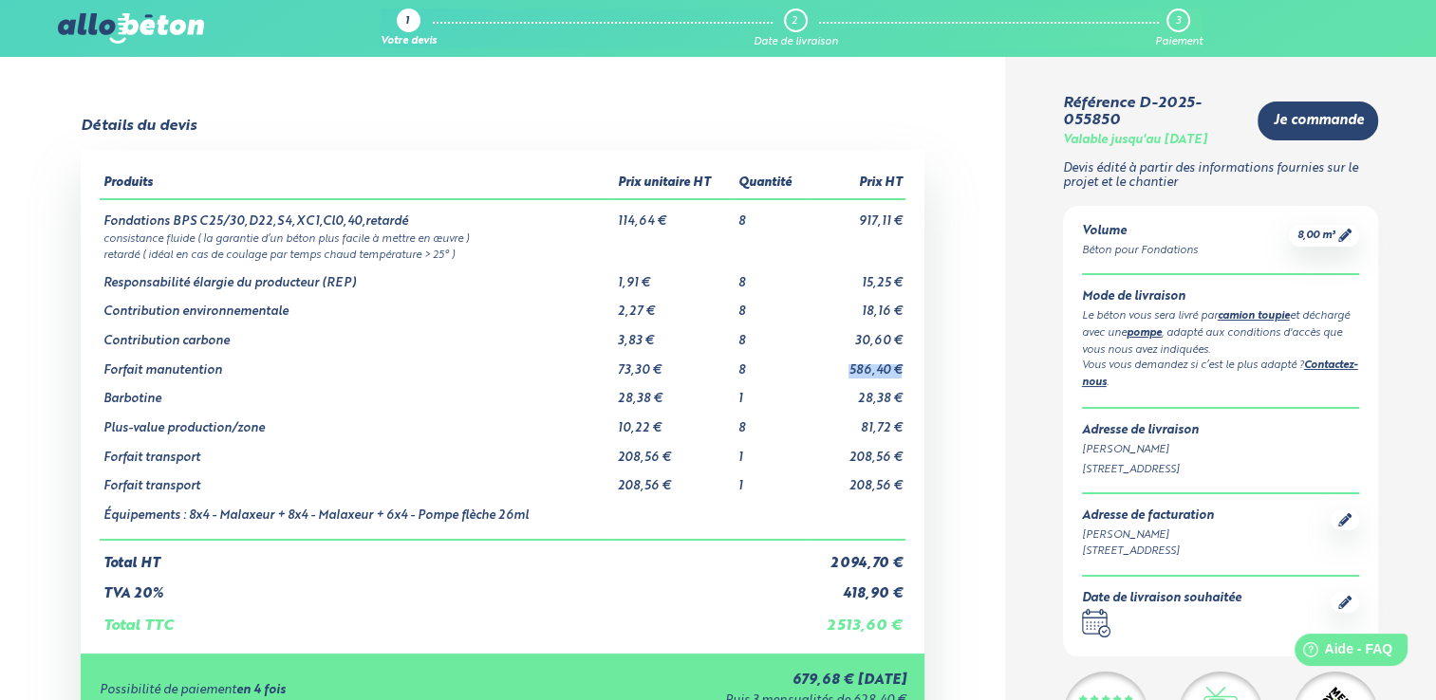
drag, startPoint x: 862, startPoint y: 363, endPoint x: 897, endPoint y: 363, distance: 35.1
click at [897, 363] on td "586,40 €" at bounding box center [857, 363] width 100 height 29
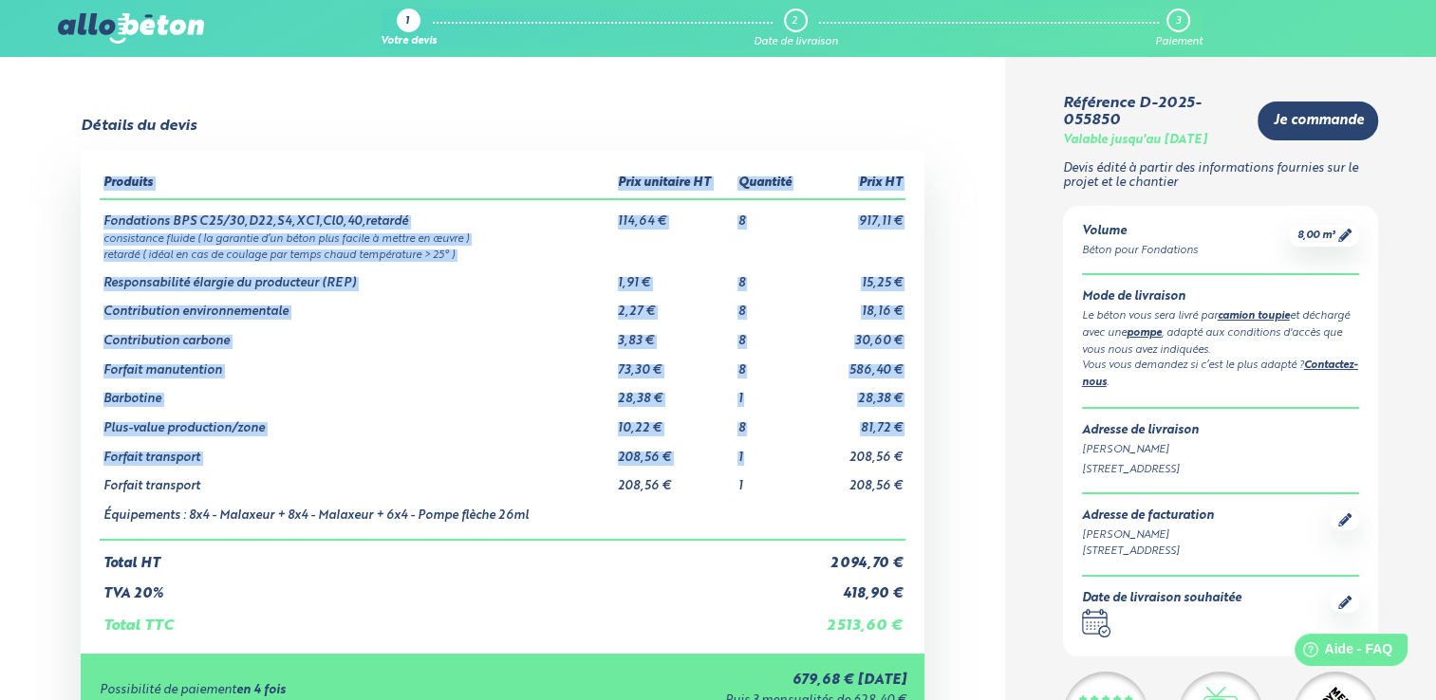
drag, startPoint x: 897, startPoint y: 363, endPoint x: 960, endPoint y: 473, distance: 126.7
click at [960, 473] on div "Détails du devis Produits Prix unitaire HT Quantité Prix HT Fondations BPS C25/…" at bounding box center [502, 526] width 1005 height 816
drag, startPoint x: 960, startPoint y: 473, endPoint x: 899, endPoint y: 491, distance: 63.4
click at [900, 491] on td "208,56 €" at bounding box center [857, 479] width 100 height 29
click at [835, 486] on td "208,56 €" at bounding box center [857, 479] width 100 height 29
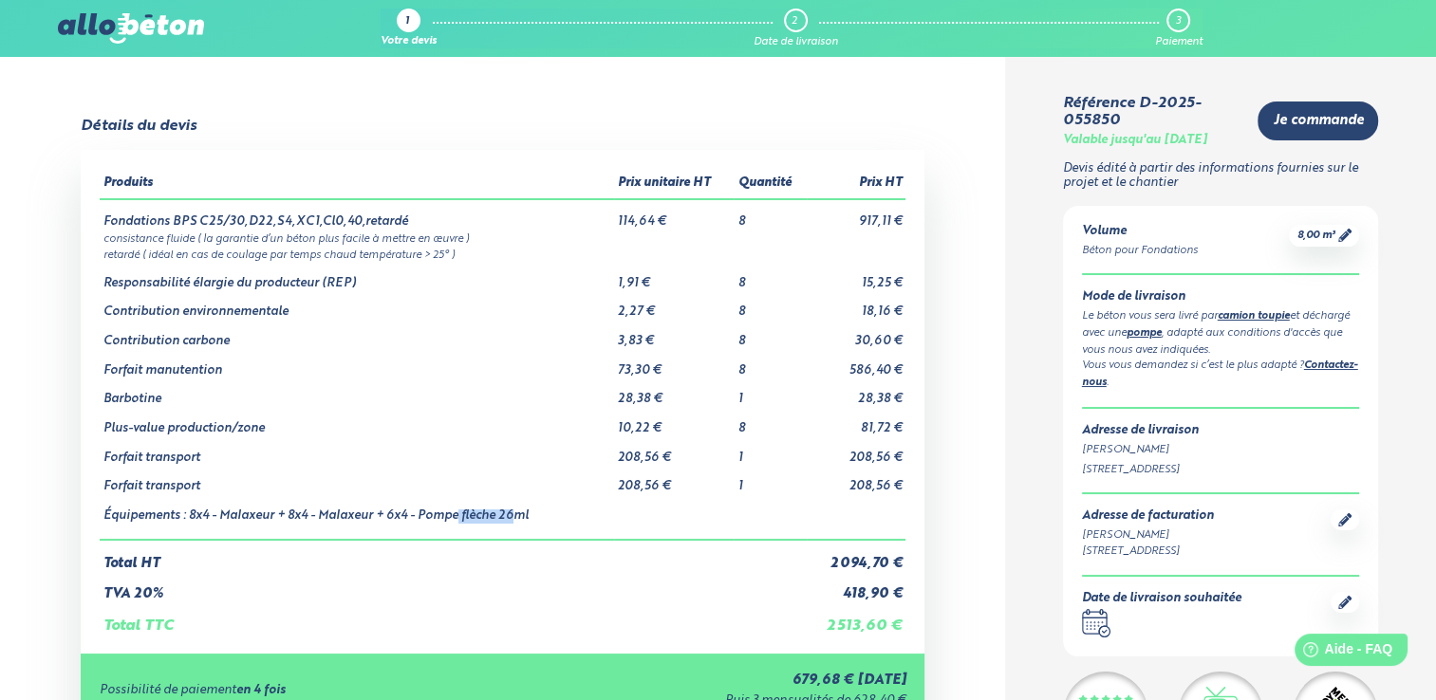
drag, startPoint x: 458, startPoint y: 521, endPoint x: 513, endPoint y: 518, distance: 54.2
click at [513, 518] on td "Équipements : 8x4 - Malaxeur + 8x4 - Malaxeur + 6x4 - Pompe flèche 26ml" at bounding box center [357, 517] width 515 height 46
drag, startPoint x: 513, startPoint y: 518, endPoint x: 545, endPoint y: 521, distance: 32.4
click at [545, 521] on td "Équipements : 8x4 - Malaxeur + 8x4 - Malaxeur + 6x4 - Pompe flèche 26ml" at bounding box center [357, 517] width 515 height 46
drag, startPoint x: 545, startPoint y: 521, endPoint x: 109, endPoint y: 519, distance: 435.7
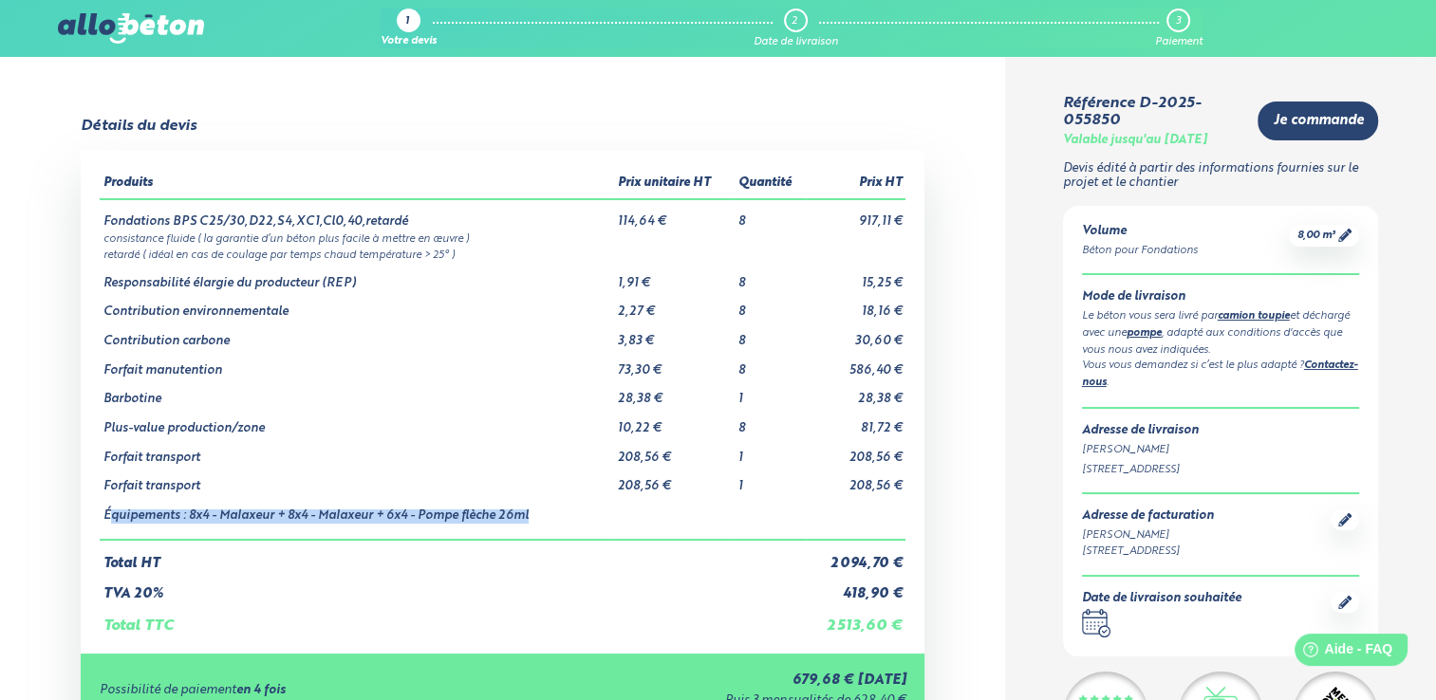
click at [109, 519] on td "Équipements : 8x4 - Malaxeur + 8x4 - Malaxeur + 6x4 - Pompe flèche 26ml" at bounding box center [357, 517] width 515 height 46
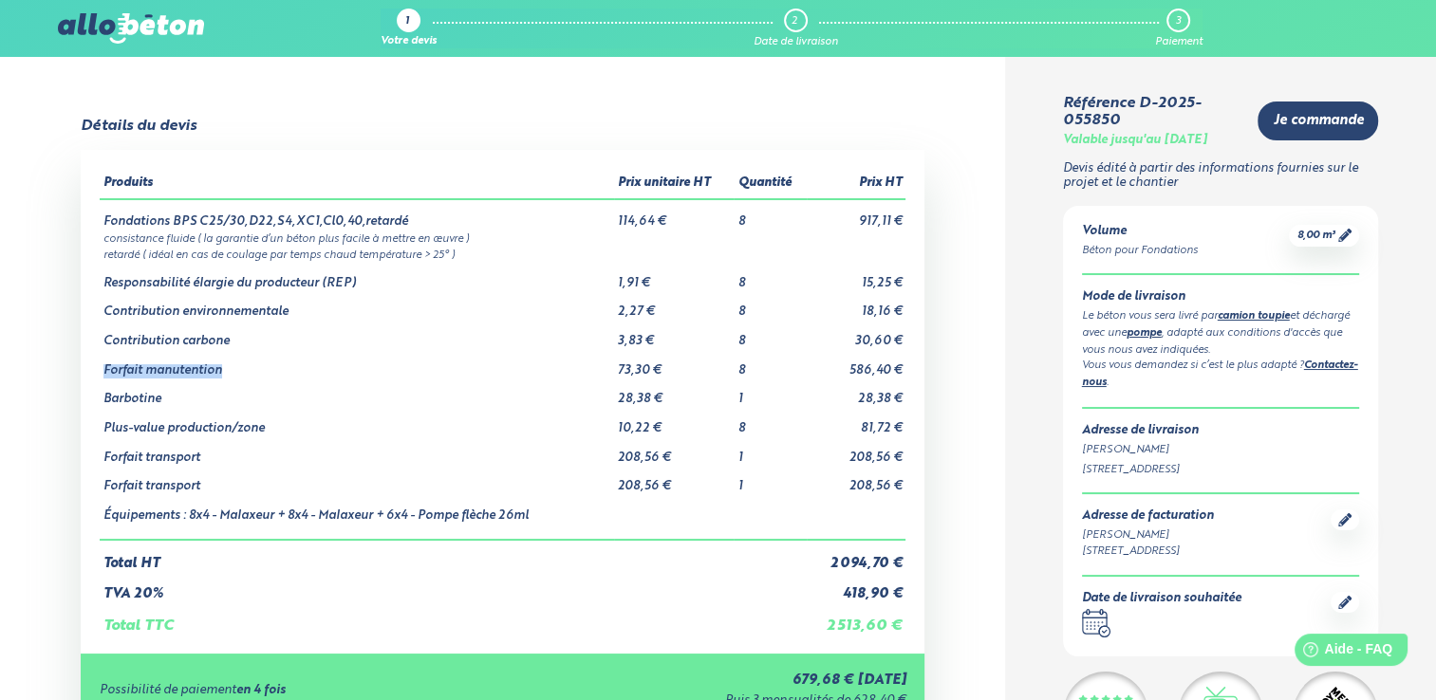
drag, startPoint x: 109, startPoint y: 519, endPoint x: 269, endPoint y: 374, distance: 215.7
click at [269, 374] on td "Forfait manutention" at bounding box center [357, 363] width 515 height 29
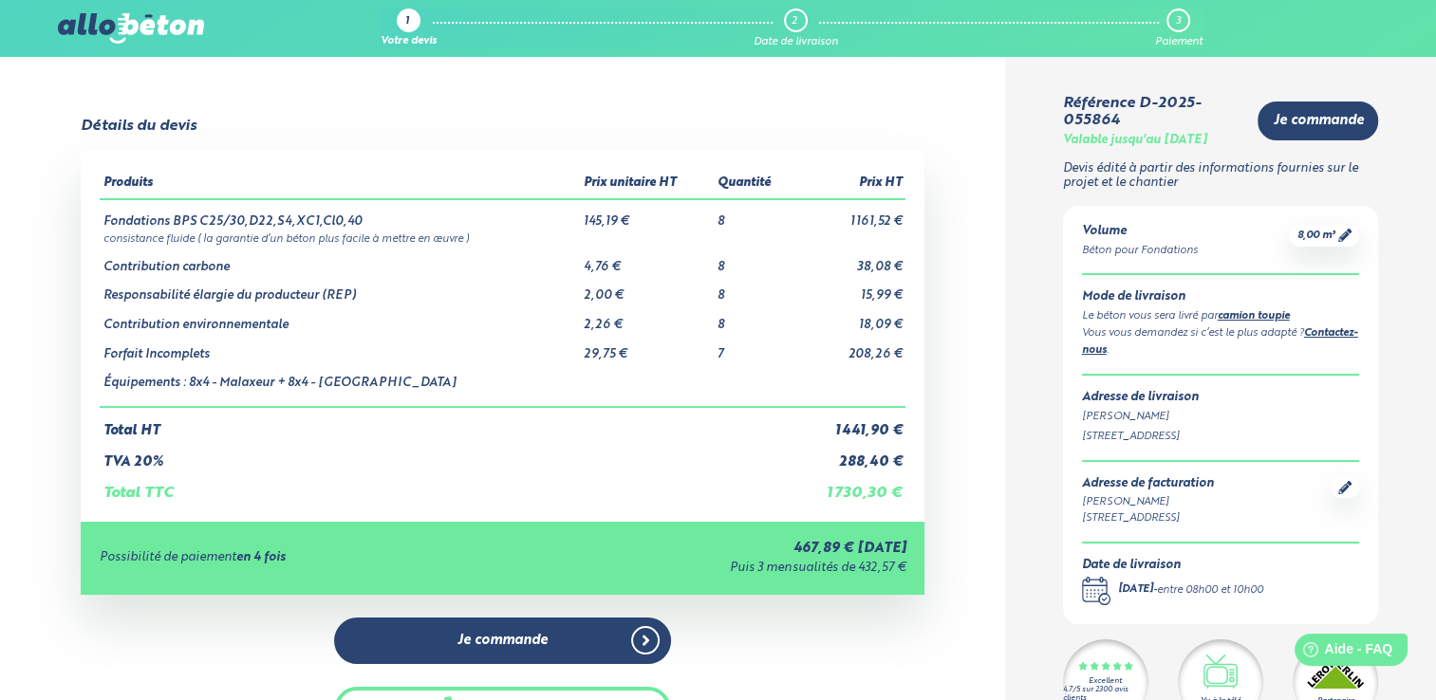
click at [55, 402] on div "Détails du devis Produits Prix unitaire HT Quantité Prix HT Fondations BPS C25/…" at bounding box center [502, 460] width 1005 height 684
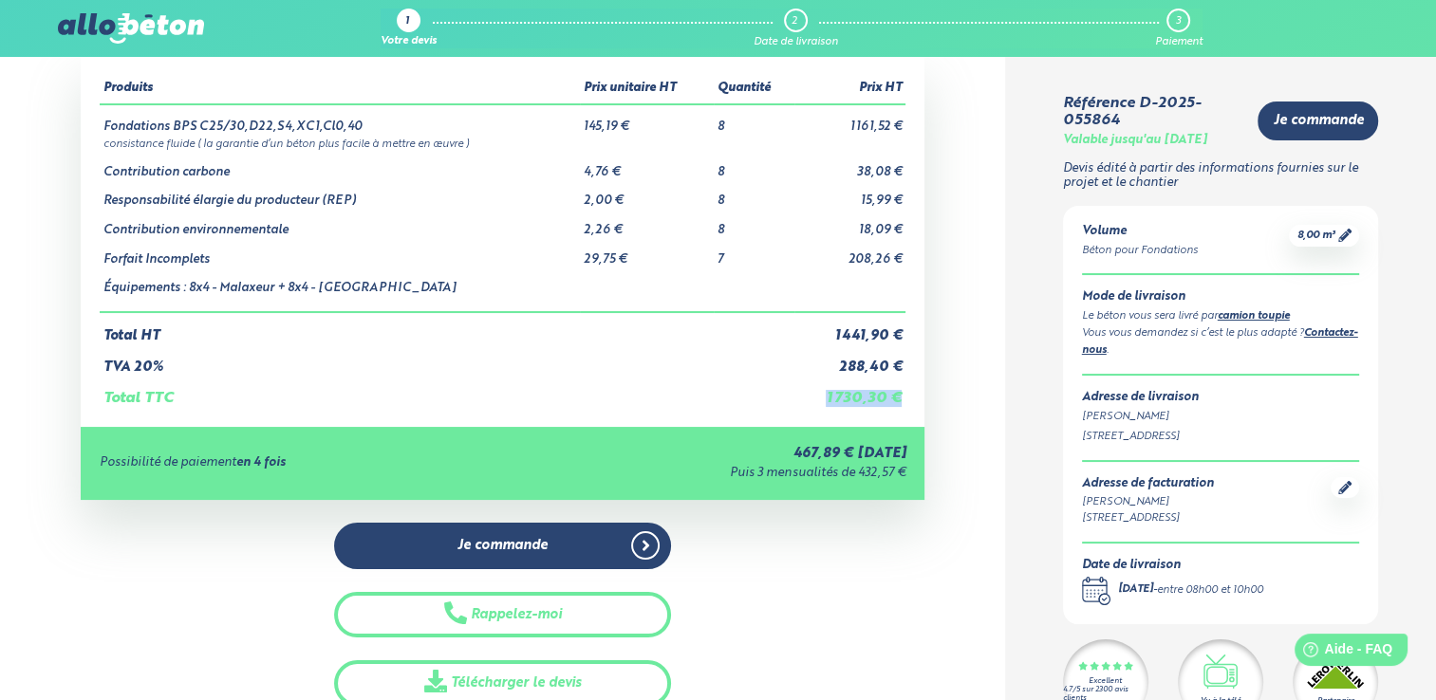
drag, startPoint x: 829, startPoint y: 402, endPoint x: 904, endPoint y: 407, distance: 75.1
click at [904, 407] on div "Produits Prix unitaire HT Quantité Prix HT Fondations BPS C25/30,D22,S4,XC1,Cl0…" at bounding box center [503, 240] width 845 height 371
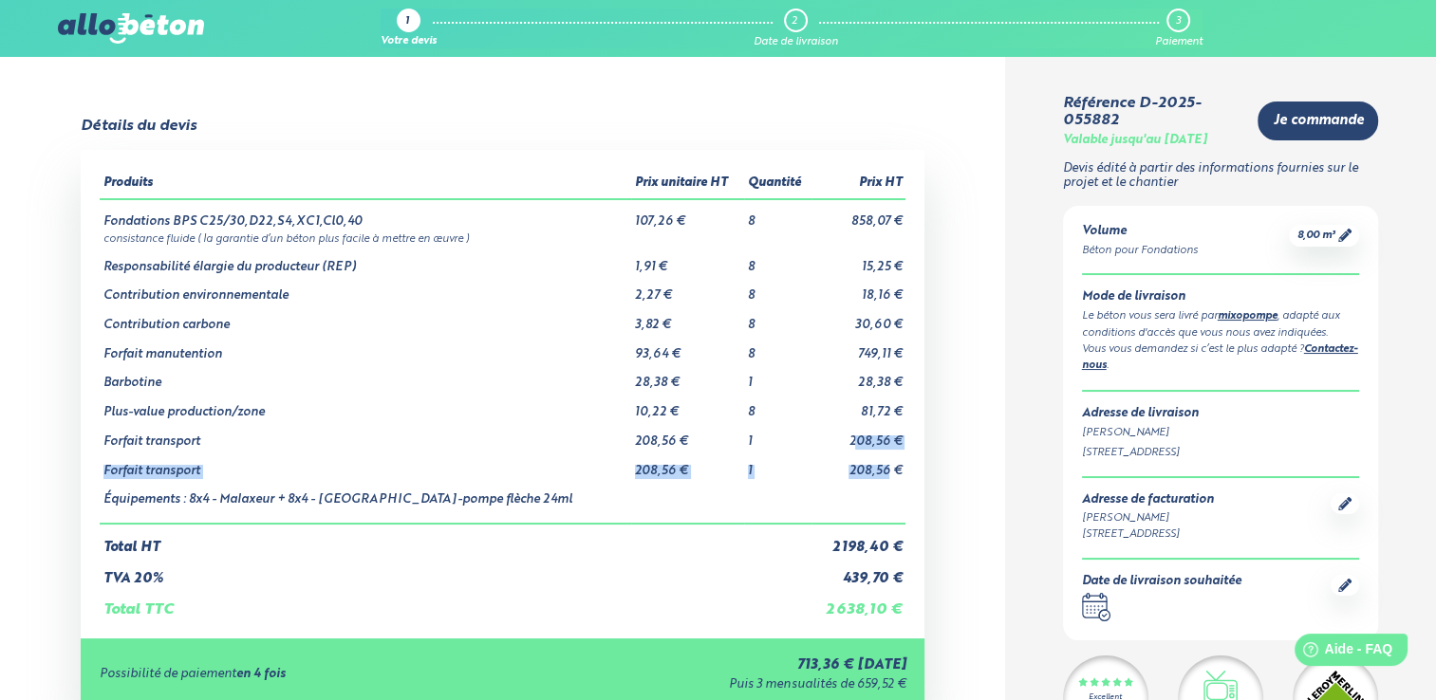
drag, startPoint x: 855, startPoint y: 444, endPoint x: 886, endPoint y: 468, distance: 38.5
click at [886, 468] on tbody "Fondations BPS C25/30,D22,S4,XC1,Cl0,40 107,26 € 8 858,07 € consistance fluide …" at bounding box center [503, 361] width 807 height 325
drag, startPoint x: 886, startPoint y: 468, endPoint x: 862, endPoint y: 354, distance: 116.3
click at [862, 354] on td "749,11 €" at bounding box center [859, 347] width 94 height 29
drag, startPoint x: 849, startPoint y: 354, endPoint x: 900, endPoint y: 358, distance: 51.4
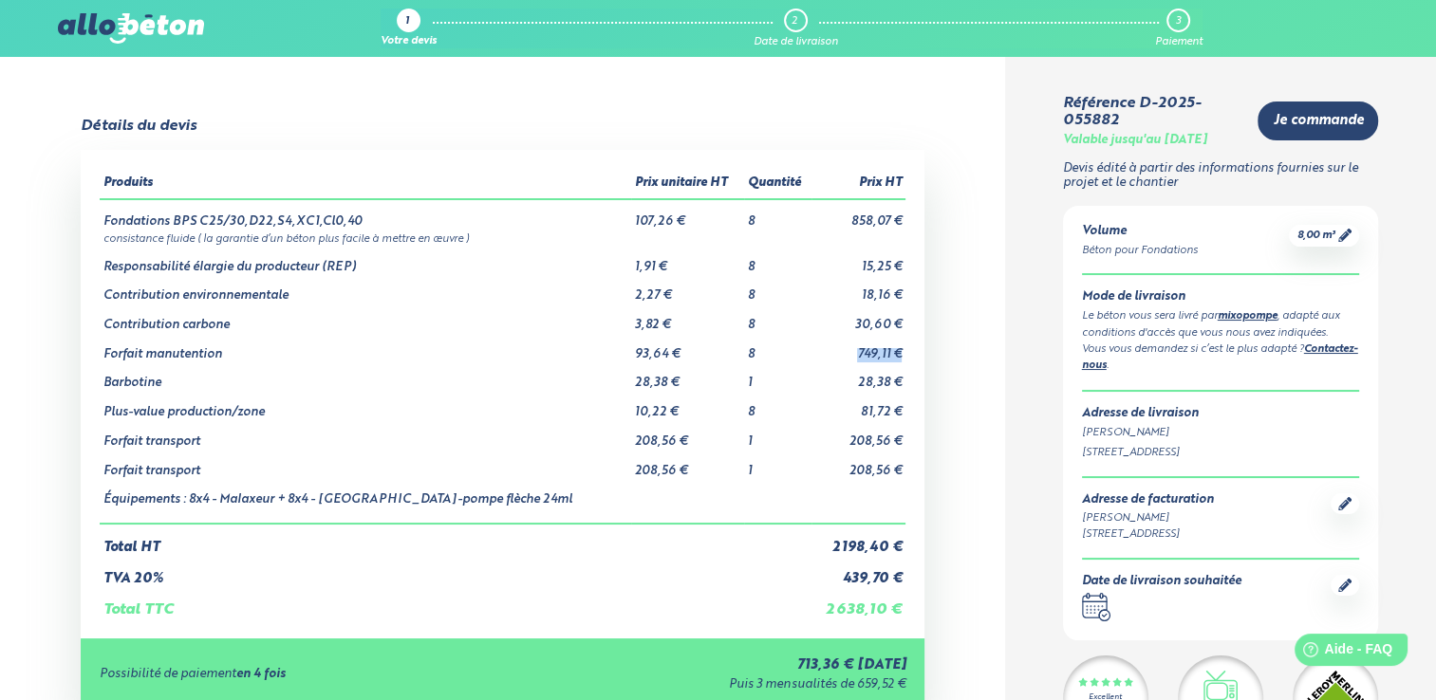
click at [900, 358] on td "749,11 €" at bounding box center [859, 347] width 94 height 29
